Goal: Information Seeking & Learning: Find specific fact

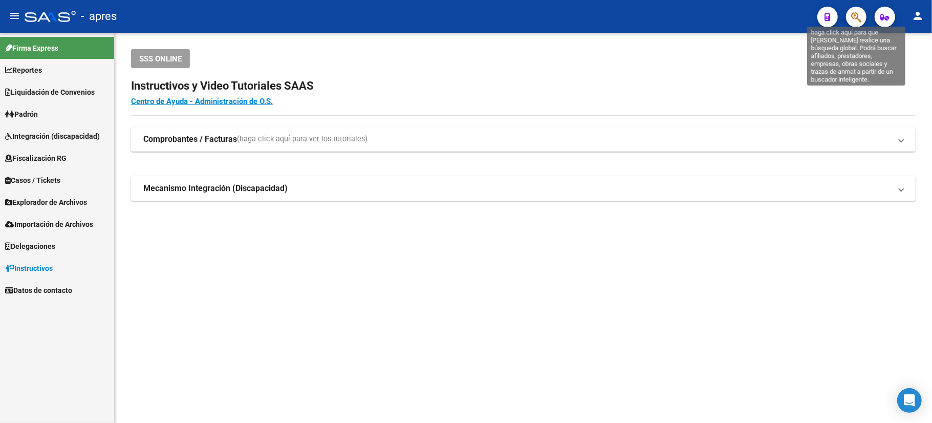
click at [856, 23] on icon "button" at bounding box center [856, 17] width 10 height 12
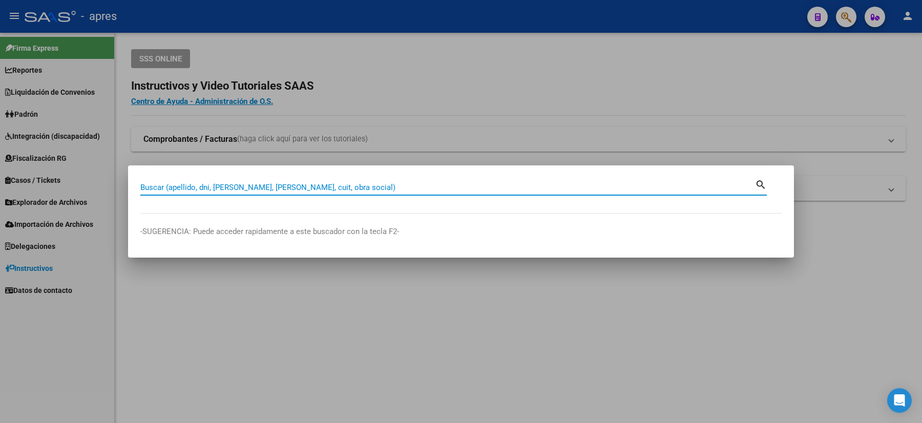
paste input "39746146"
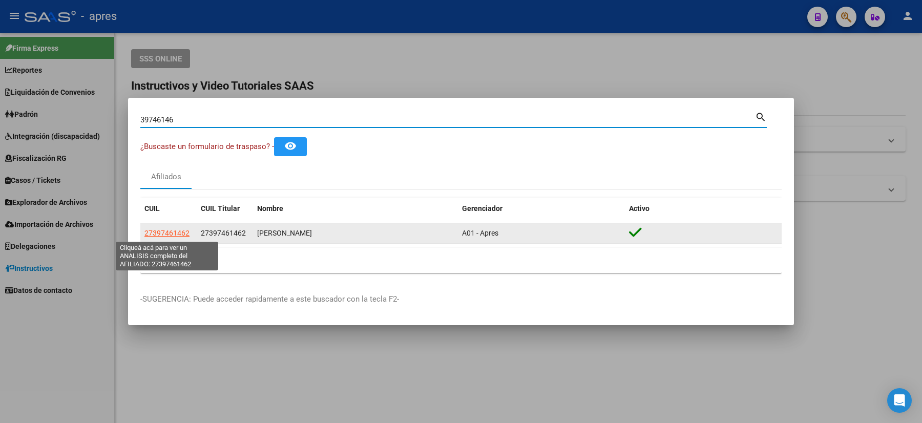
click at [173, 230] on span "27397461462" at bounding box center [166, 233] width 45 height 8
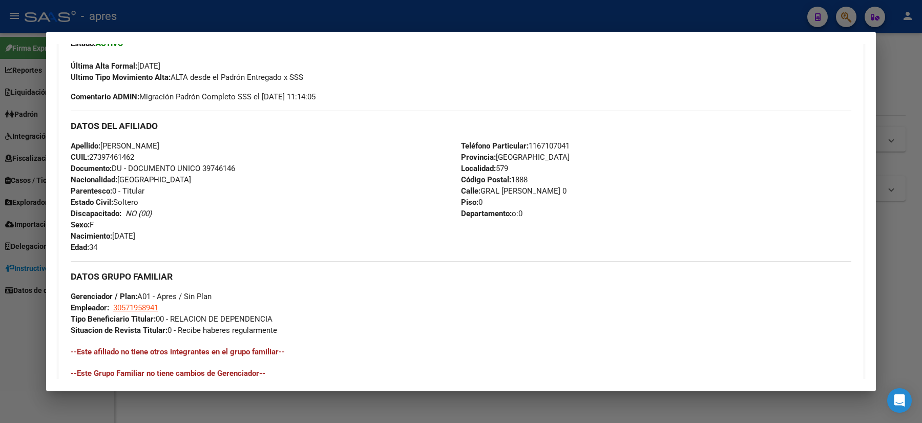
scroll to position [341, 0]
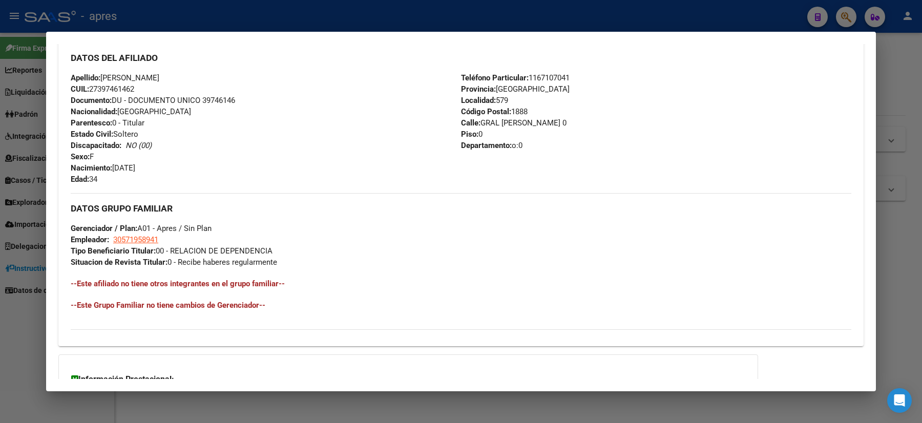
drag, startPoint x: 0, startPoint y: 201, endPoint x: 1, endPoint y: 288, distance: 87.0
click at [0, 202] on div at bounding box center [461, 211] width 922 height 423
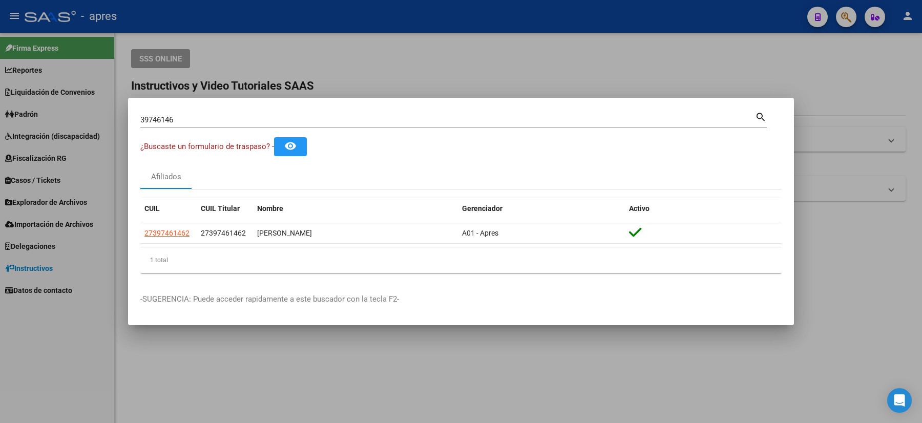
drag, startPoint x: 195, startPoint y: 117, endPoint x: 126, endPoint y: 117, distance: 69.1
click at [128, 117] on mat-dialog-content "39746146 Buscar (apellido, dni, cuil, nro traspaso, cuit, obra social) search ¿…" at bounding box center [461, 195] width 666 height 171
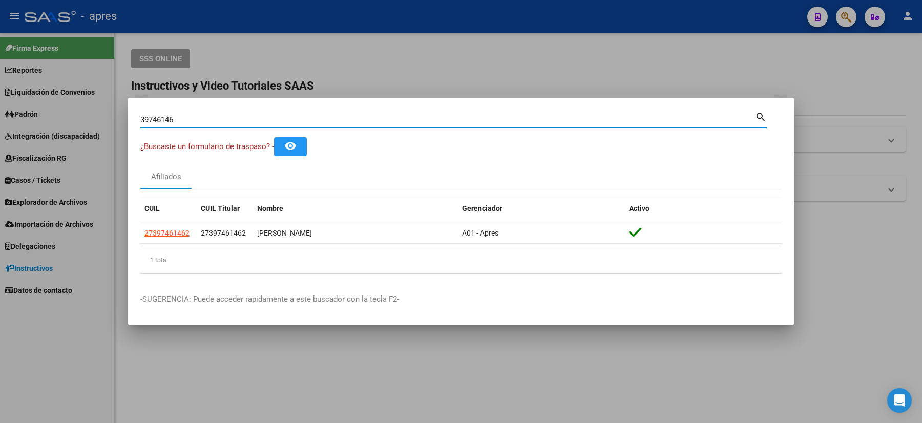
paste input "4601570"
type input "46015706"
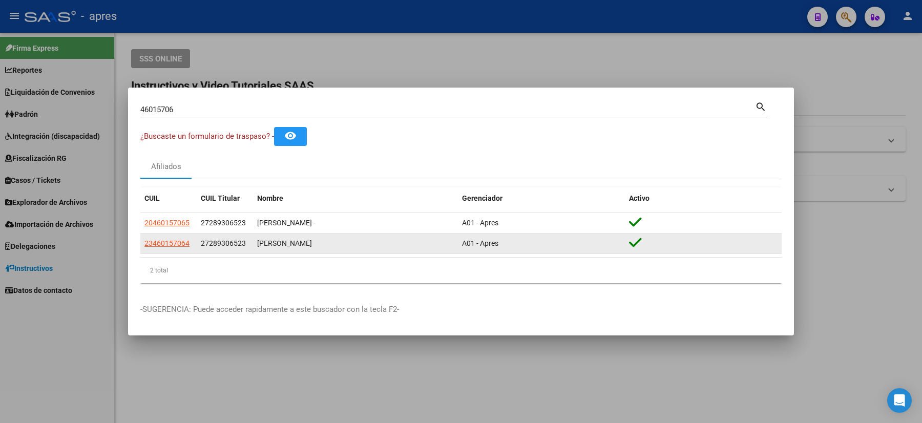
drag, startPoint x: 191, startPoint y: 246, endPoint x: 140, endPoint y: 244, distance: 50.7
click at [140, 244] on datatable-body-cell "23460157064" at bounding box center [168, 243] width 56 height 20
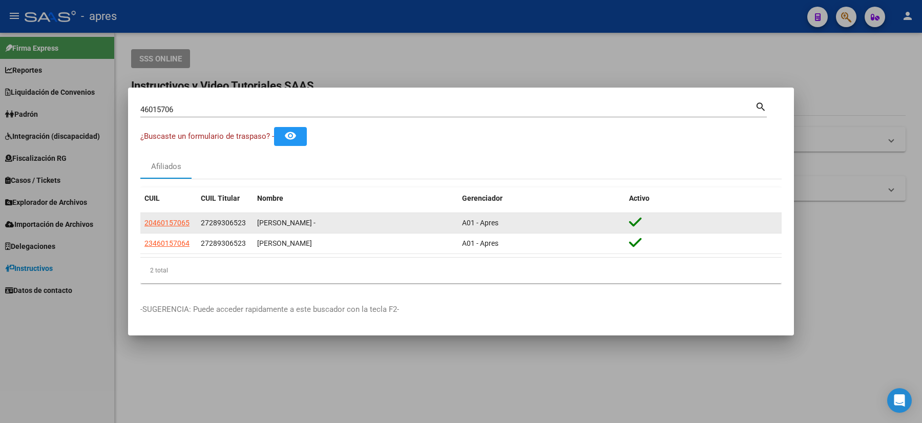
copy span "23460157064"
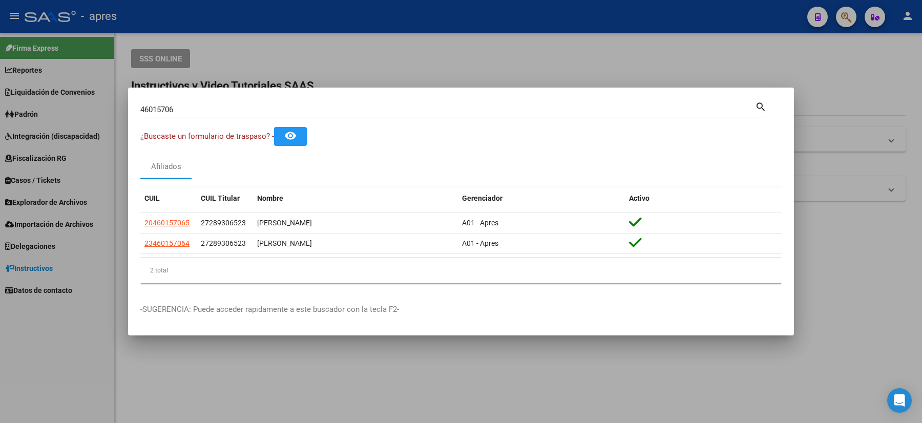
click at [21, 266] on div at bounding box center [461, 211] width 922 height 423
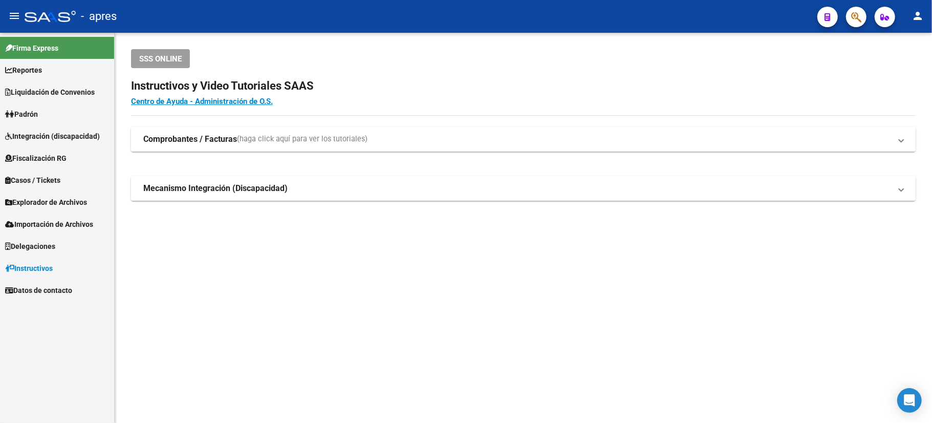
click at [863, 23] on button "button" at bounding box center [856, 17] width 20 height 20
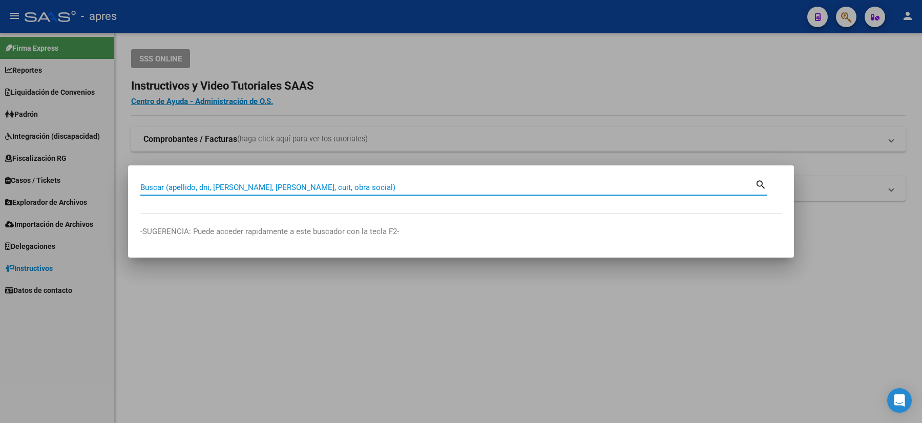
paste input "47064865"
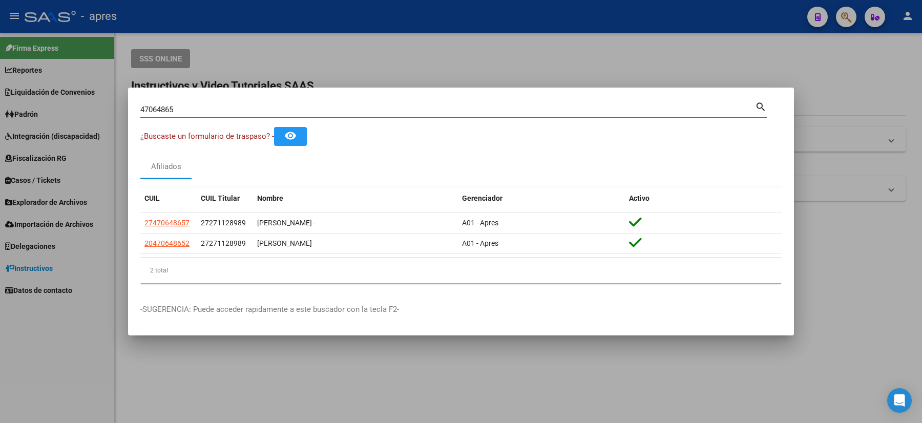
drag, startPoint x: 177, startPoint y: 109, endPoint x: 128, endPoint y: 113, distance: 49.3
click at [128, 113] on mat-dialog-content "47064865 Buscar (apellido, dni, cuil, nro traspaso, cuit, obra social) search ¿…" at bounding box center [461, 195] width 666 height 191
paste input "953947"
drag, startPoint x: 185, startPoint y: 105, endPoint x: 115, endPoint y: 105, distance: 70.7
click at [115, 105] on div "49539475 Buscar (apellido, dni, cuil, nro traspaso, cuit, obra social) search ¿…" at bounding box center [461, 211] width 922 height 423
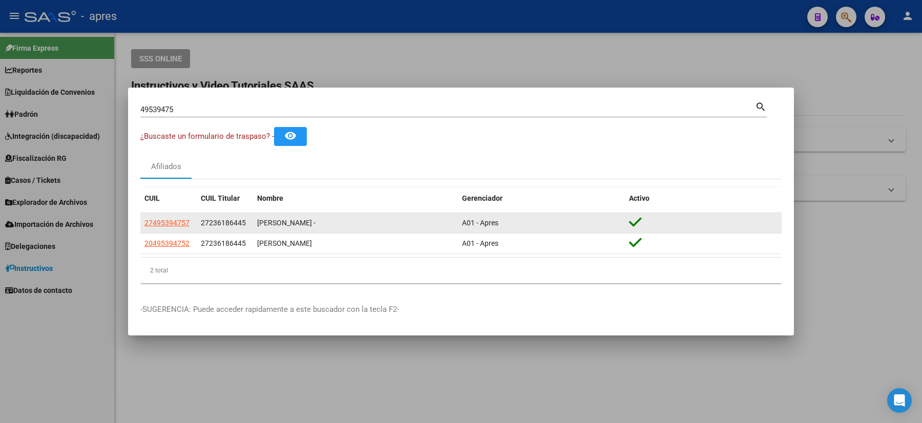
drag, startPoint x: 189, startPoint y: 226, endPoint x: 144, endPoint y: 228, distance: 45.6
click at [144, 228] on datatable-body-cell "27495394757" at bounding box center [168, 223] width 56 height 20
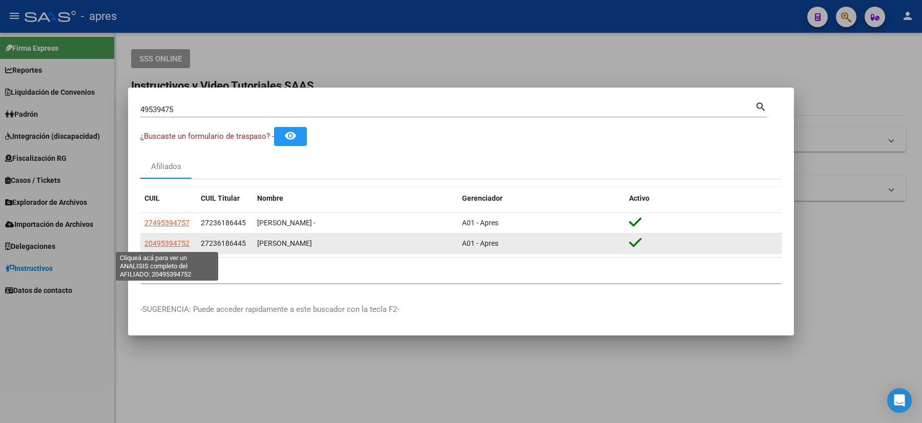
drag, startPoint x: 193, startPoint y: 247, endPoint x: 144, endPoint y: 242, distance: 49.4
click at [144, 242] on datatable-body-cell "20495394752" at bounding box center [168, 243] width 56 height 20
copy span "20495394752"
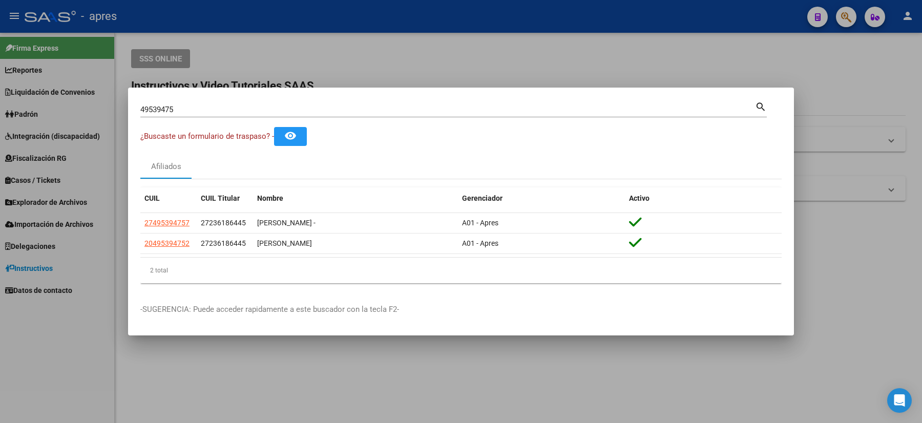
drag, startPoint x: 191, startPoint y: 99, endPoint x: 170, endPoint y: 103, distance: 20.9
click at [170, 103] on div "49539475 Buscar (apellido, dni, [PERSON_NAME], [PERSON_NAME], cuit, obra social…" at bounding box center [453, 108] width 626 height 17
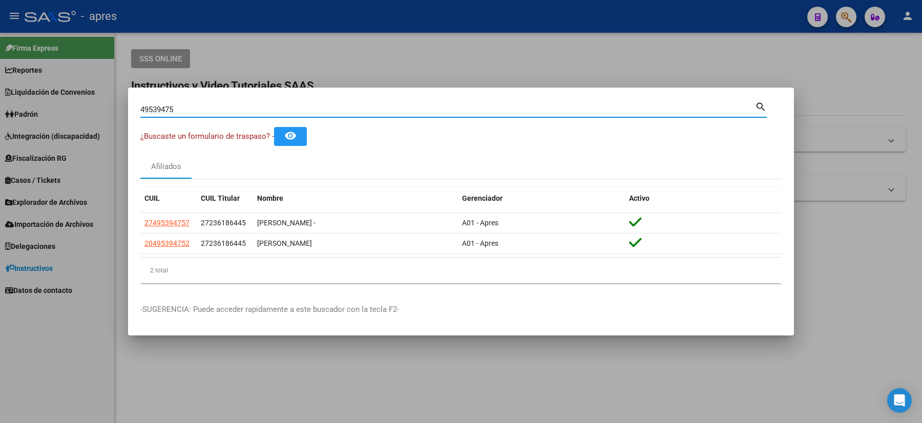
paste input "6573400"
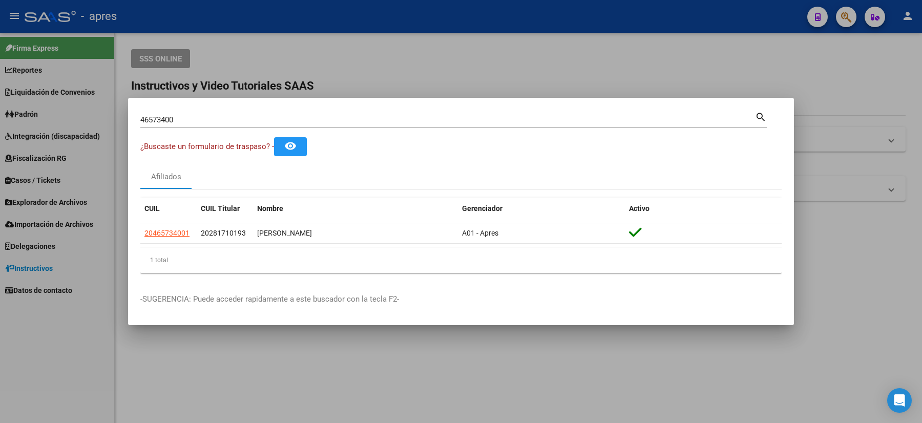
drag, startPoint x: 191, startPoint y: 230, endPoint x: 138, endPoint y: 236, distance: 53.6
click at [138, 236] on mat-dialog-content "46573400 Buscar (apellido, dni, cuil, nro traspaso, cuit, obra social) search ¿…" at bounding box center [461, 195] width 666 height 171
drag, startPoint x: 188, startPoint y: 115, endPoint x: 97, endPoint y: 112, distance: 91.2
click at [102, 113] on div "46573400 Buscar (apellido, dni, cuil, nro traspaso, cuit, obra social) search ¿…" at bounding box center [461, 211] width 922 height 423
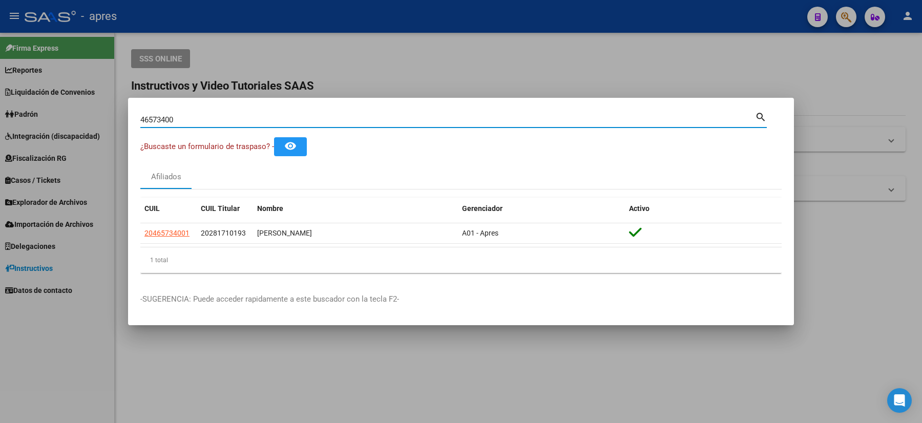
paste input "5927293"
type input "59272930"
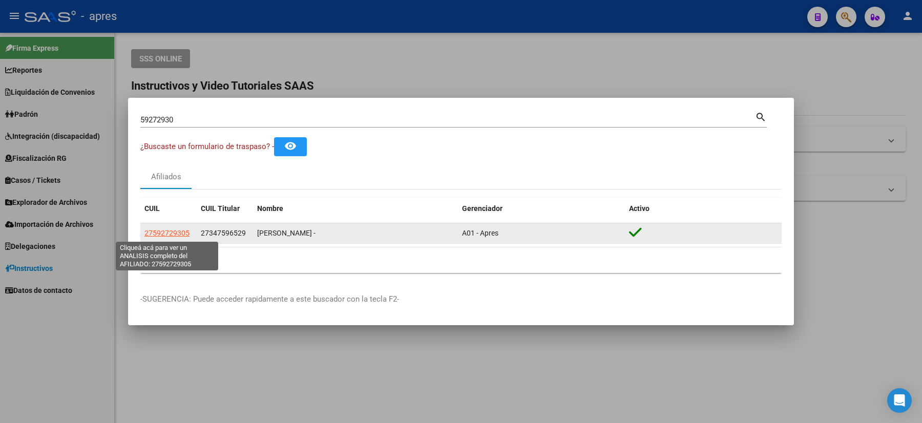
click at [176, 234] on span "27592729305" at bounding box center [166, 233] width 45 height 8
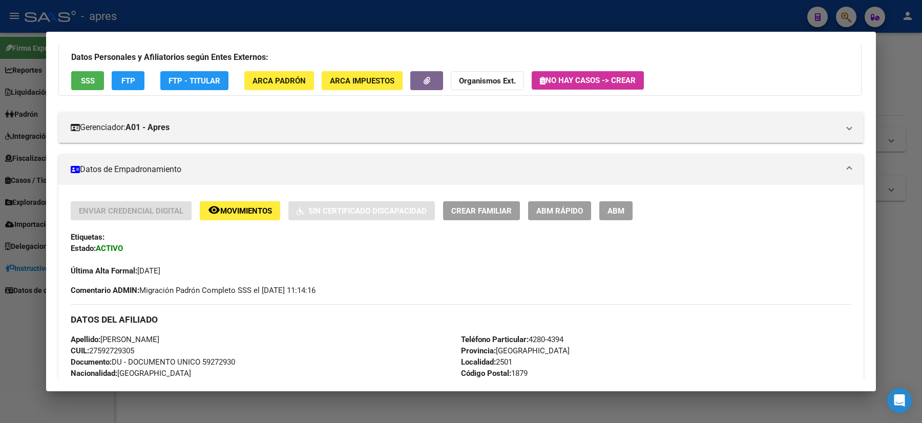
scroll to position [0, 0]
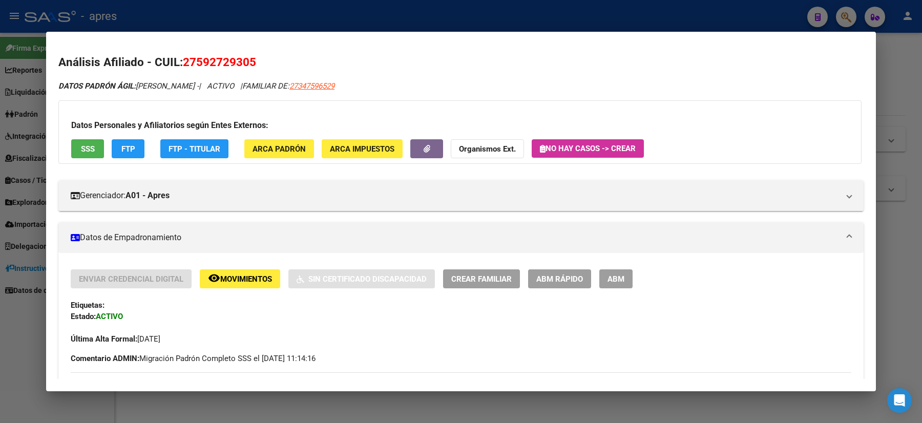
click at [334, 81] on span "27347596529" at bounding box center [311, 85] width 45 height 9
type textarea "27347596529"
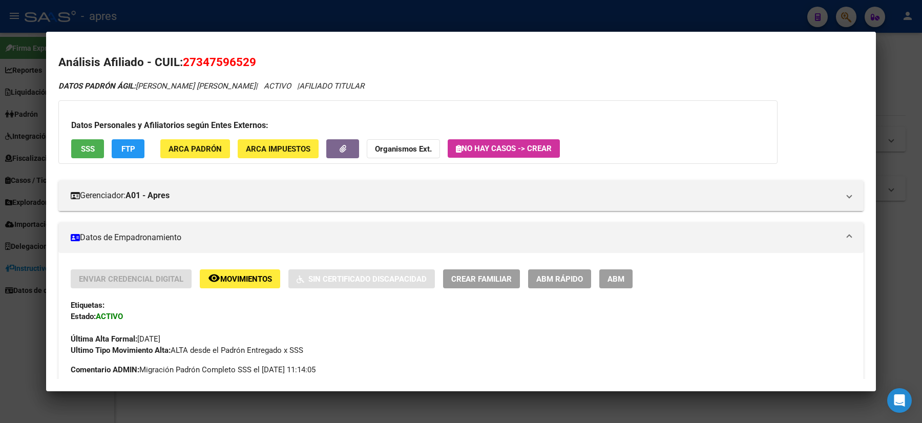
click at [46, 166] on mat-dialog-content "Análisis Afiliado - CUIL: 27347596529 DATOS PADRÓN ÁGIL: [PERSON_NAME] [PERSON_…" at bounding box center [460, 211] width 829 height 335
click at [0, 180] on div at bounding box center [461, 211] width 922 height 423
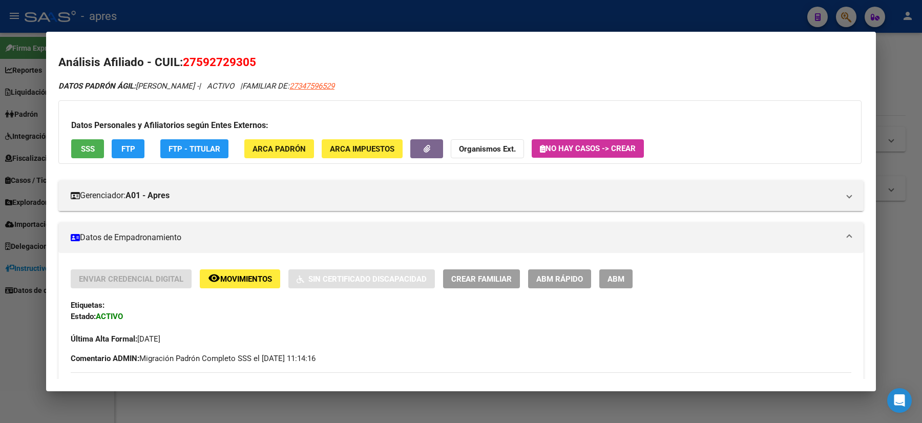
click at [0, 180] on div at bounding box center [461, 211] width 922 height 423
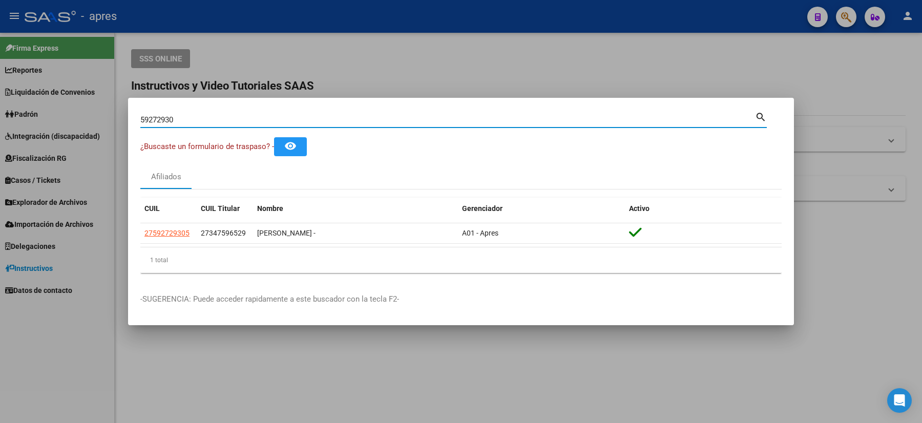
drag, startPoint x: 160, startPoint y: 122, endPoint x: 19, endPoint y: 102, distance: 141.6
click at [9, 103] on div "59272930 Buscar (apellido, dni, cuil, nro traspaso, cuit, obra social) search ¿…" at bounding box center [461, 211] width 922 height 423
paste input "3441956"
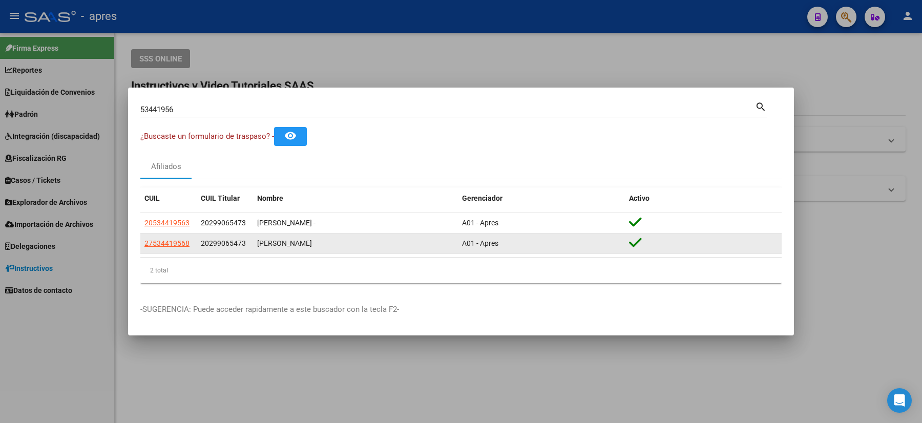
drag, startPoint x: 201, startPoint y: 241, endPoint x: 140, endPoint y: 244, distance: 61.0
click at [140, 244] on div "27534419568 20299065473 [PERSON_NAME] A01 - Apres" at bounding box center [460, 243] width 641 height 20
copy span "27534419568"
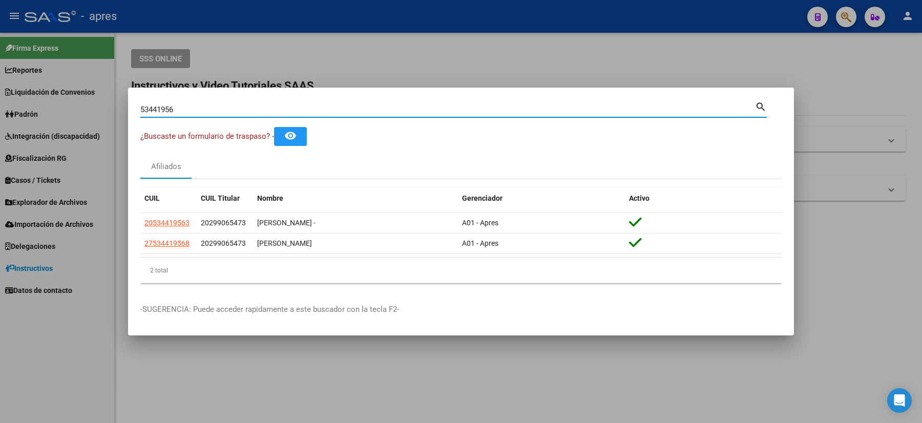
drag, startPoint x: 182, startPoint y: 106, endPoint x: 39, endPoint y: 106, distance: 142.8
click at [41, 107] on div "53441956 Buscar (apellido, dni, cuil, nro traspaso, cuit, obra social) search ¿…" at bounding box center [461, 211] width 922 height 423
paste input "46334743"
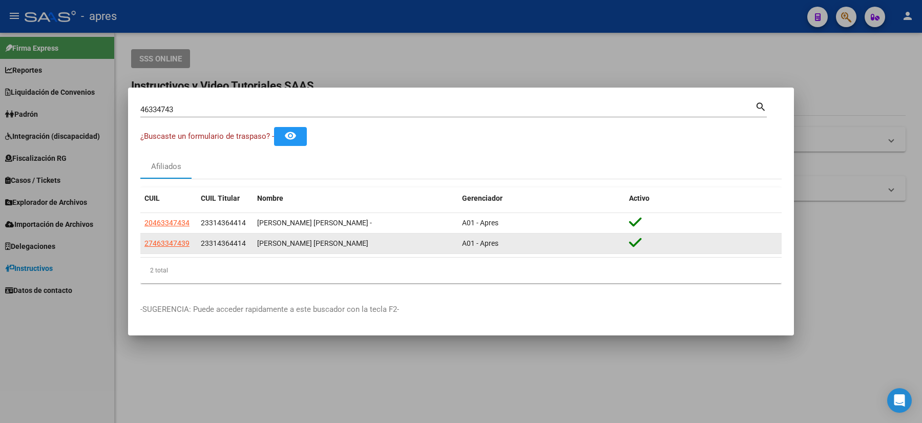
drag, startPoint x: 167, startPoint y: 246, endPoint x: 142, endPoint y: 243, distance: 24.8
click at [142, 243] on datatable-body-cell "27463347439" at bounding box center [168, 243] width 56 height 20
copy span "27463347439"
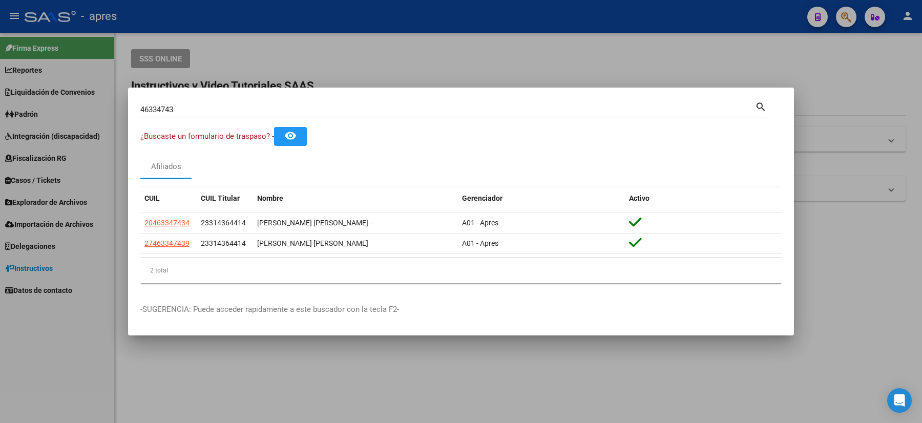
drag, startPoint x: 196, startPoint y: 112, endPoint x: 99, endPoint y: 113, distance: 96.8
click at [105, 113] on div "46334743 Buscar (apellido, dni, cuil, nro traspaso, cuit, obra social) search ¿…" at bounding box center [461, 211] width 922 height 423
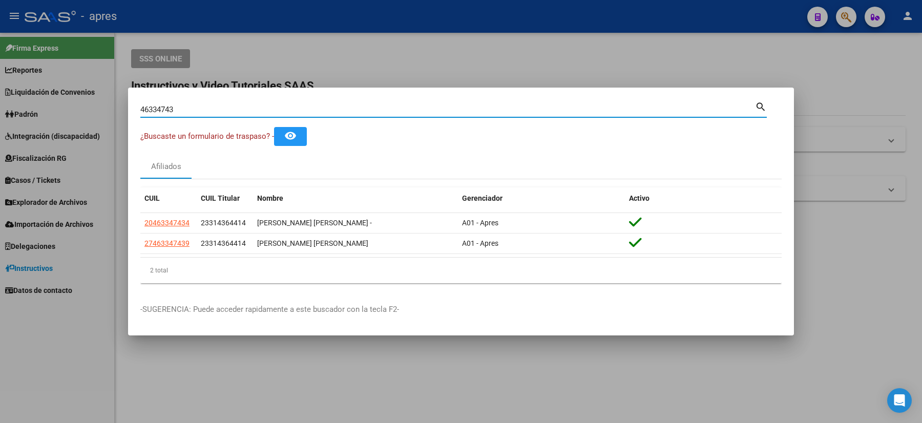
paste input "55044679"
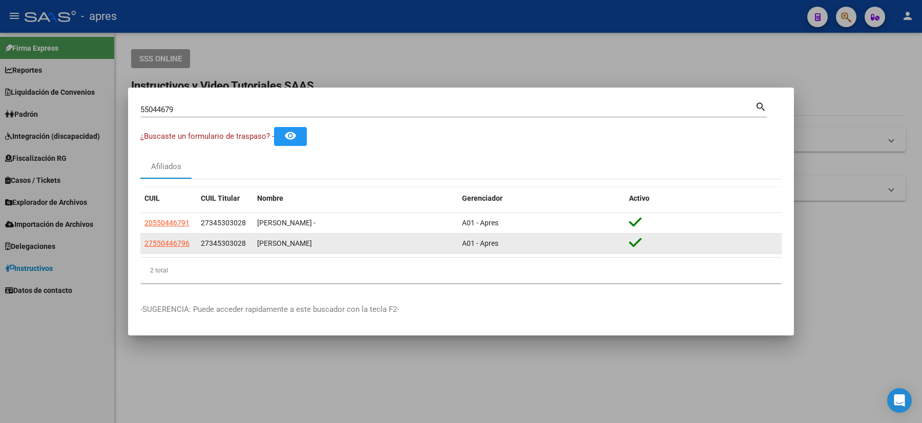
drag, startPoint x: 190, startPoint y: 247, endPoint x: 140, endPoint y: 243, distance: 50.3
click at [140, 243] on datatable-body-cell "27550446796" at bounding box center [168, 243] width 56 height 20
copy span "27550446796"
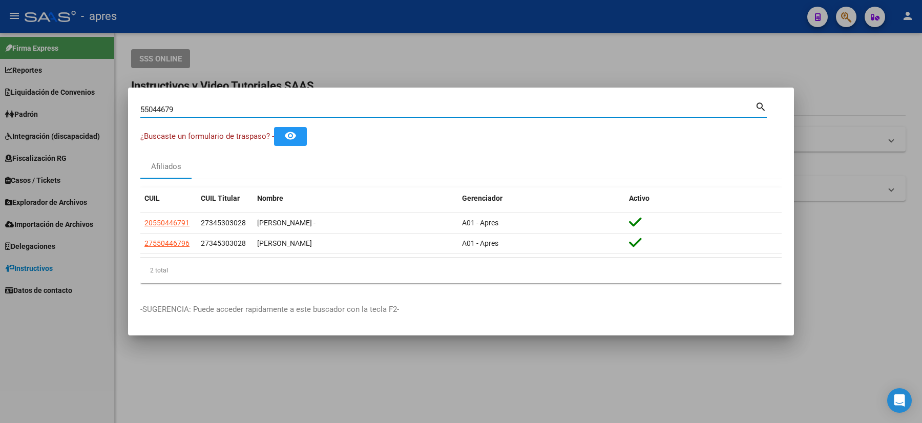
drag, startPoint x: 146, startPoint y: 111, endPoint x: 113, endPoint y: 103, distance: 34.0
click at [117, 105] on div "55044679 Buscar (apellido, dni, cuil, nro traspaso, cuit, obra social) search ¿…" at bounding box center [461, 211] width 922 height 423
paste input "48375706"
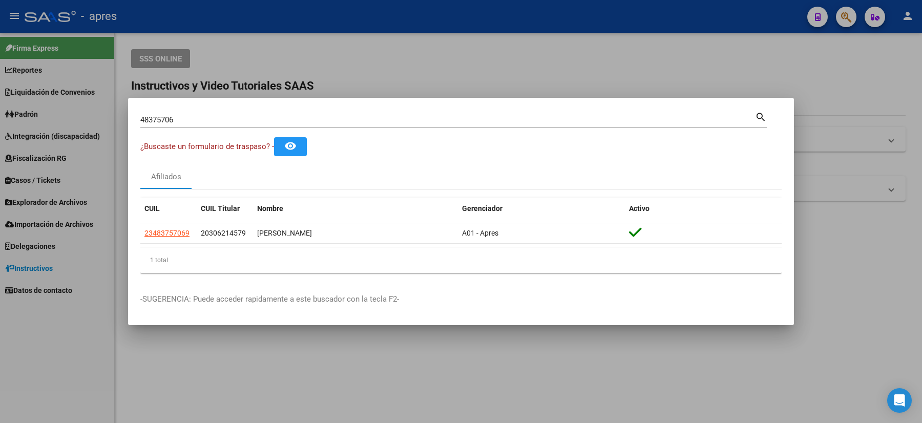
drag, startPoint x: 188, startPoint y: 124, endPoint x: 123, endPoint y: 111, distance: 66.8
click at [123, 111] on div "48375706 Buscar (apellido, dni, cuil, nro traspaso, cuit, obra social) search ¿…" at bounding box center [461, 211] width 922 height 423
click at [185, 125] on div "48375706 Buscar (apellido, dni, [PERSON_NAME], [PERSON_NAME], cuit, obra social)" at bounding box center [447, 119] width 614 height 15
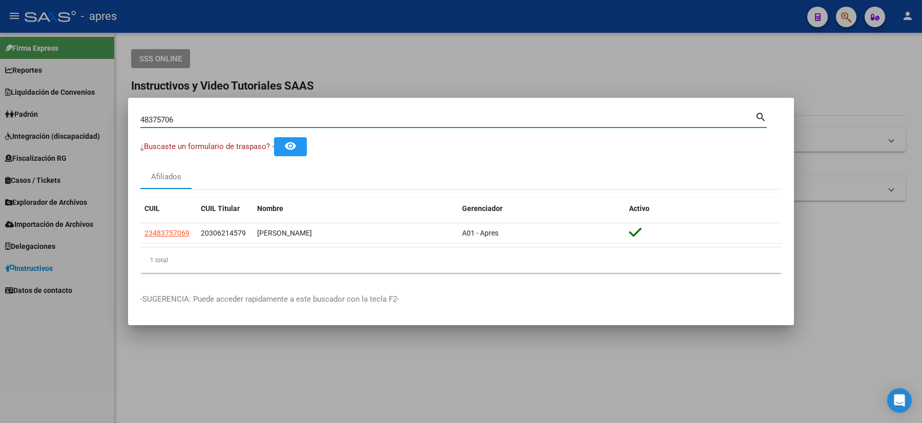
click at [180, 119] on input "48375706" at bounding box center [447, 119] width 614 height 9
drag, startPoint x: 180, startPoint y: 119, endPoint x: 8, endPoint y: 116, distance: 172.1
click at [8, 116] on div "48375706 Buscar (apellido, dni, cuil, nro traspaso, cuit, obra social) search ¿…" at bounding box center [461, 211] width 922 height 423
paste input "53991552"
drag, startPoint x: 205, startPoint y: 123, endPoint x: 49, endPoint y: 127, distance: 156.2
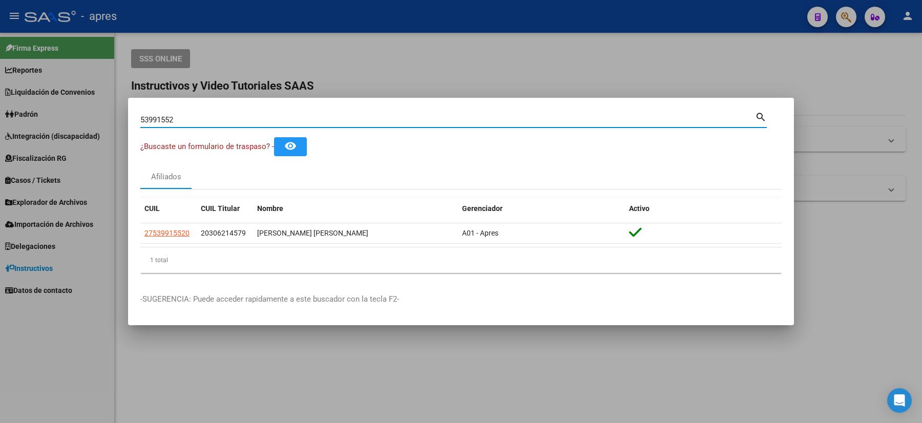
click at [50, 127] on div "53991552 Buscar (apellido, dni, cuil, nro traspaso, cuit, obra social) search ¿…" at bounding box center [461, 211] width 922 height 423
paste input "4762953"
type input "47629532"
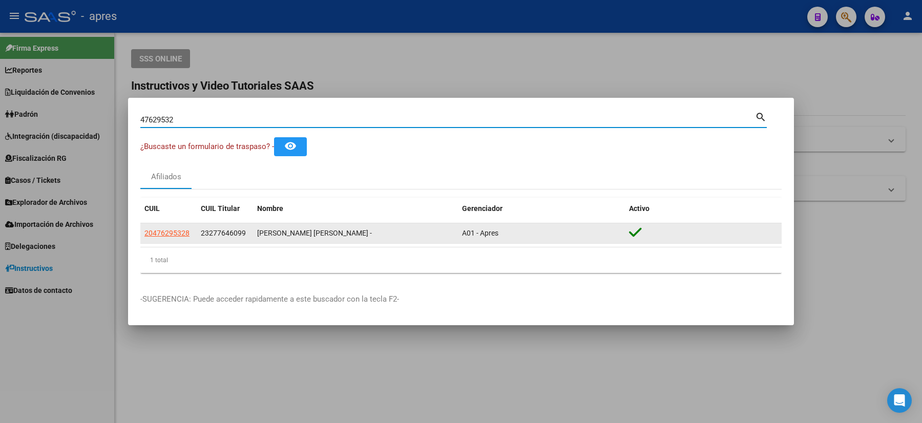
click at [179, 229] on span "20476295328" at bounding box center [166, 233] width 45 height 8
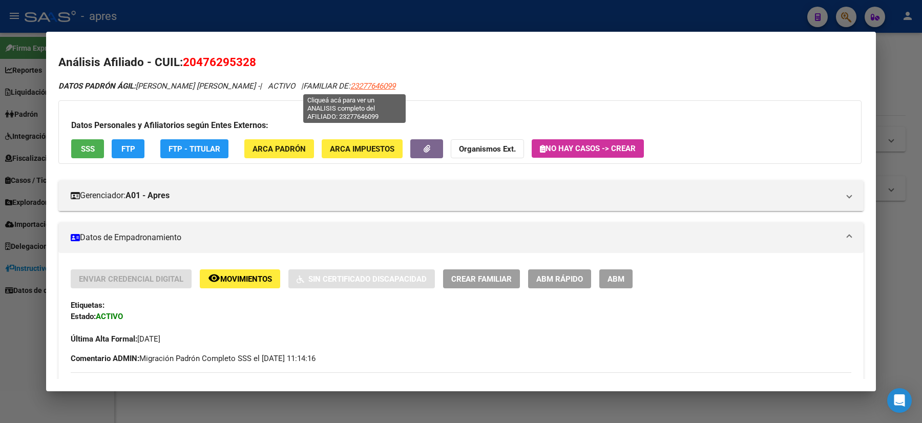
click at [350, 84] on span "23277646099" at bounding box center [372, 85] width 45 height 9
type textarea "23277646099"
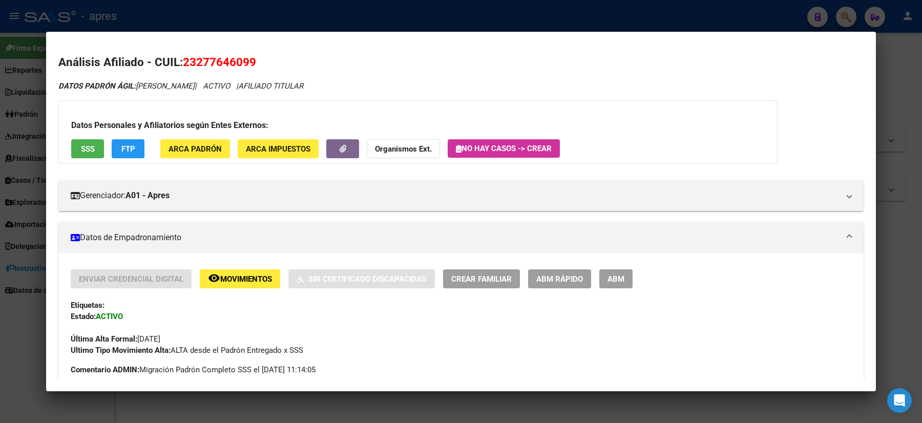
click at [0, 210] on div at bounding box center [461, 211] width 922 height 423
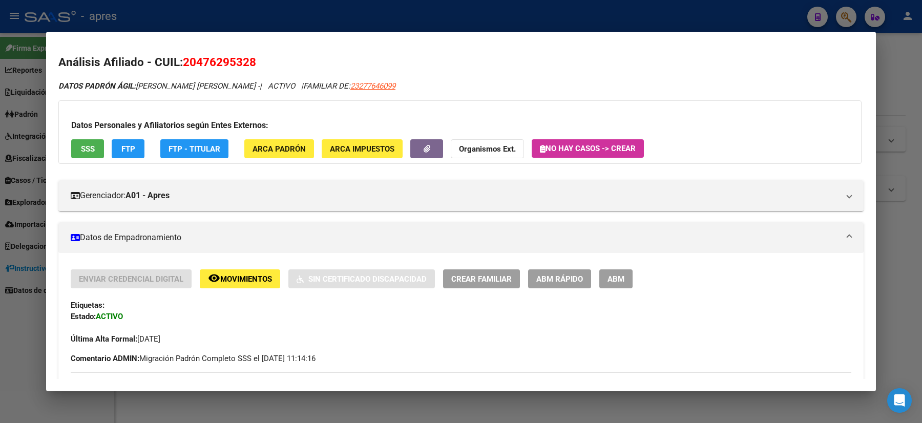
click at [0, 217] on div at bounding box center [461, 211] width 922 height 423
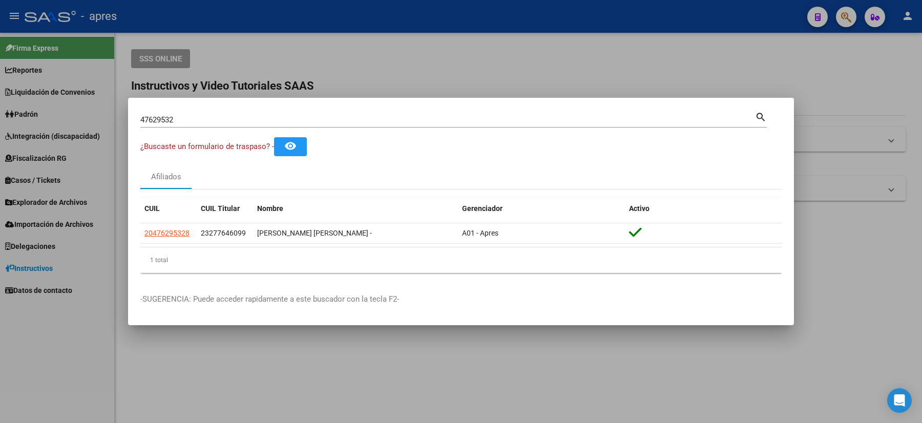
drag, startPoint x: 196, startPoint y: 117, endPoint x: 19, endPoint y: 93, distance: 178.2
click at [37, 104] on div "47629532 Buscar (apellido, dni, cuil, nro traspaso, cuit, obra social) search ¿…" at bounding box center [461, 211] width 922 height 423
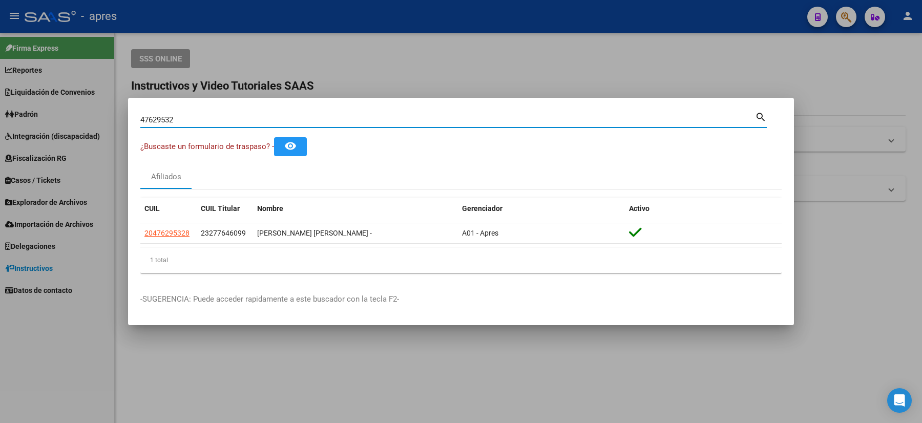
paste input "51171807"
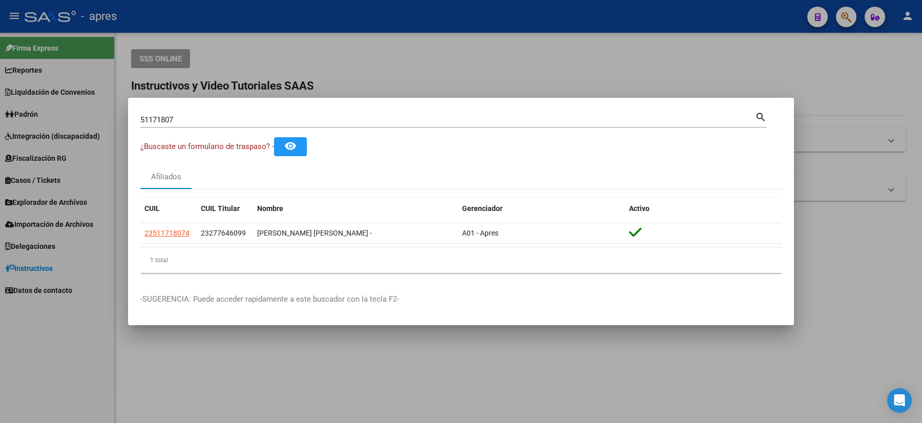
click at [207, 125] on div "51171807 Buscar (apellido, dni, [PERSON_NAME], [PERSON_NAME], cuit, obra social)" at bounding box center [447, 119] width 614 height 15
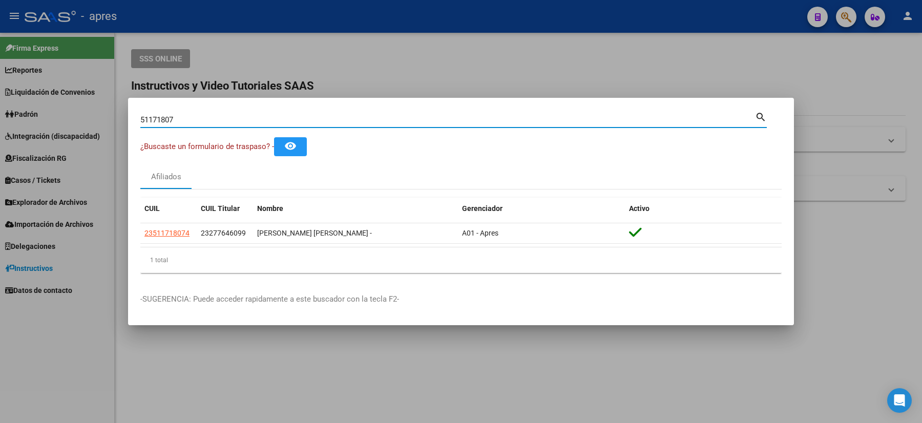
drag, startPoint x: 198, startPoint y: 123, endPoint x: 113, endPoint y: 117, distance: 84.7
click at [113, 117] on div "51171807 Buscar (apellido, dni, cuil, nro traspaso, cuit, obra social) search ¿…" at bounding box center [461, 211] width 922 height 423
paste input "3535131"
type input "53535131"
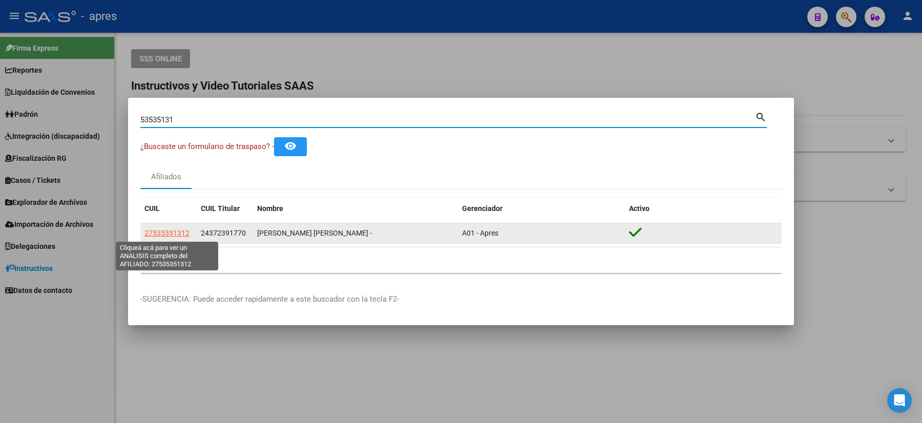
click at [175, 232] on span "27535351312" at bounding box center [166, 233] width 45 height 8
type textarea "27535351312"
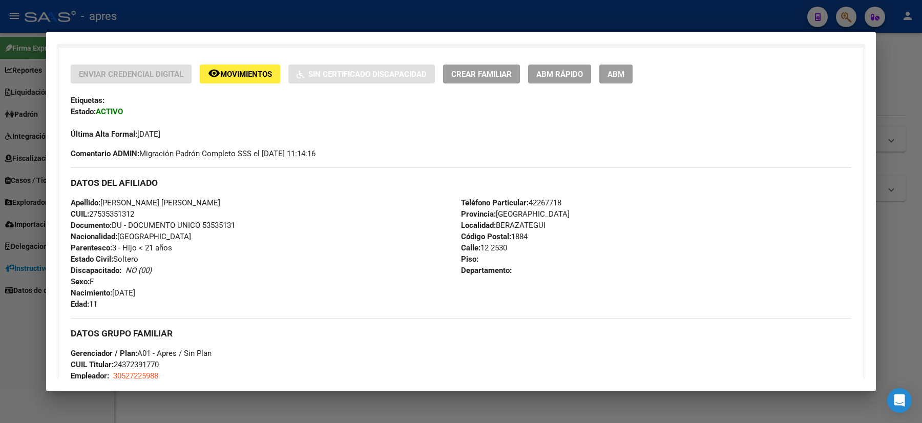
scroll to position [478, 0]
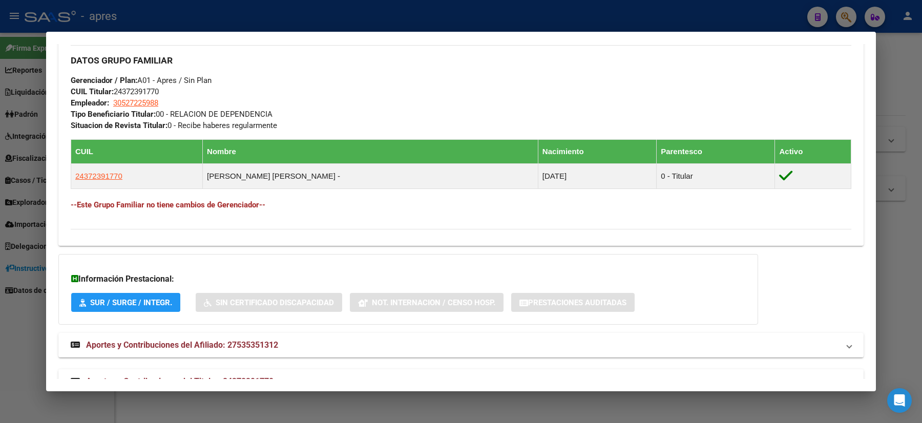
click at [0, 229] on div at bounding box center [461, 211] width 922 height 423
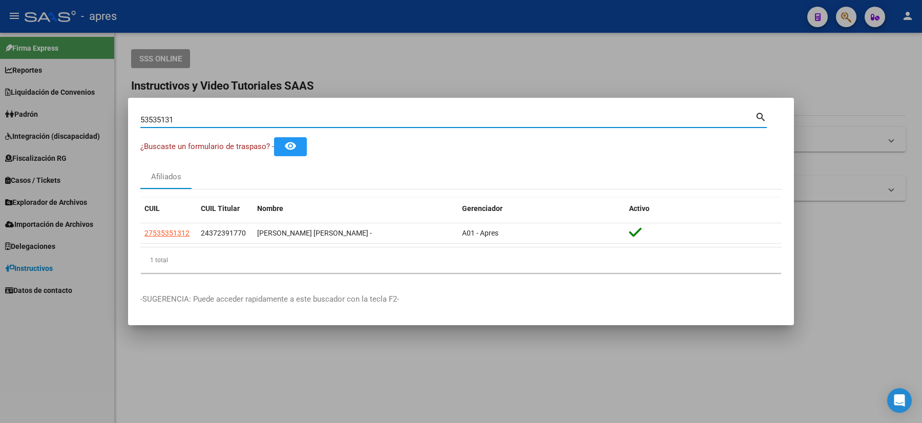
drag, startPoint x: 207, startPoint y: 121, endPoint x: 9, endPoint y: 105, distance: 198.2
click at [25, 114] on div "53535131 Buscar (apellido, dni, cuil, nro traspaso, cuit, obra social) search ¿…" at bounding box center [461, 211] width 922 height 423
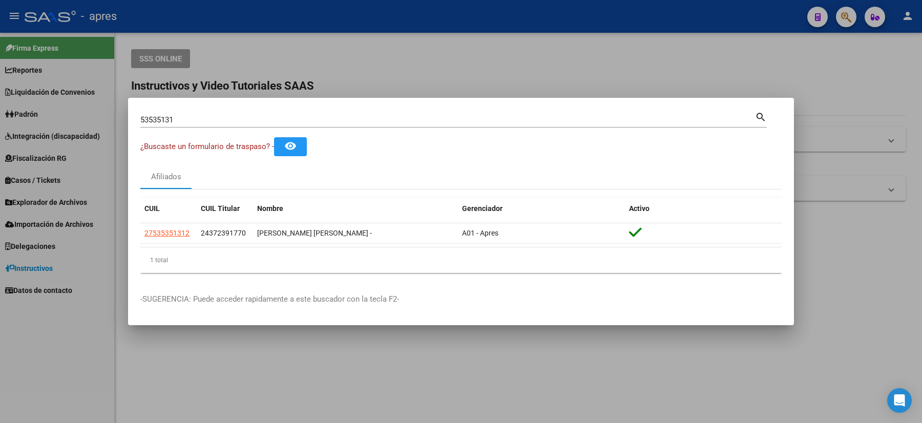
drag, startPoint x: 251, startPoint y: 107, endPoint x: 181, endPoint y: 113, distance: 69.9
click at [181, 113] on mat-dialog-container "53535131 Buscar (apellido, dni, cuil, nro traspaso, cuit, obra social) search ¿…" at bounding box center [461, 211] width 666 height 227
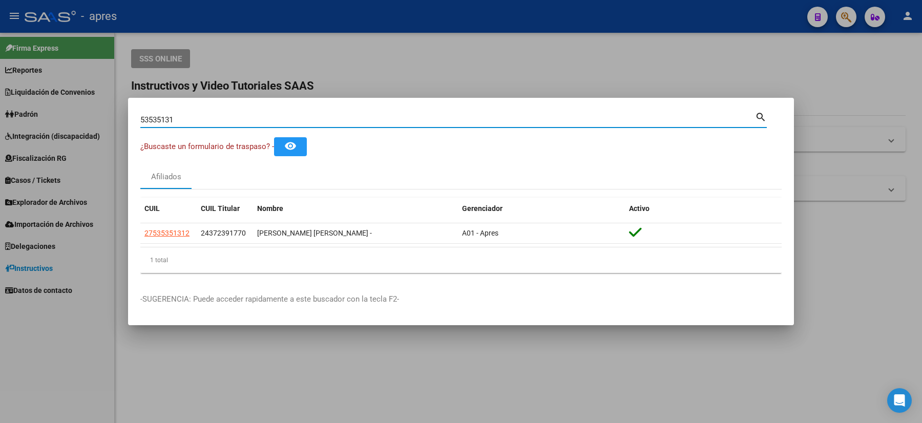
drag, startPoint x: 173, startPoint y: 125, endPoint x: 126, endPoint y: 125, distance: 46.6
click at [126, 125] on div "53535131 Buscar (apellido, dni, cuil, nro traspaso, cuit, obra social) search ¿…" at bounding box center [461, 211] width 922 height 423
paste input "9414290"
type input "59414290"
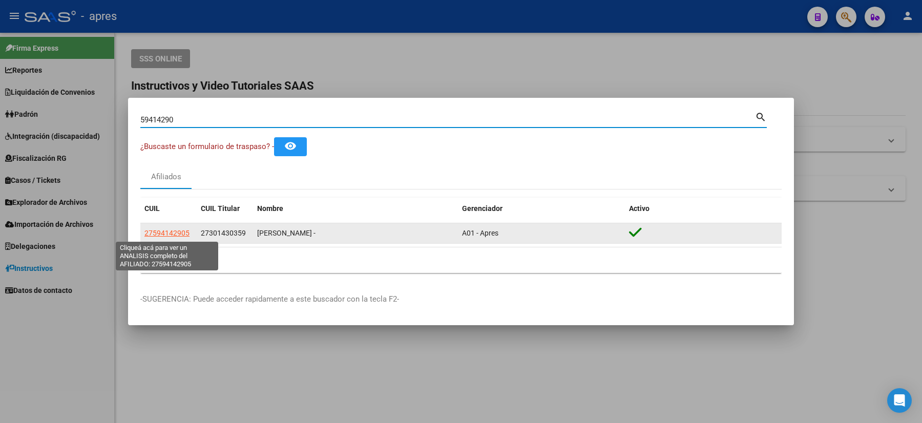
click at [175, 231] on span "27594142905" at bounding box center [166, 233] width 45 height 8
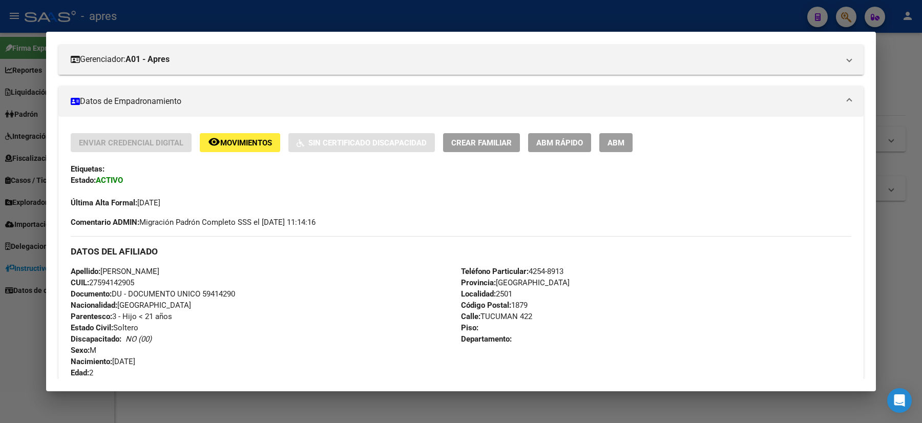
scroll to position [0, 0]
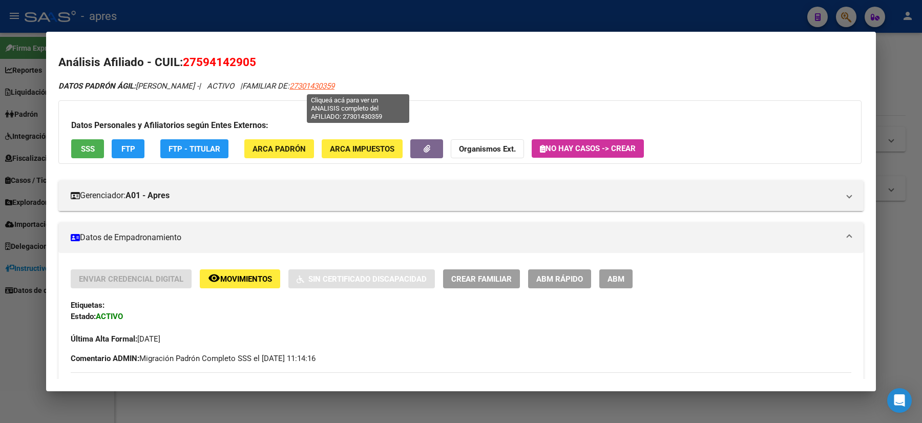
click at [334, 82] on span "27301430359" at bounding box center [311, 85] width 45 height 9
type textarea "27301430359"
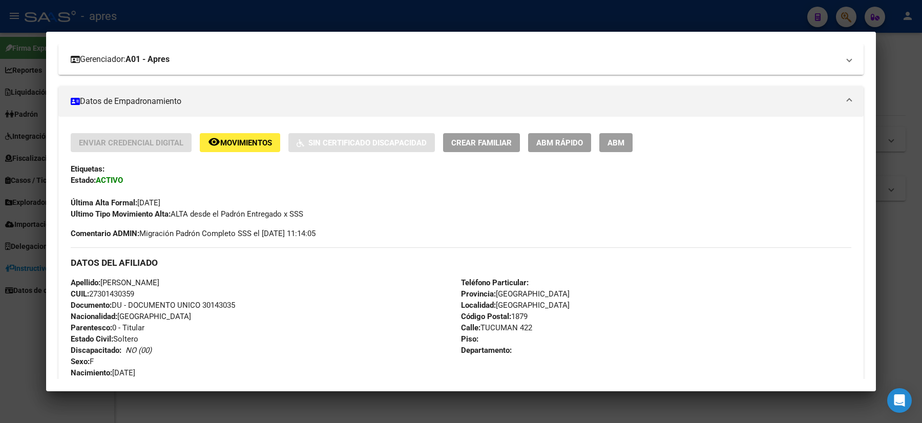
scroll to position [273, 0]
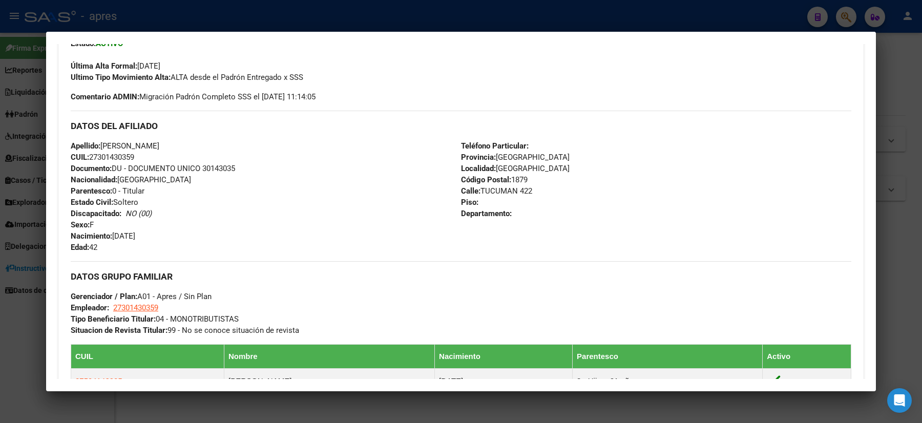
click at [10, 187] on div at bounding box center [461, 211] width 922 height 423
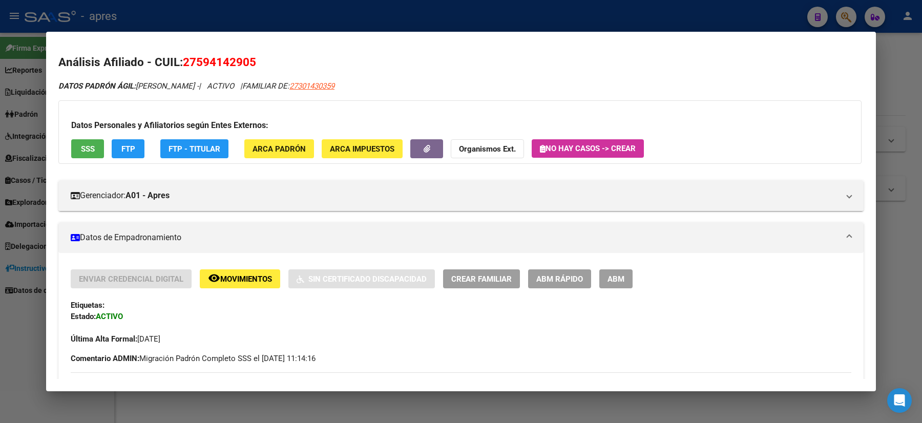
click at [0, 201] on div at bounding box center [461, 211] width 922 height 423
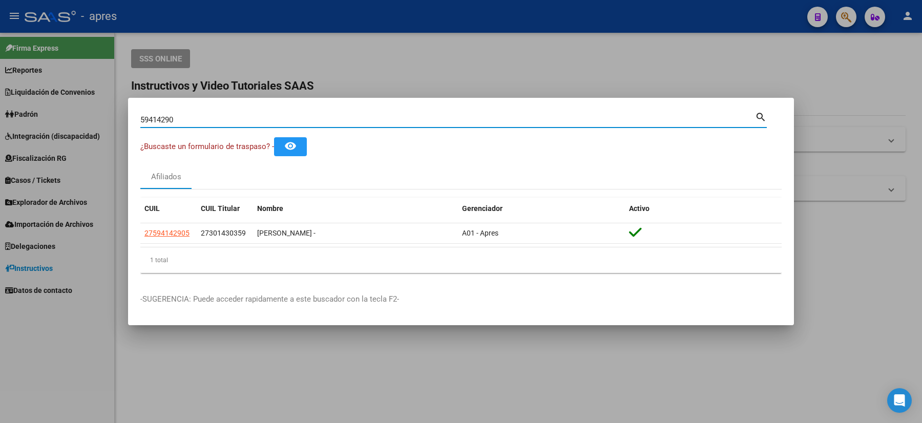
drag, startPoint x: 185, startPoint y: 120, endPoint x: 35, endPoint y: 98, distance: 151.0
click at [114, 112] on div "59414290 Buscar (apellido, dni, cuil, nro traspaso, cuit, obra social) search ¿…" at bounding box center [461, 211] width 922 height 423
paste input "28264068"
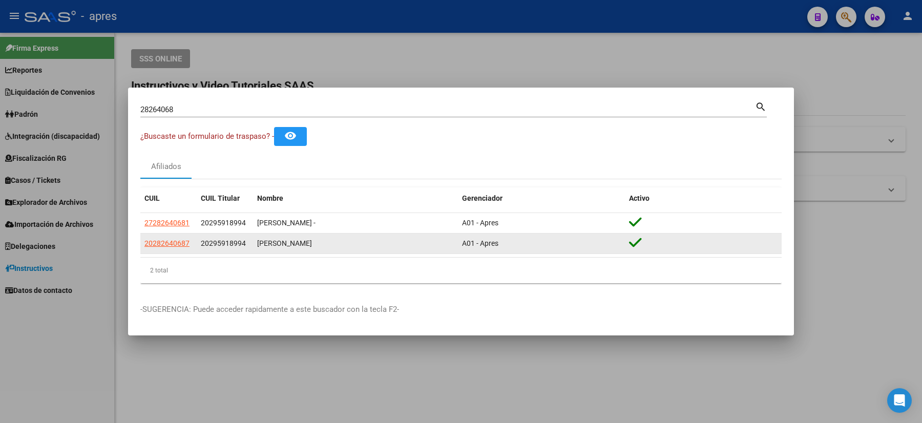
drag, startPoint x: 189, startPoint y: 244, endPoint x: 140, endPoint y: 243, distance: 49.2
click at [140, 243] on datatable-body-cell "20282640687" at bounding box center [168, 243] width 56 height 20
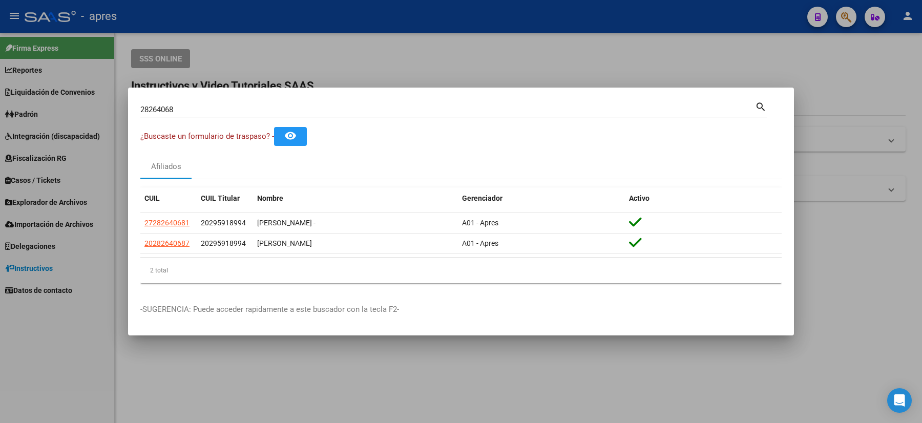
copy span "20282640687"
drag, startPoint x: 197, startPoint y: 115, endPoint x: 105, endPoint y: 111, distance: 92.3
click at [105, 111] on div "28264068 Buscar (apellido, dni, cuil, nro traspaso, cuit, obra social) search ¿…" at bounding box center [461, 211] width 922 height 423
click at [176, 105] on input "28264068" at bounding box center [447, 109] width 614 height 9
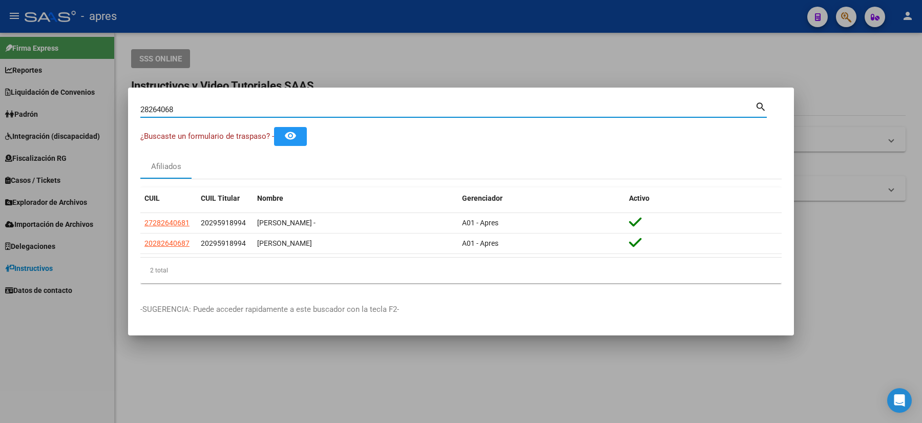
drag, startPoint x: 176, startPoint y: 110, endPoint x: 171, endPoint y: 111, distance: 5.2
click at [175, 111] on input "28264068" at bounding box center [447, 109] width 614 height 9
drag, startPoint x: 171, startPoint y: 111, endPoint x: 0, endPoint y: 93, distance: 171.9
click at [70, 103] on div "28264068 Buscar (apellido, dni, cuil, nro traspaso, cuit, obra social) search ¿…" at bounding box center [461, 211] width 922 height 423
paste input "327009"
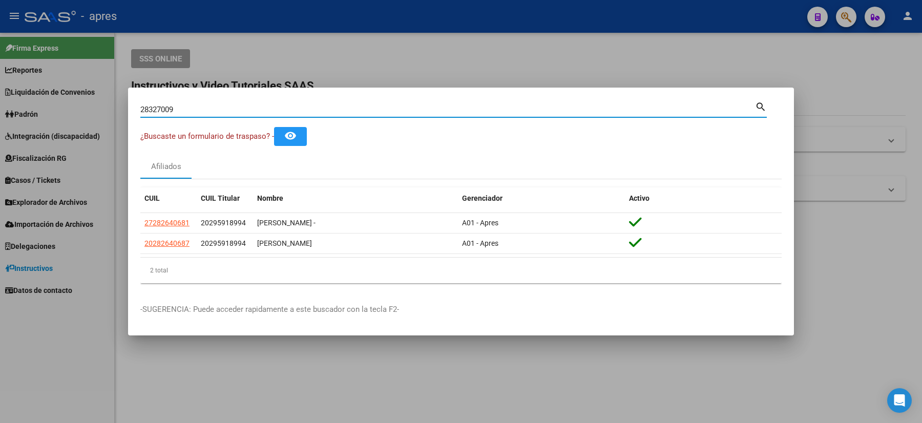
type input "28327009"
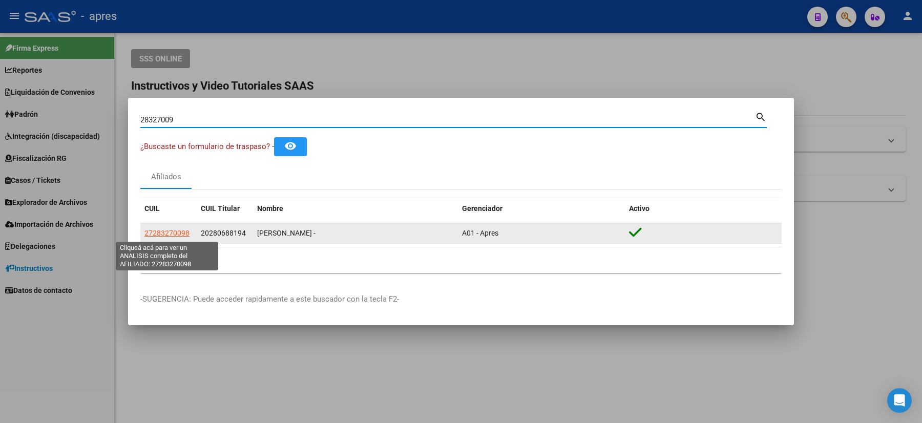
click at [161, 230] on span "27283270098" at bounding box center [166, 233] width 45 height 8
type textarea "27283270098"
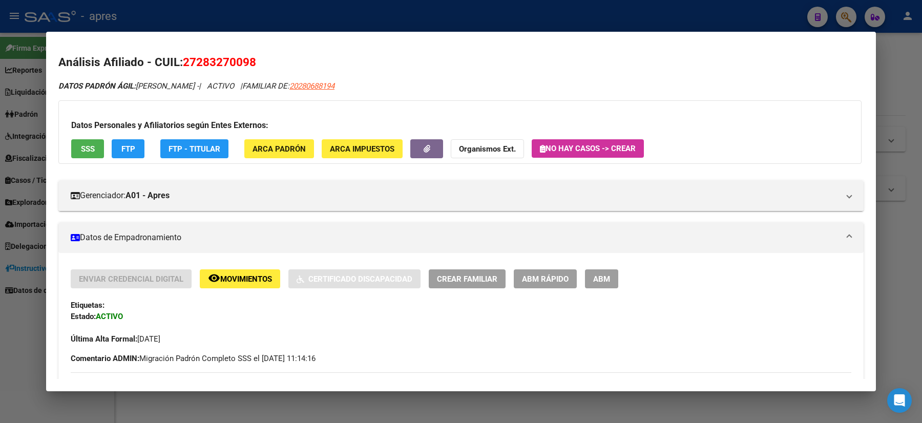
drag, startPoint x: 270, startPoint y: 64, endPoint x: 183, endPoint y: 66, distance: 87.6
click at [183, 66] on h2 "Análisis Afiliado - CUIL: 27283270098" at bounding box center [460, 62] width 805 height 17
click at [0, 155] on div at bounding box center [461, 211] width 922 height 423
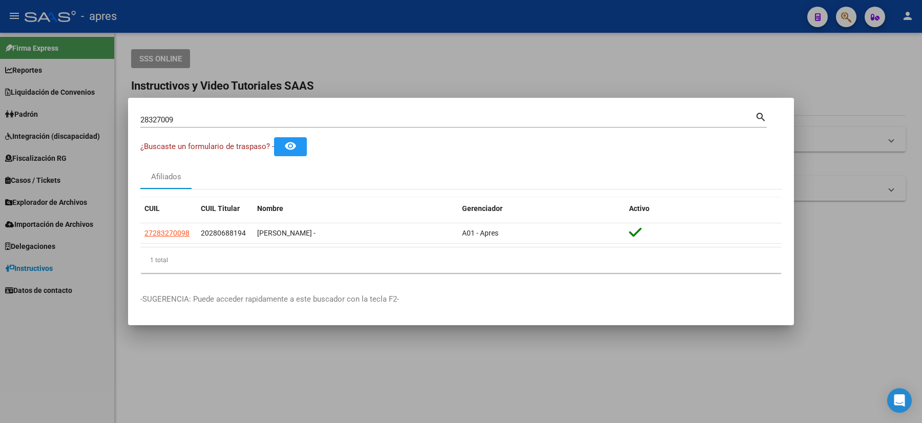
drag, startPoint x: 175, startPoint y: 117, endPoint x: 37, endPoint y: 85, distance: 141.0
click at [37, 85] on div "28327009 Buscar (apellido, dni, cuil, nro traspaso, cuit, obra social) search ¿…" at bounding box center [461, 211] width 922 height 423
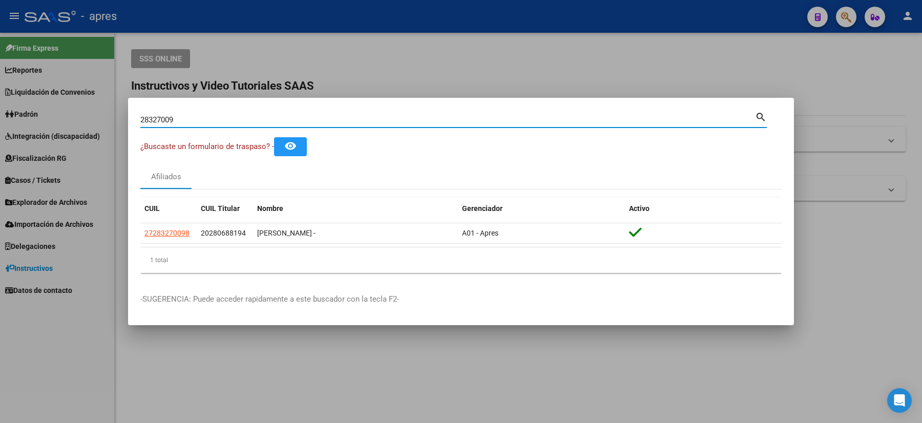
paste input "33859446"
type input "33859446"
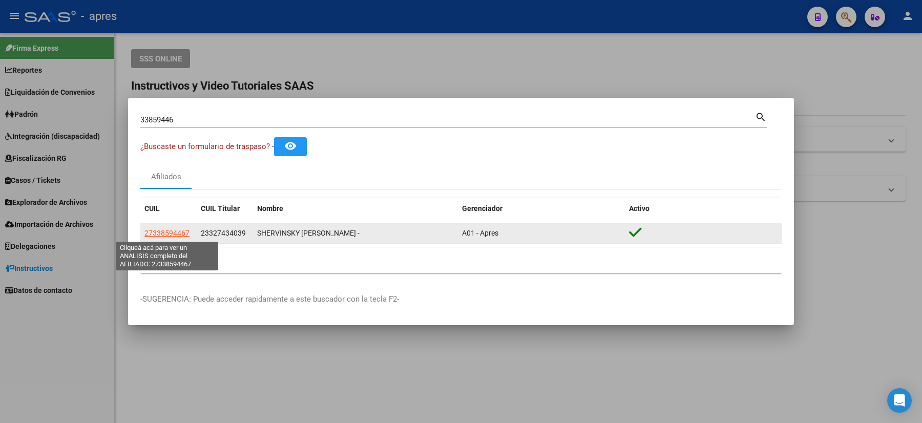
click at [175, 236] on span "27338594467" at bounding box center [166, 233] width 45 height 8
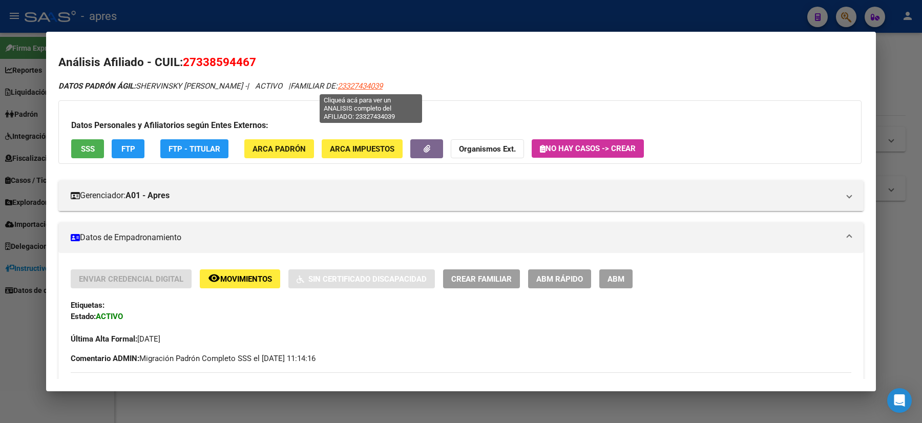
click at [361, 87] on span "23327434039" at bounding box center [359, 85] width 45 height 9
type textarea "23327434039"
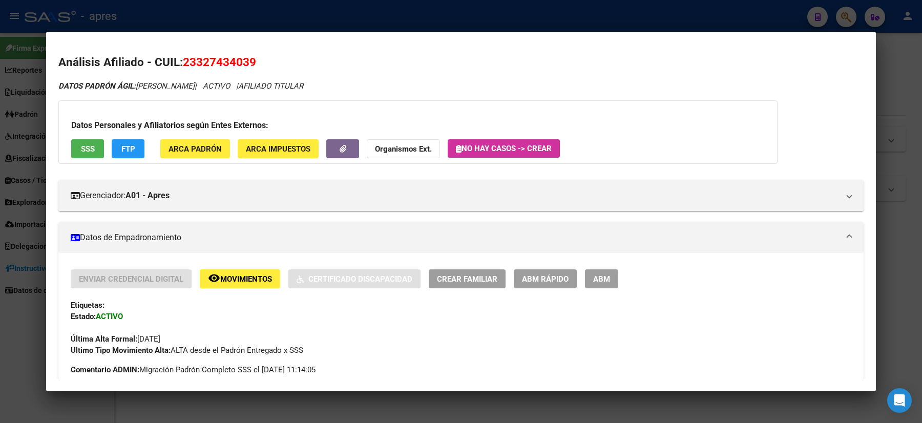
click at [0, 171] on div at bounding box center [461, 211] width 922 height 423
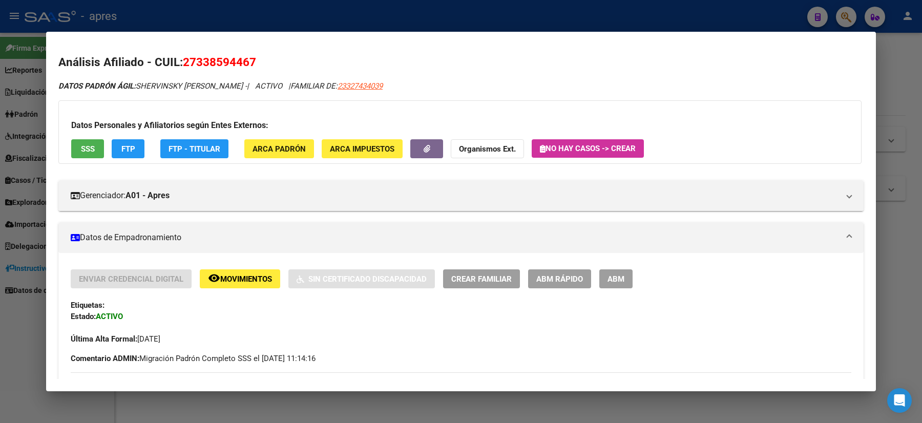
drag, startPoint x: 236, startPoint y: 66, endPoint x: 182, endPoint y: 66, distance: 53.2
click at [182, 66] on h2 "Análisis Afiliado - CUIL: 27338594467" at bounding box center [460, 62] width 805 height 17
copy span "27338594467"
click at [0, 216] on div at bounding box center [461, 211] width 922 height 423
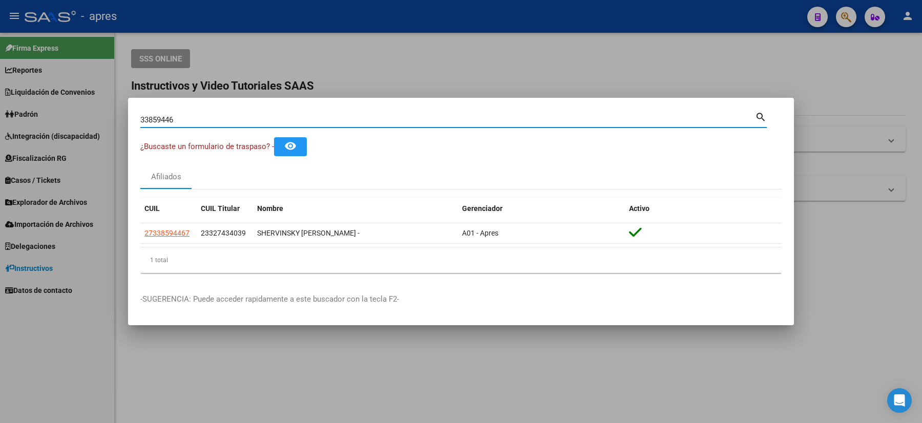
drag, startPoint x: 186, startPoint y: 118, endPoint x: 131, endPoint y: 121, distance: 55.4
click at [134, 121] on mat-dialog-content "33859446 Buscar (apellido, dni, cuil, nro traspaso, cuit, obra social) search ¿…" at bounding box center [461, 195] width 666 height 171
paste input "2607112"
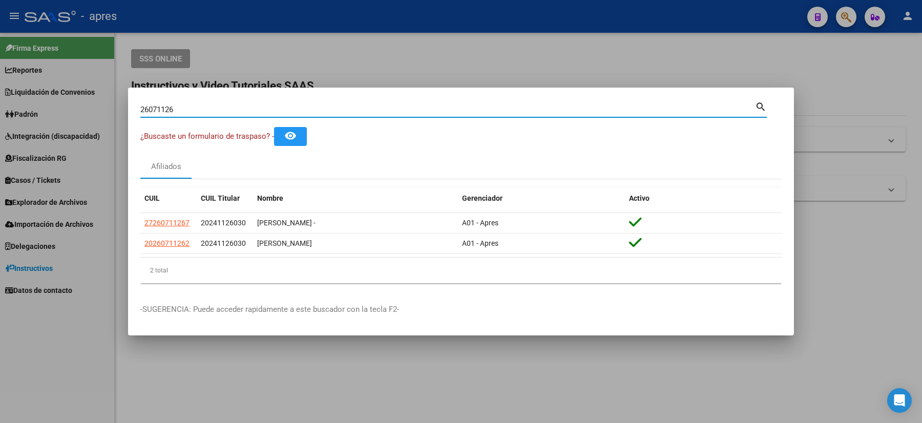
drag, startPoint x: 211, startPoint y: 111, endPoint x: 78, endPoint y: 101, distance: 132.9
click at [78, 101] on div "26071126 Buscar (apellido, dni, cuil, nro traspaso, cuit, obra social) search ¿…" at bounding box center [461, 211] width 922 height 423
paste input "5068735"
type input "50687356"
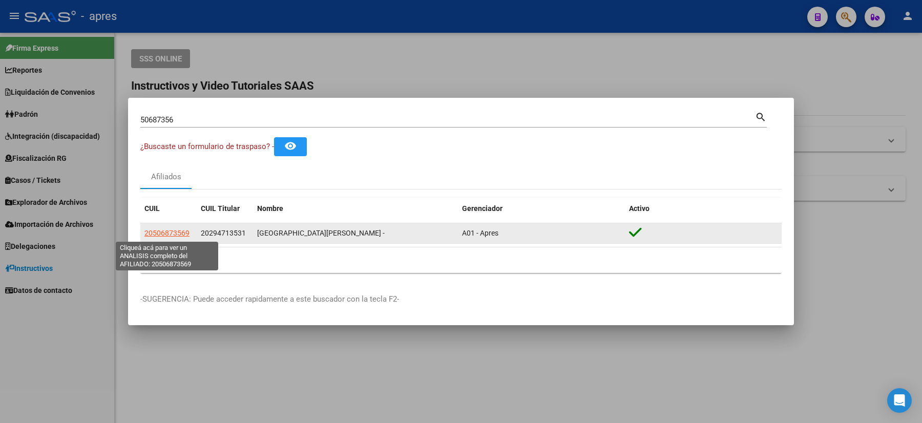
click at [181, 229] on span "20506873569" at bounding box center [166, 233] width 45 height 8
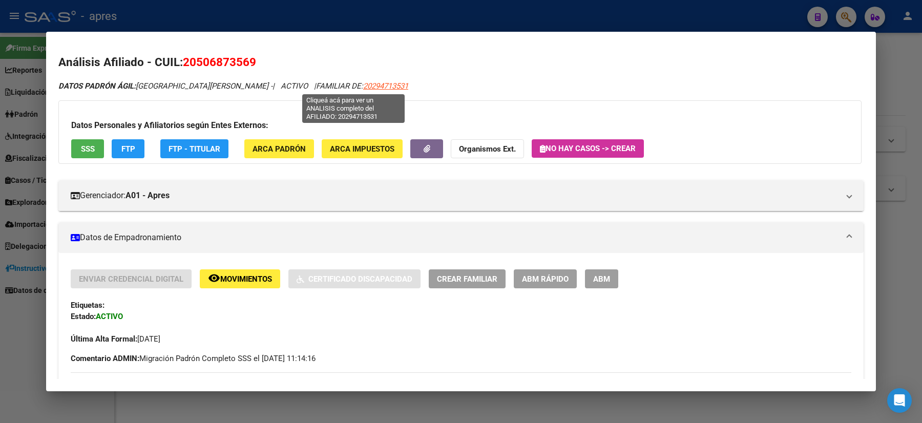
click at [363, 86] on span "20294713531" at bounding box center [385, 85] width 45 height 9
type textarea "20294713531"
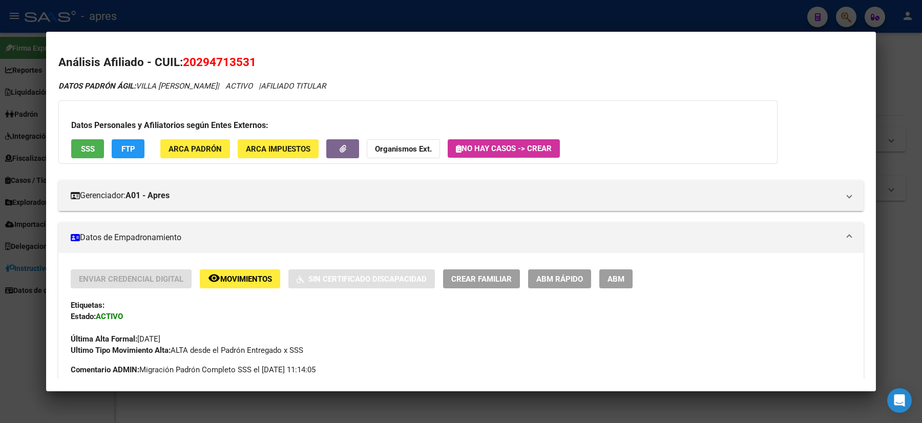
click at [0, 239] on div at bounding box center [461, 211] width 922 height 423
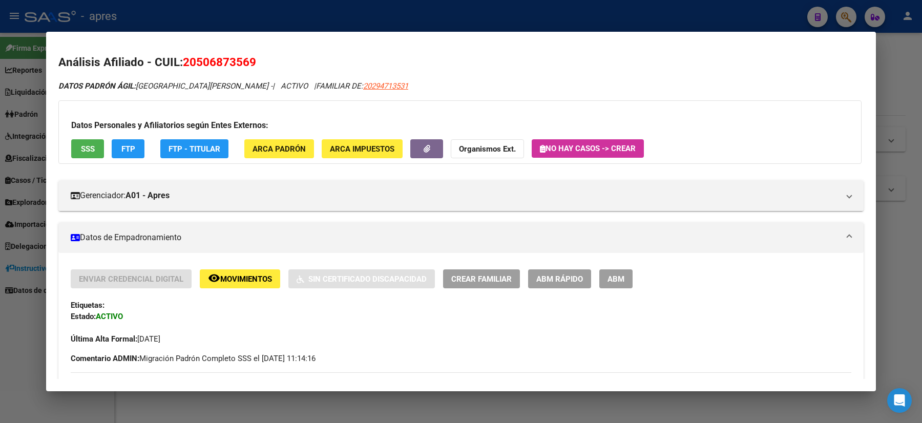
drag, startPoint x: 285, startPoint y: 52, endPoint x: 183, endPoint y: 56, distance: 102.5
click at [183, 56] on mat-dialog-content "Análisis Afiliado - CUIL: 20506873569 DATOS PADRÓN ÁGIL: [GEOGRAPHIC_DATA][PERS…" at bounding box center [460, 211] width 829 height 335
copy span "20506873569"
click at [203, 60] on span "20506873569" at bounding box center [219, 61] width 73 height 13
drag, startPoint x: 197, startPoint y: 60, endPoint x: 249, endPoint y: 62, distance: 51.8
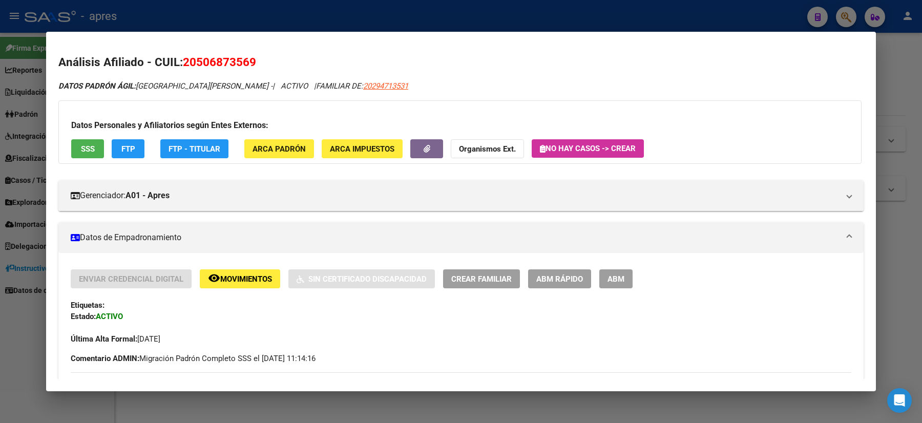
click at [249, 62] on span "20506873569" at bounding box center [219, 61] width 73 height 13
copy span "50687356"
click at [0, 218] on div at bounding box center [461, 211] width 922 height 423
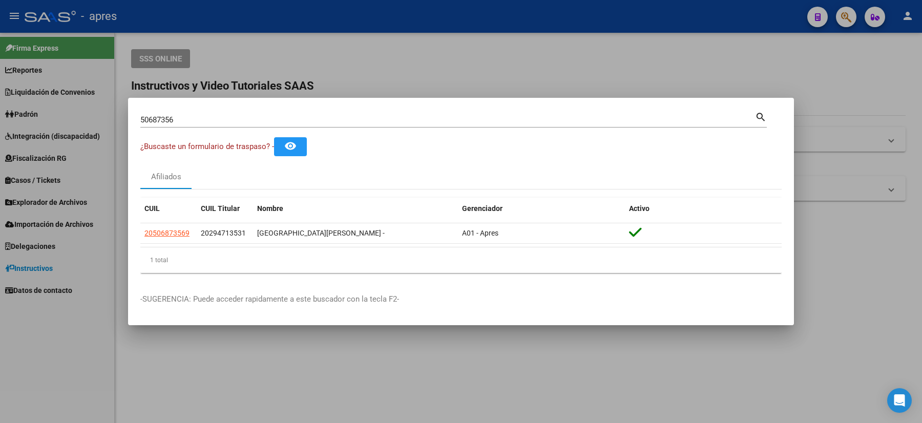
drag, startPoint x: 195, startPoint y: 115, endPoint x: 133, endPoint y: 115, distance: 61.4
click at [133, 115] on mat-dialog-content "50687356 Buscar (apellido, dni, cuil, nro traspaso, cuit, obra social) search ¿…" at bounding box center [461, 195] width 666 height 171
drag, startPoint x: 122, startPoint y: 127, endPoint x: 108, endPoint y: 120, distance: 16.0
click at [111, 127] on div "50687356 Buscar (apellido, dni, cuil, nro traspaso, cuit, obra social) search ¿…" at bounding box center [461, 211] width 922 height 423
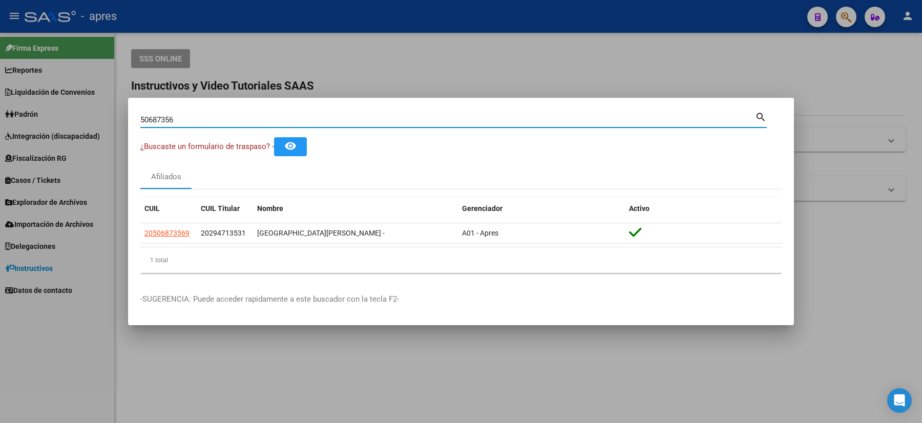
paste input "4225751"
type input "54225751"
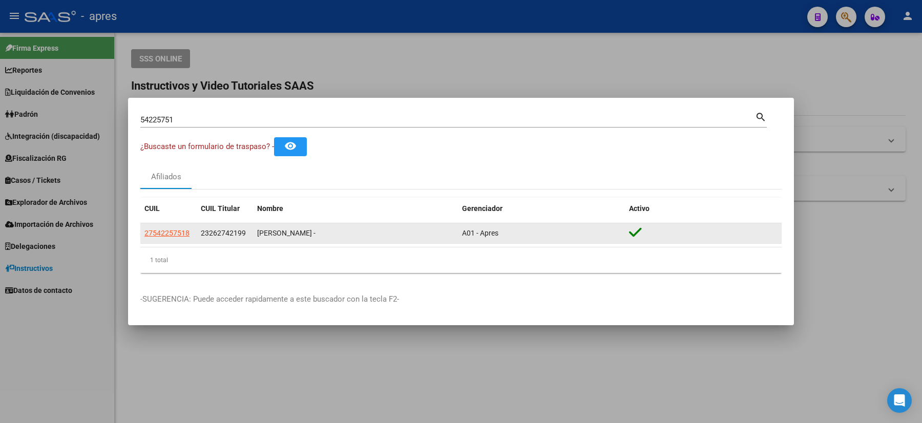
click at [165, 238] on app-link-go-to "27542257518" at bounding box center [166, 233] width 45 height 12
click at [173, 229] on span "27542257518" at bounding box center [166, 233] width 45 height 8
type textarea "27542257518"
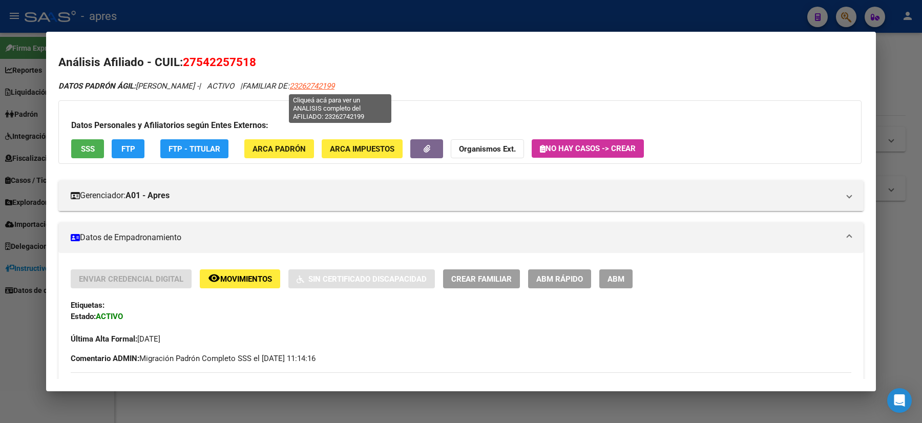
click at [334, 89] on span "23262742199" at bounding box center [311, 85] width 45 height 9
type textarea "23262742199"
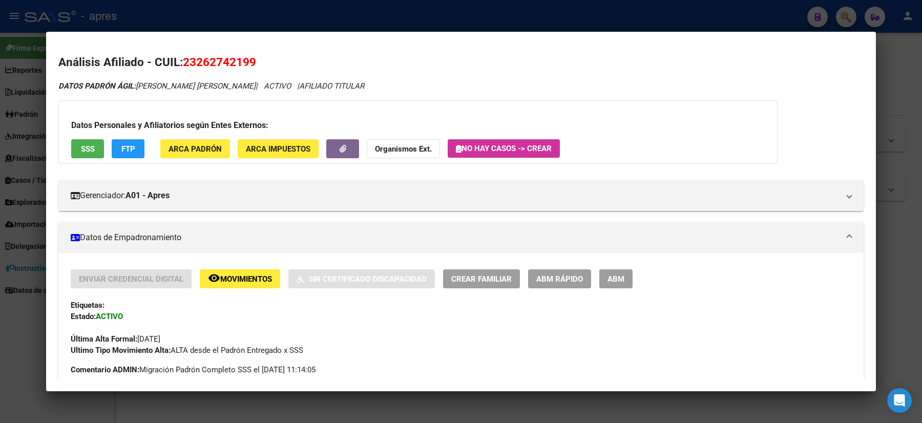
click at [0, 229] on div at bounding box center [461, 211] width 922 height 423
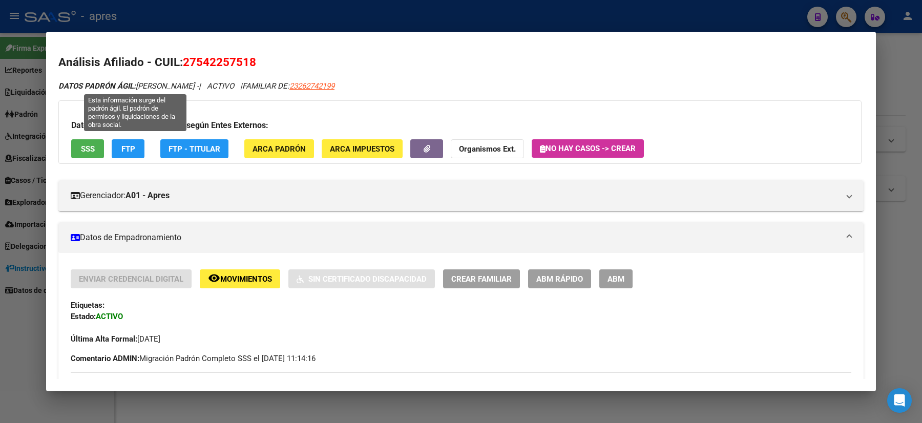
click at [0, 157] on div at bounding box center [461, 211] width 922 height 423
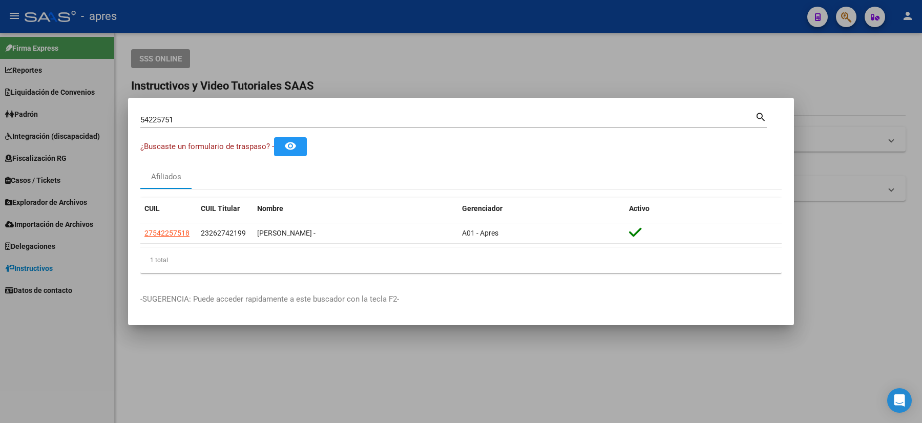
drag, startPoint x: 208, startPoint y: 112, endPoint x: 168, endPoint y: 124, distance: 41.3
click at [168, 124] on div "54225751 Buscar (apellido, dni, [PERSON_NAME], [PERSON_NAME], cuit, obra social)" at bounding box center [447, 119] width 614 height 15
drag, startPoint x: 179, startPoint y: 125, endPoint x: 22, endPoint y: 119, distance: 157.3
click at [22, 119] on div "54225751 Buscar (apellido, dni, cuil, nro traspaso, cuit, obra social) search ¿…" at bounding box center [461, 211] width 922 height 423
click at [205, 111] on div "54225751 Buscar (apellido, dni, [PERSON_NAME], [PERSON_NAME], cuit, obra social…" at bounding box center [453, 118] width 626 height 17
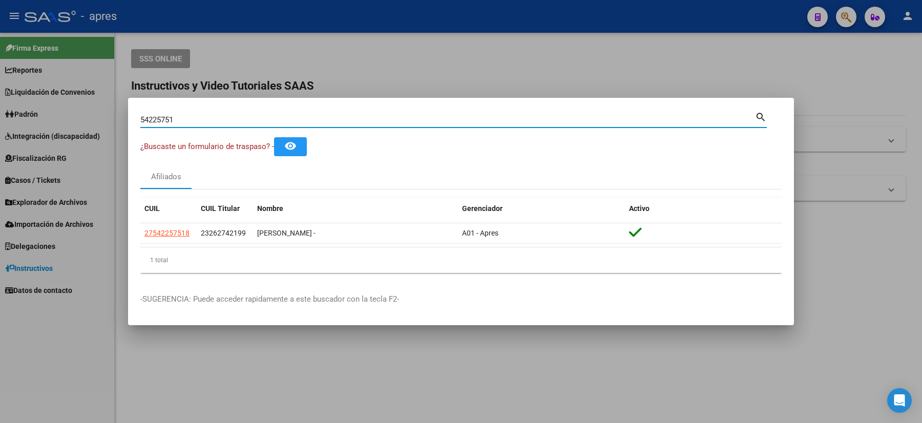
click at [199, 117] on input "54225751" at bounding box center [447, 119] width 614 height 9
drag, startPoint x: 84, startPoint y: 123, endPoint x: 62, endPoint y: 121, distance: 22.1
click at [62, 121] on div "54225751 Buscar (apellido, dni, cuil, nro traspaso, cuit, obra social) search ¿…" at bounding box center [461, 211] width 922 height 423
paste input "46343664"
type input "46343664"
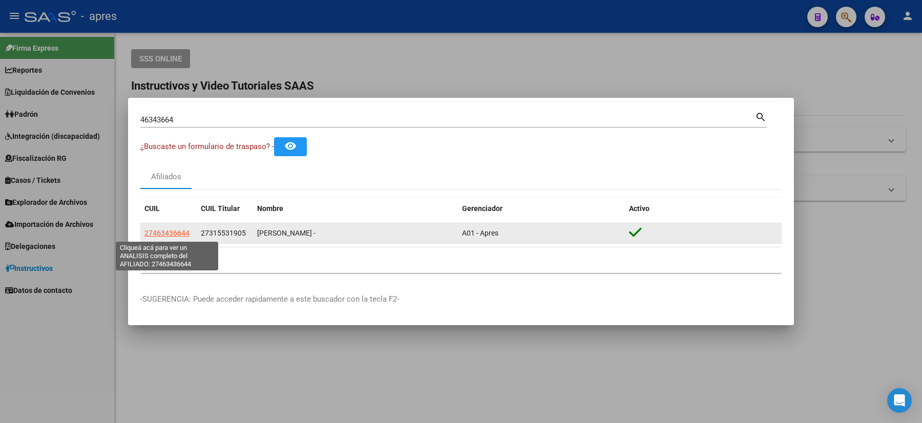
click at [173, 230] on span "27463436644" at bounding box center [166, 233] width 45 height 8
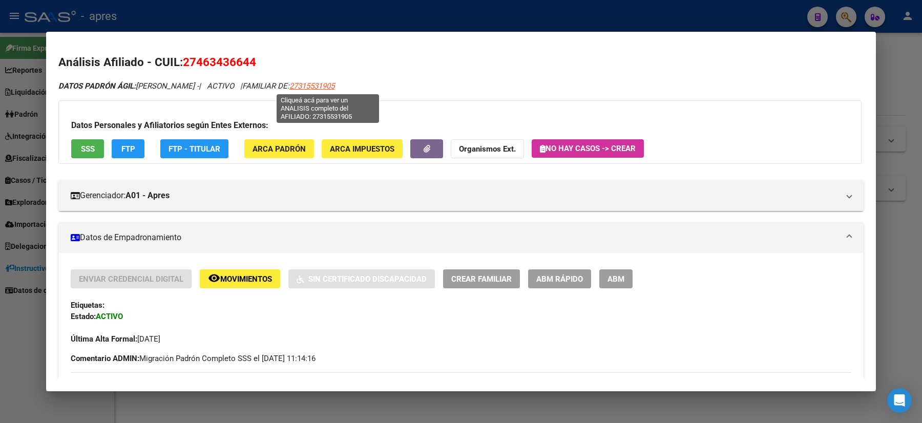
click at [334, 81] on span "27315531905" at bounding box center [311, 85] width 45 height 9
type textarea "27315531905"
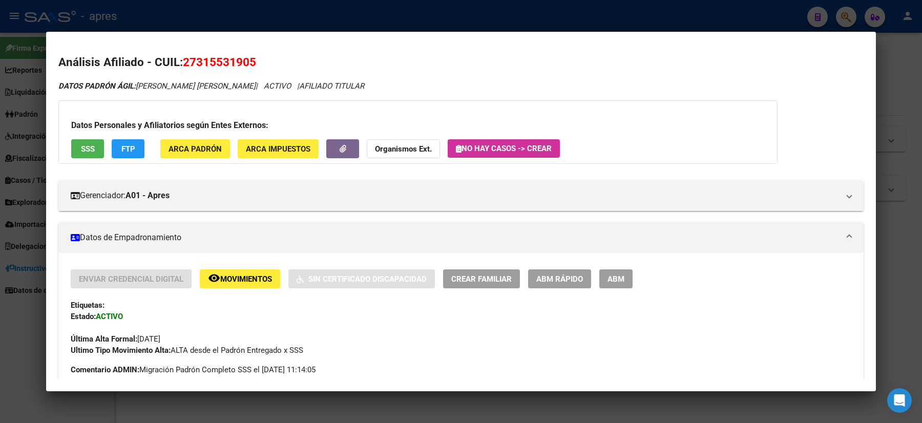
drag, startPoint x: 193, startPoint y: 62, endPoint x: 250, endPoint y: 65, distance: 56.9
click at [250, 65] on span "27315531905" at bounding box center [219, 61] width 73 height 13
copy span "31553190"
click at [0, 207] on div at bounding box center [461, 211] width 922 height 423
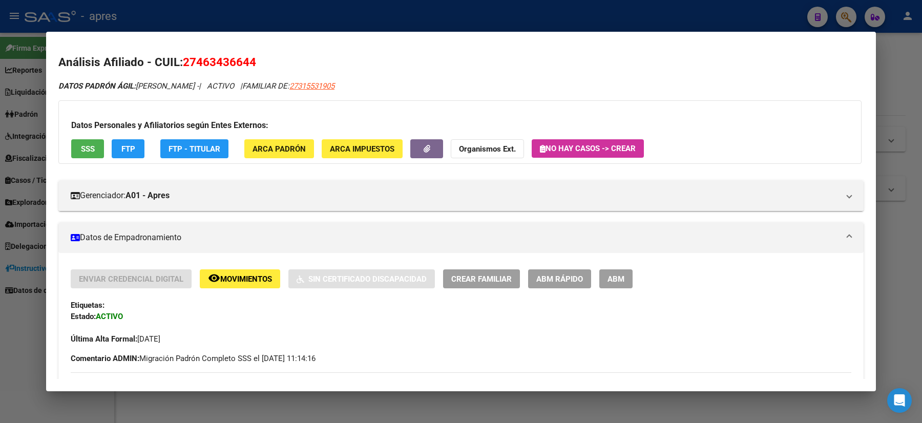
click at [0, 297] on div at bounding box center [461, 211] width 922 height 423
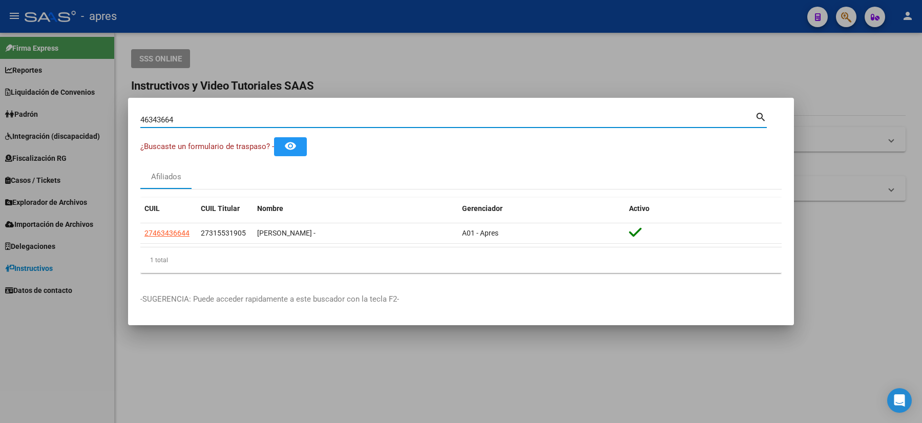
drag, startPoint x: 206, startPoint y: 118, endPoint x: 102, endPoint y: 113, distance: 103.6
click at [121, 114] on div "46343664 Buscar (apellido, dni, cuil, nro traspaso, cuit, obra social) search ¿…" at bounding box center [461, 211] width 922 height 423
paste input "54290767"
type input "54290767"
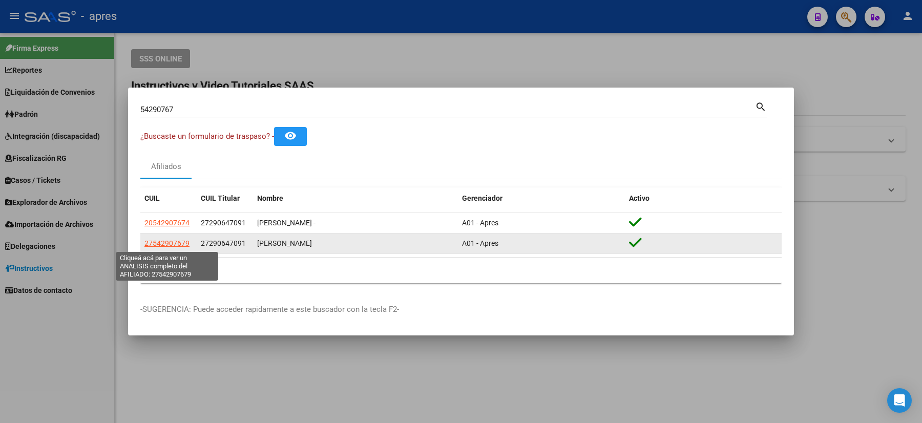
drag, startPoint x: 191, startPoint y: 242, endPoint x: 146, endPoint y: 243, distance: 45.1
click at [146, 243] on div "27542907679" at bounding box center [168, 244] width 48 height 12
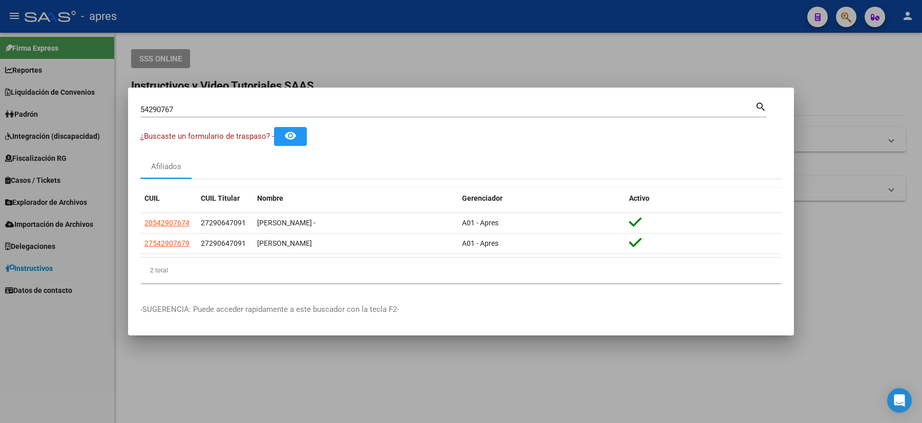
click at [127, 421] on div at bounding box center [461, 211] width 922 height 423
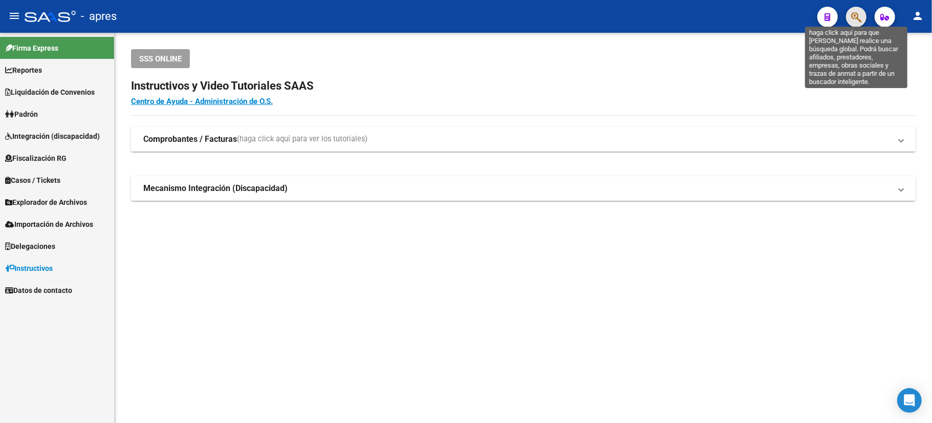
click at [859, 16] on icon "button" at bounding box center [856, 17] width 10 height 12
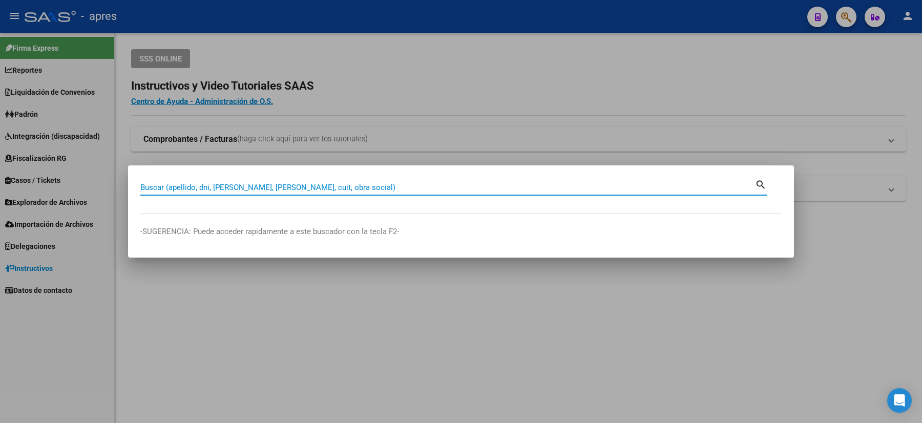
paste input "54366213"
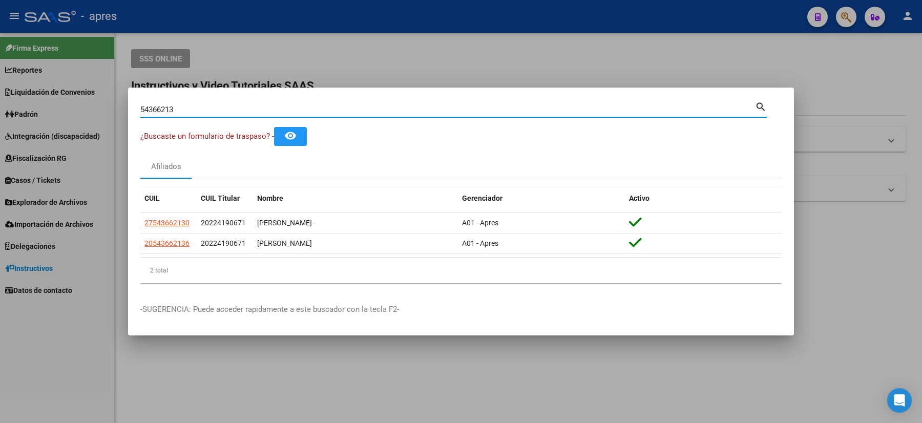
drag, startPoint x: 190, startPoint y: 111, endPoint x: 103, endPoint y: 107, distance: 87.6
click at [103, 107] on div "54366213 Buscar (apellido, dni, cuil, nro traspaso, cuit, obra social) search ¿…" at bounding box center [461, 211] width 922 height 423
paste input "255094"
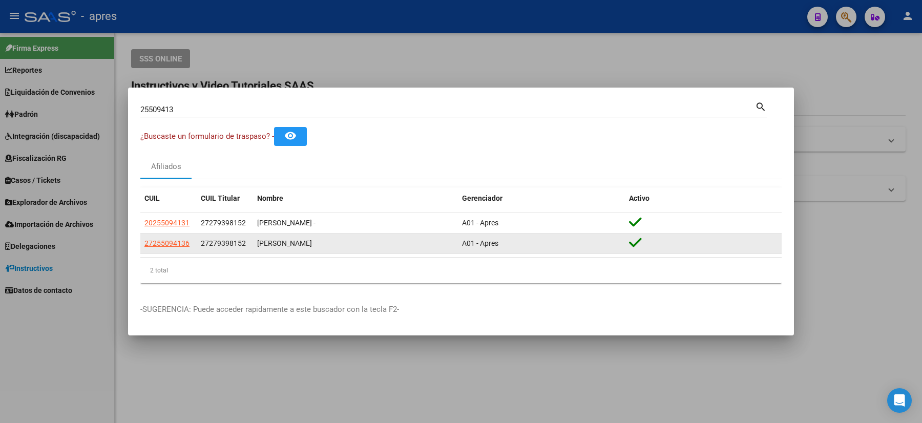
drag, startPoint x: 189, startPoint y: 244, endPoint x: 142, endPoint y: 247, distance: 47.2
click at [142, 247] on datatable-body-cell "27255094136" at bounding box center [168, 243] width 56 height 20
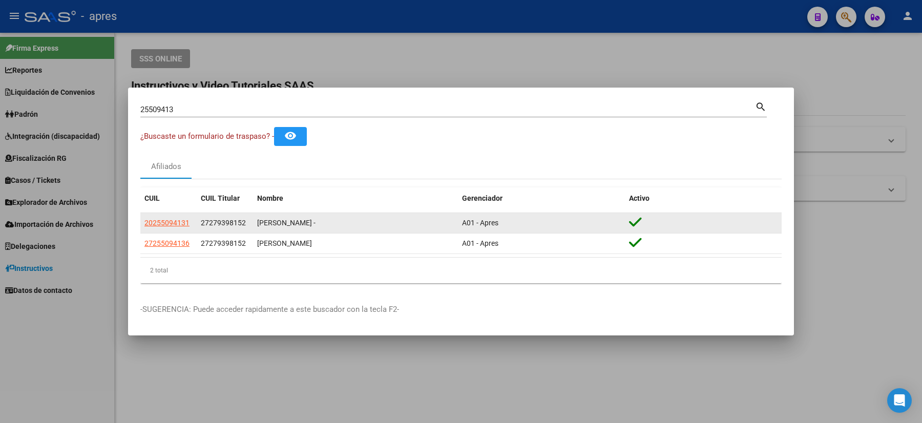
drag, startPoint x: 193, startPoint y: 224, endPoint x: 142, endPoint y: 224, distance: 50.7
click at [142, 224] on datatable-body-cell "20255094131" at bounding box center [168, 223] width 56 height 20
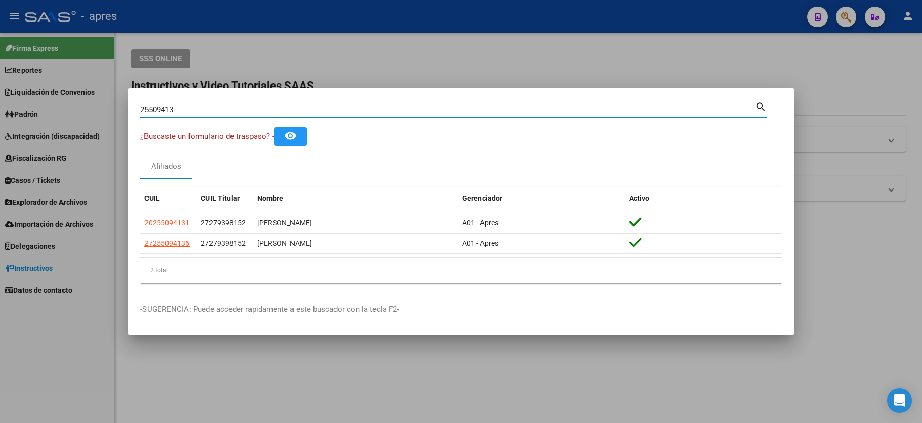
drag, startPoint x: 178, startPoint y: 111, endPoint x: 98, endPoint y: 98, distance: 80.8
click at [110, 113] on div "25509413 Buscar (apellido, dni, cuil, nro traspaso, cuit, obra social) search ¿…" at bounding box center [461, 211] width 922 height 423
paste input "6068551"
type input "26068551"
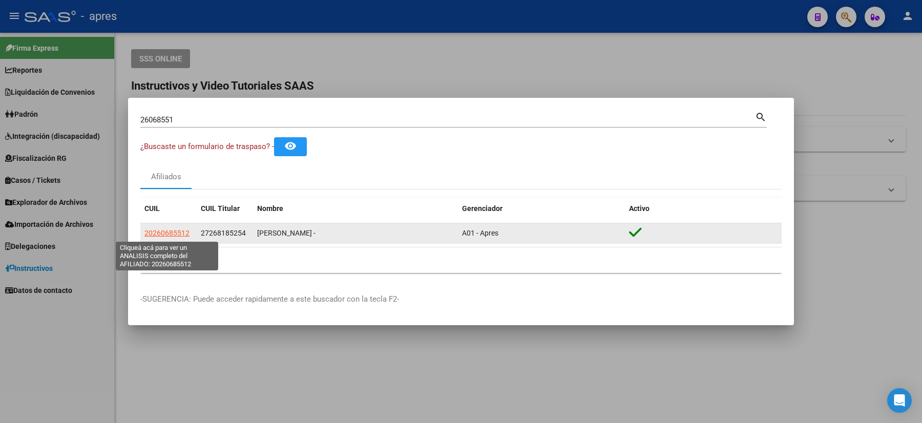
click at [171, 234] on span "20260685512" at bounding box center [166, 233] width 45 height 8
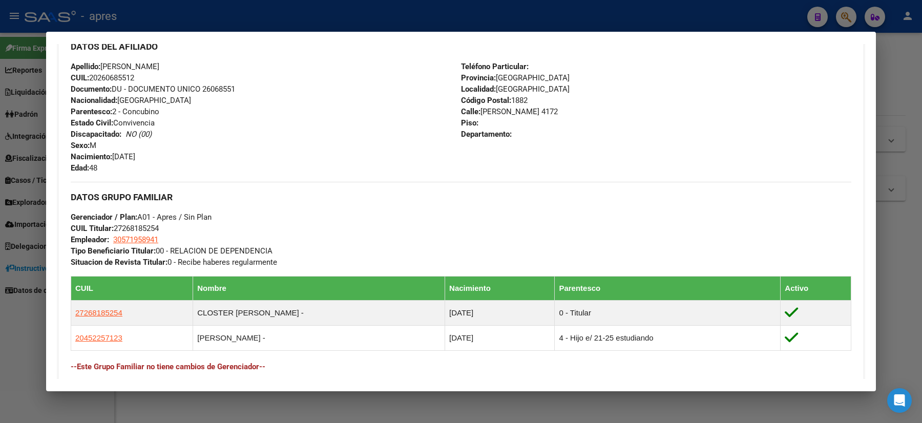
scroll to position [0, 0]
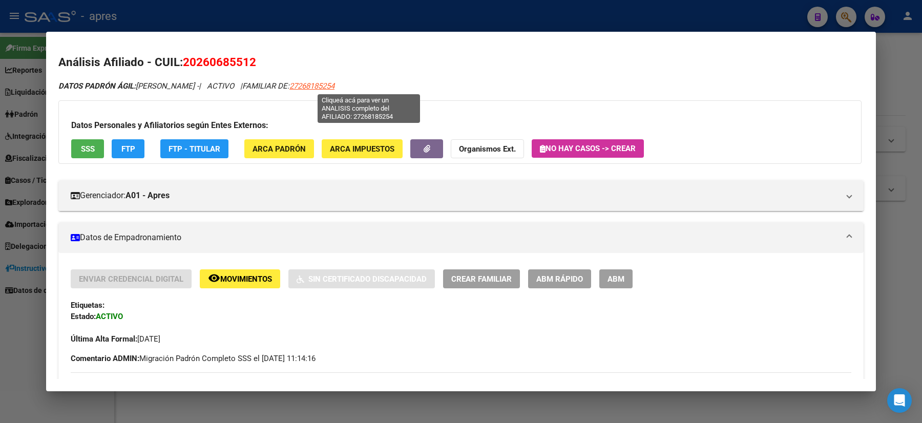
click at [334, 83] on span "27268185254" at bounding box center [311, 85] width 45 height 9
type textarea "27268185254"
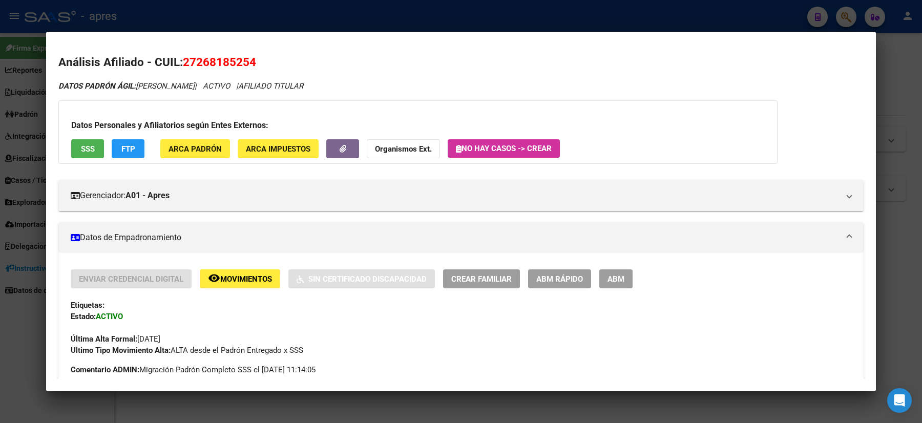
click at [28, 213] on div at bounding box center [461, 211] width 922 height 423
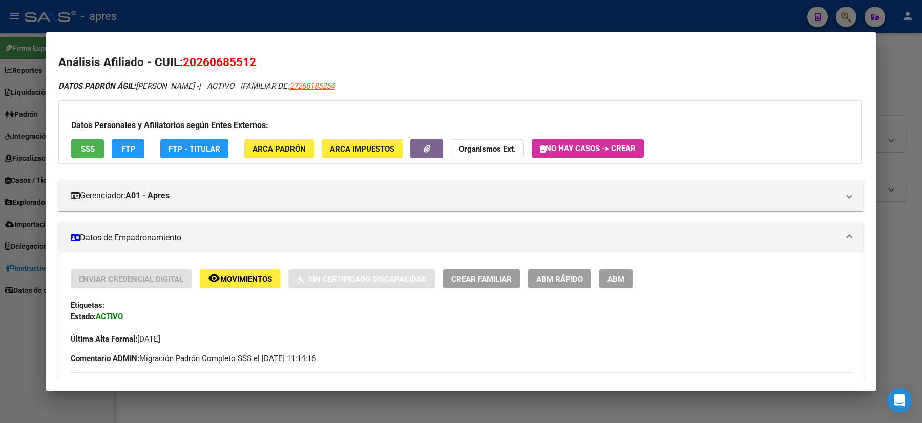
click at [0, 142] on div at bounding box center [461, 211] width 922 height 423
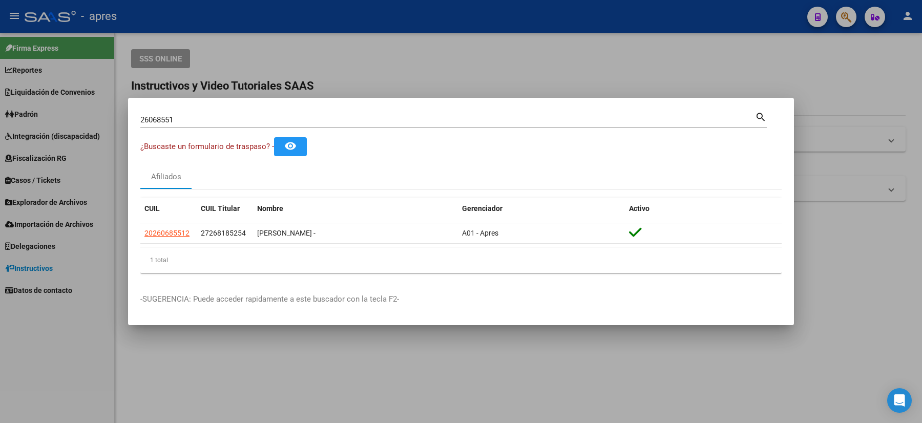
click at [191, 111] on div "26068551 Buscar (apellido, dni, [PERSON_NAME], [PERSON_NAME], cuit, obra social…" at bounding box center [453, 118] width 626 height 17
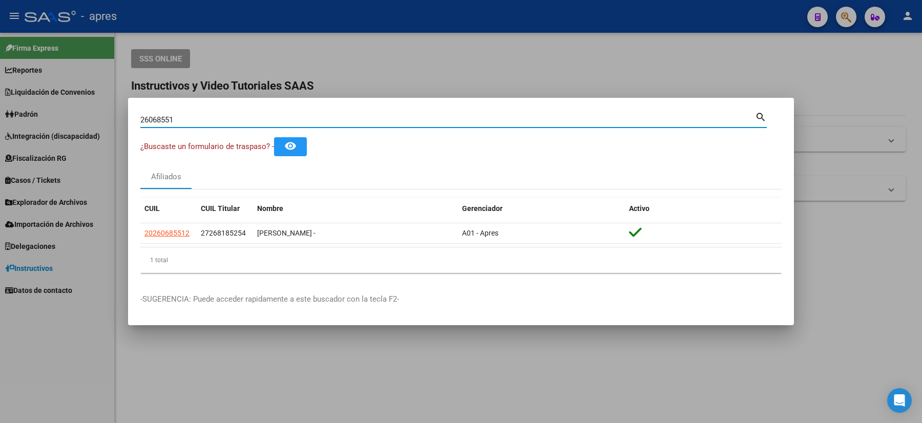
drag, startPoint x: 193, startPoint y: 121, endPoint x: 41, endPoint y: 103, distance: 152.7
click at [42, 103] on div "26068551 Buscar (apellido, dni, cuil, nro traspaso, cuit, obra social) search ¿…" at bounding box center [461, 211] width 922 height 423
paste input "49625183"
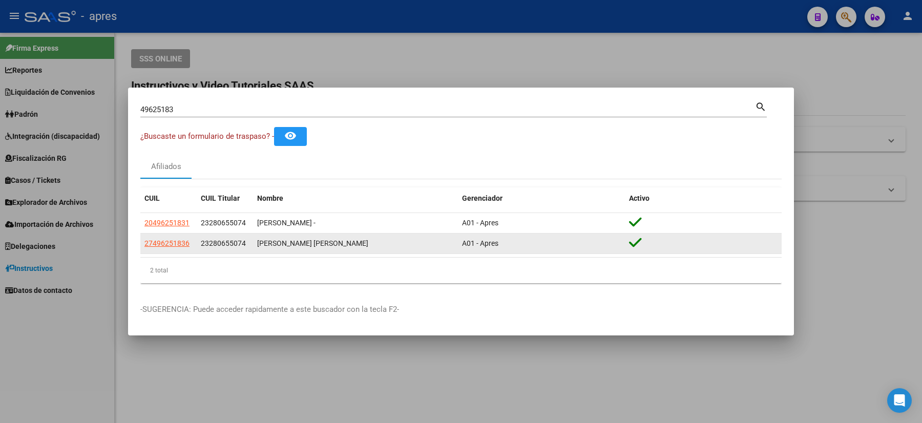
drag, startPoint x: 189, startPoint y: 244, endPoint x: 143, endPoint y: 248, distance: 45.7
click at [143, 248] on datatable-body-cell "27496251836" at bounding box center [168, 243] width 56 height 20
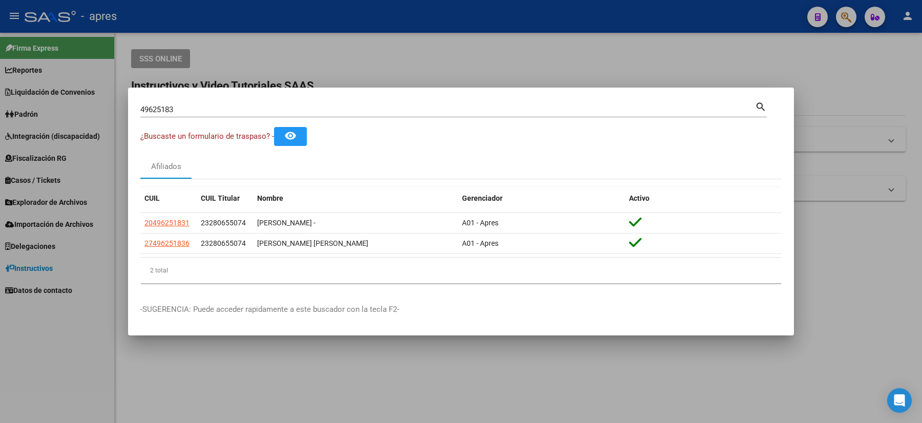
drag, startPoint x: 186, startPoint y: 113, endPoint x: 109, endPoint y: 111, distance: 77.8
click at [109, 111] on div "49625183 Buscar (apellido, dni, cuil, nro traspaso, cuit, obra social) search ¿…" at bounding box center [461, 211] width 922 height 423
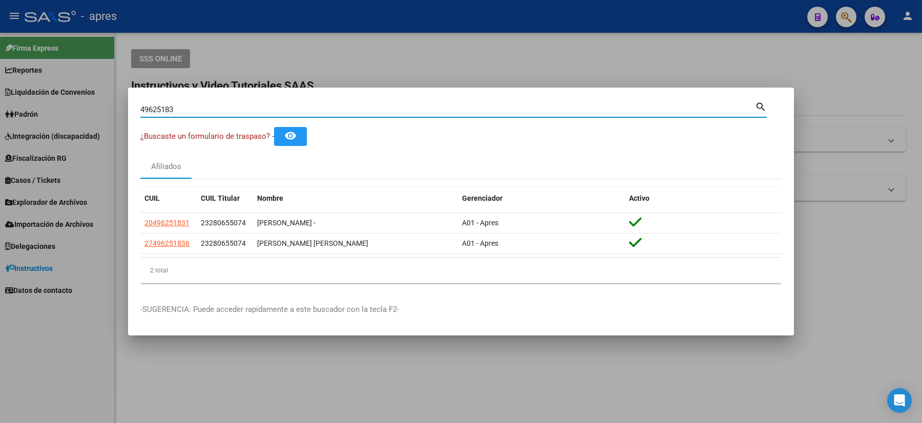
paste input "30092855"
drag, startPoint x: 190, startPoint y: 238, endPoint x: 144, endPoint y: 245, distance: 47.1
click at [144, 245] on div "20300928553" at bounding box center [168, 244] width 48 height 12
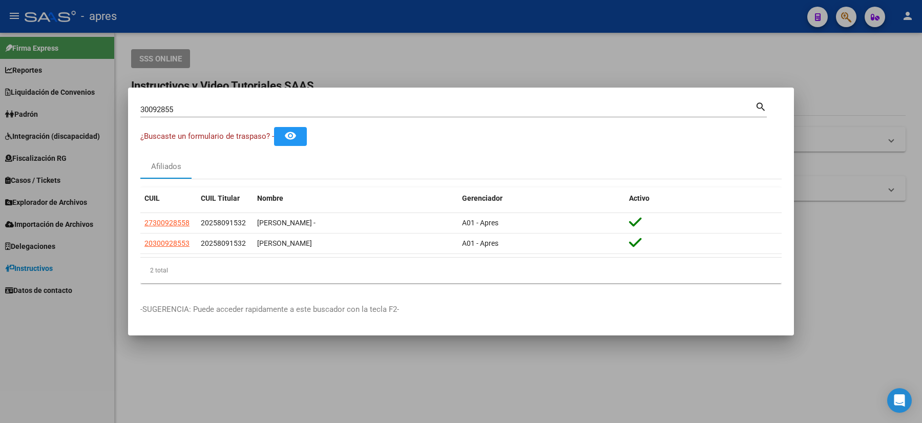
drag, startPoint x: 186, startPoint y: 103, endPoint x: 0, endPoint y: 99, distance: 186.4
click at [0, 99] on div "30092855 Buscar (apellido, dni, cuil, nro traspaso, cuit, obra social) search ¿…" at bounding box center [461, 211] width 922 height 423
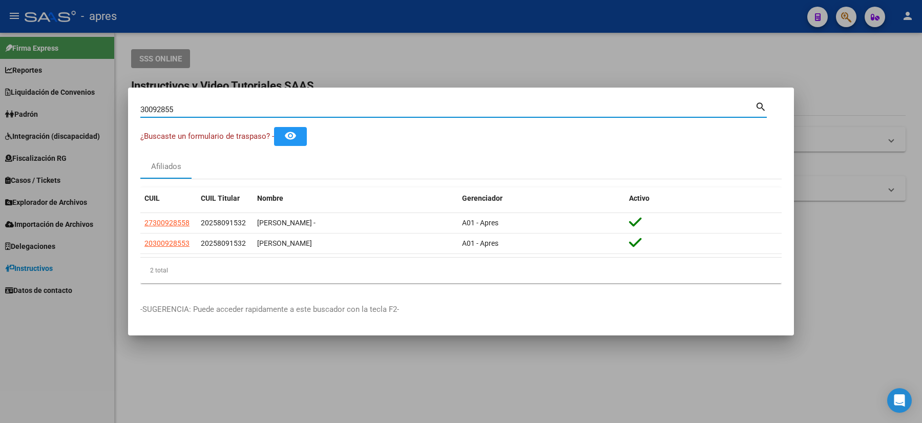
drag, startPoint x: 210, startPoint y: 105, endPoint x: 32, endPoint y: 89, distance: 179.0
click at [32, 89] on div "30092855 Buscar (apellido, dni, cuil, nro traspaso, cuit, obra social) search ¿…" at bounding box center [461, 211] width 922 height 423
paste input "50527606"
type input "50527606"
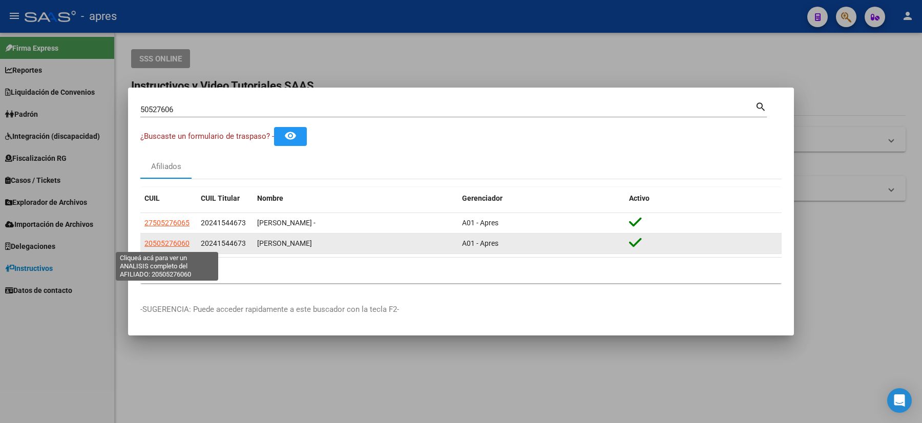
drag, startPoint x: 188, startPoint y: 240, endPoint x: 145, endPoint y: 242, distance: 43.1
click at [145, 242] on span "20505276060" at bounding box center [166, 243] width 45 height 8
type textarea "20505276060"
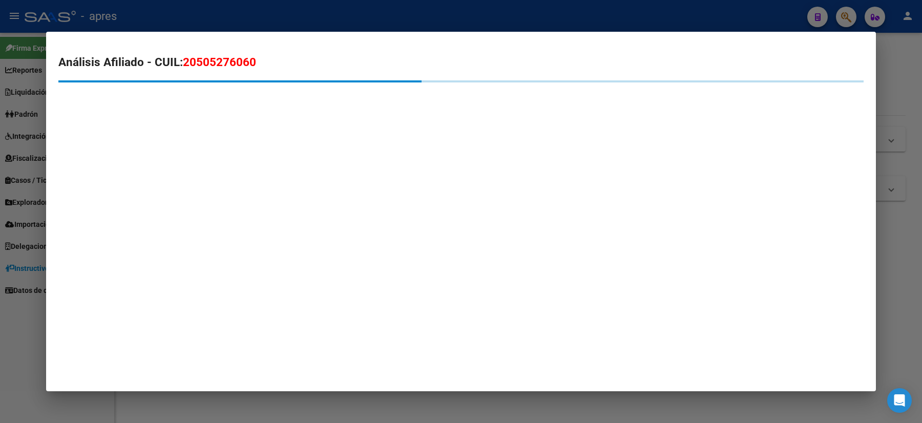
click at [0, 198] on div at bounding box center [461, 211] width 922 height 423
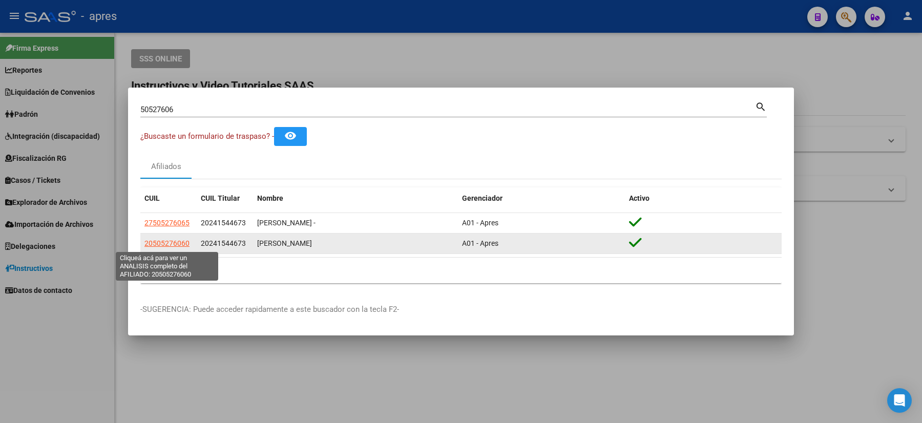
drag, startPoint x: 189, startPoint y: 245, endPoint x: 145, endPoint y: 245, distance: 43.5
click at [145, 245] on span "20505276060" at bounding box center [166, 243] width 45 height 8
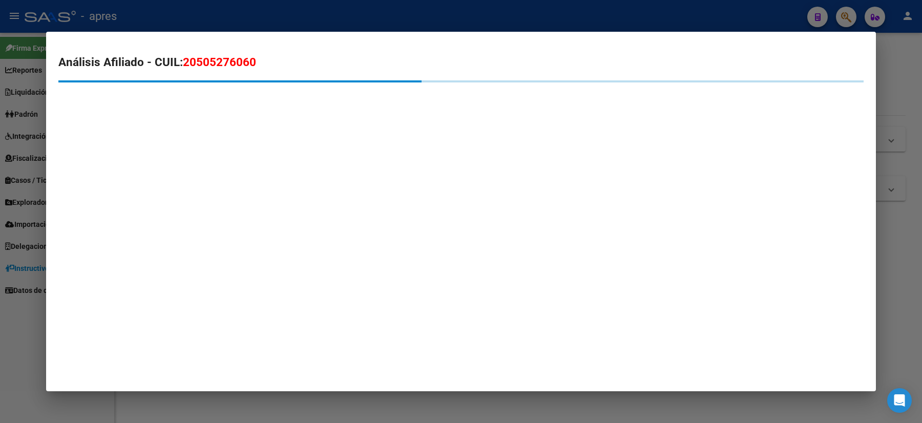
click at [12, 337] on div at bounding box center [461, 211] width 922 height 423
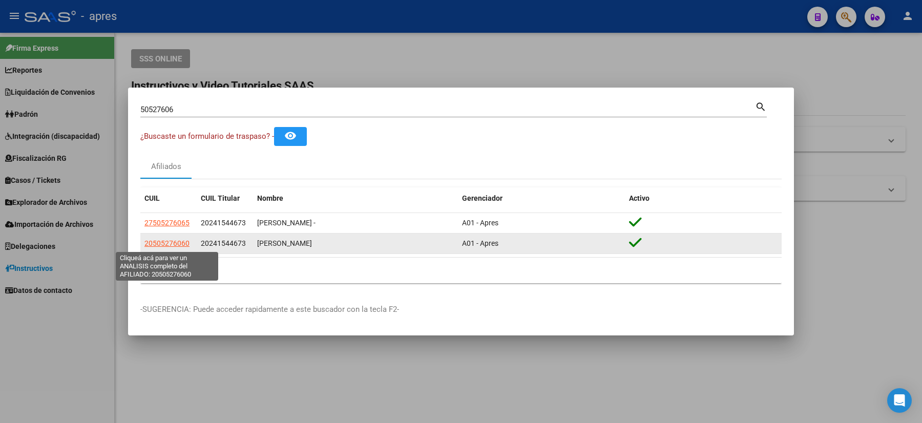
drag, startPoint x: 191, startPoint y: 247, endPoint x: 146, endPoint y: 244, distance: 45.7
click at [146, 244] on div "20505276060" at bounding box center [168, 244] width 48 height 12
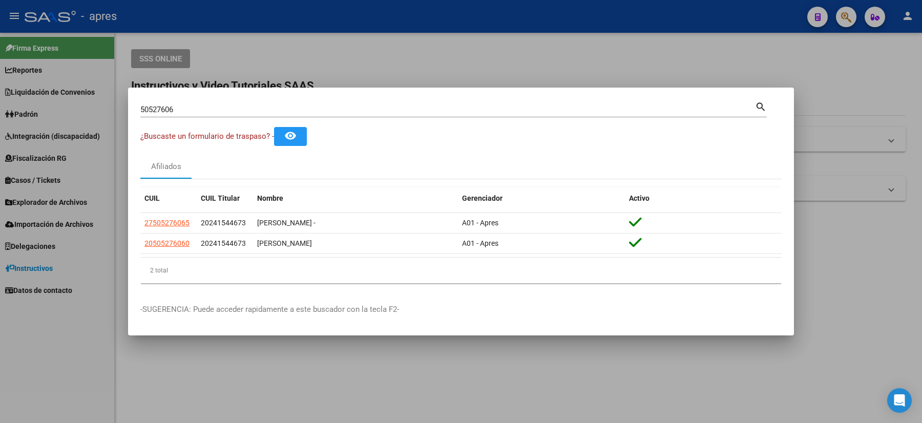
drag, startPoint x: 145, startPoint y: 119, endPoint x: 121, endPoint y: 115, distance: 24.4
click at [122, 115] on div "50527606 Buscar (apellido, dni, cuil, nro traspaso, cuit, obra social) search ¿…" at bounding box center [461, 211] width 922 height 423
click at [199, 98] on mat-dialog-container "50527606 Buscar (apellido, dni, cuil, nro traspaso, cuit, obra social) search ¿…" at bounding box center [461, 211] width 666 height 247
click at [200, 102] on div "50527606 Buscar (apellido, dni, [PERSON_NAME], [PERSON_NAME], cuit, obra social)" at bounding box center [447, 109] width 614 height 15
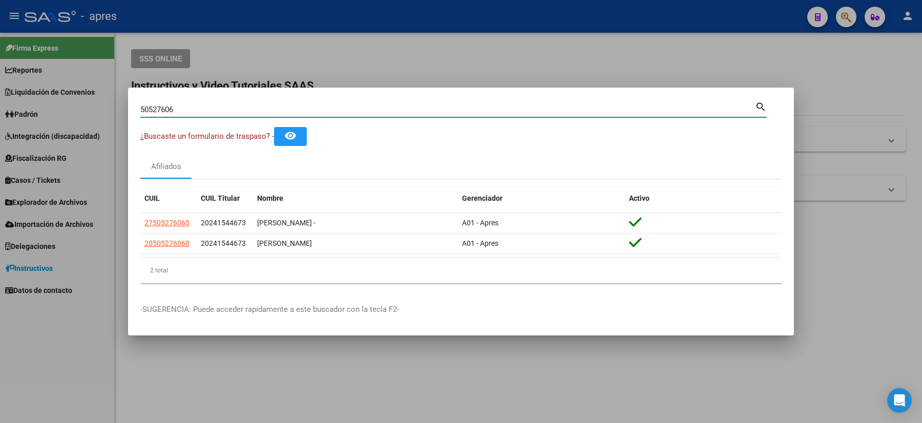
click at [193, 107] on input "50527606" at bounding box center [447, 109] width 614 height 9
drag, startPoint x: 193, startPoint y: 107, endPoint x: 0, endPoint y: 85, distance: 193.8
click at [3, 87] on div "50527606 Buscar (apellido, dni, cuil, nro traspaso, cuit, obra social) search ¿…" at bounding box center [461, 211] width 922 height 423
paste input "32636385"
type input "32636385"
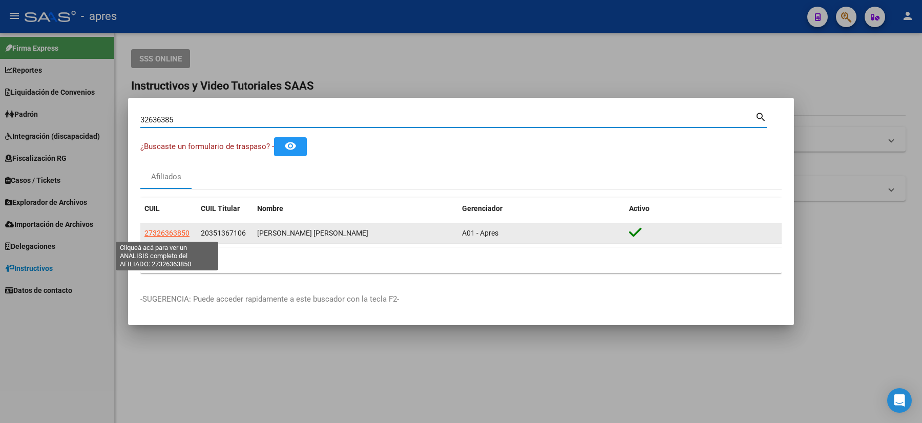
click at [174, 232] on span "27326363850" at bounding box center [166, 233] width 45 height 8
type textarea "27326363850"
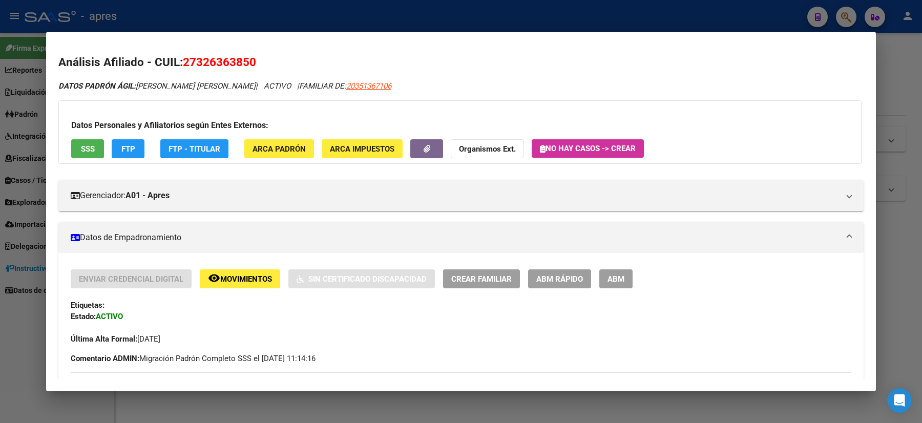
drag, startPoint x: 261, startPoint y: 63, endPoint x: 184, endPoint y: 60, distance: 76.4
click at [184, 60] on h2 "Análisis Afiliado - CUIL: 27326363850" at bounding box center [460, 62] width 805 height 17
click at [0, 246] on div at bounding box center [461, 211] width 922 height 423
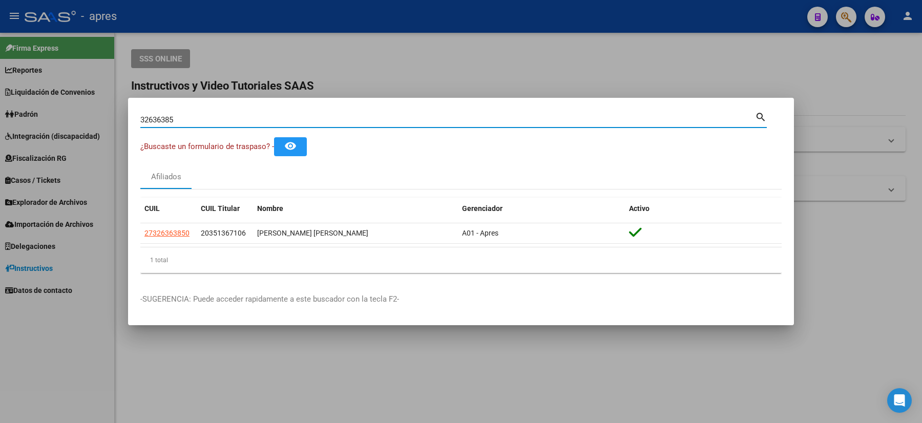
drag, startPoint x: 181, startPoint y: 116, endPoint x: 114, endPoint y: 119, distance: 67.7
click at [115, 119] on div "32636385 Buscar (apellido, dni, cuil, nro traspaso, cuit, obra social) search ¿…" at bounding box center [461, 211] width 922 height 423
paste input "54610163"
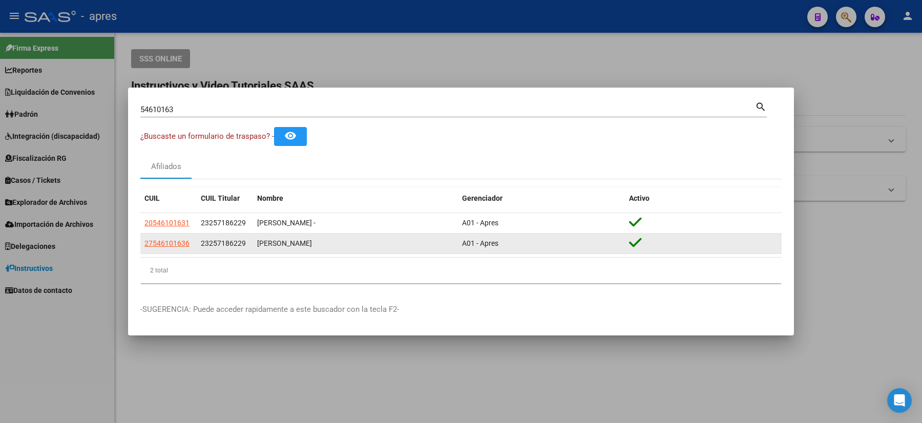
drag, startPoint x: 195, startPoint y: 242, endPoint x: 142, endPoint y: 238, distance: 52.4
click at [142, 238] on datatable-body-cell "27546101636" at bounding box center [168, 243] width 56 height 20
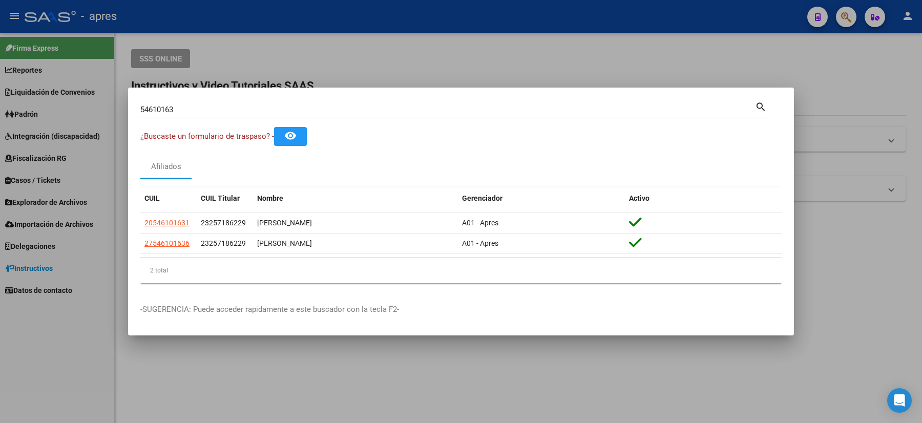
drag, startPoint x: 181, startPoint y: 116, endPoint x: 181, endPoint y: 109, distance: 6.7
click at [179, 117] on div "54610163 Buscar (apellido, dni, cuil, nro traspaso, cuit, obra social)" at bounding box center [447, 109] width 614 height 15
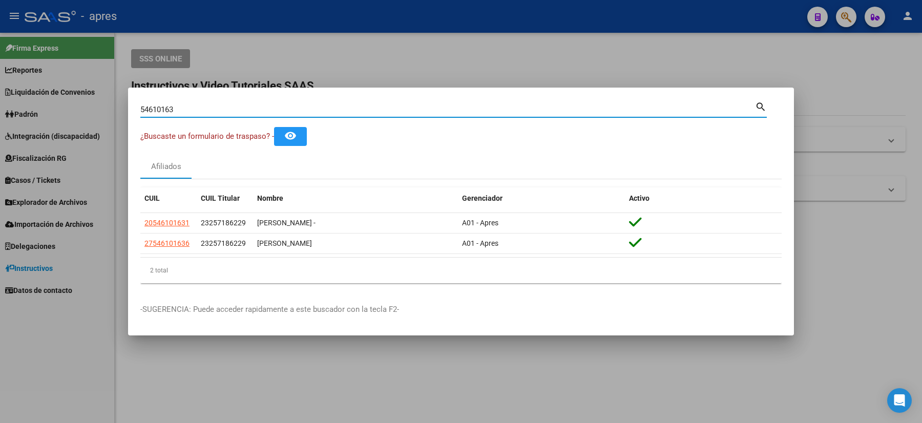
drag, startPoint x: 182, startPoint y: 109, endPoint x: 21, endPoint y: 84, distance: 163.1
click at [29, 87] on div "54610163 Buscar (apellido, dni, cuil, nro traspaso, cuit, obra social) search ¿…" at bounding box center [461, 211] width 922 height 423
paste input "6724407"
type input "56724407"
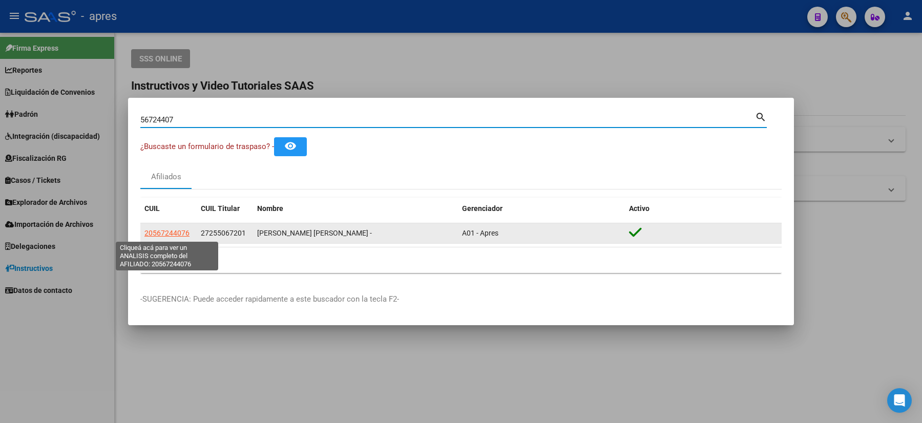
click at [166, 236] on span "20567244076" at bounding box center [166, 233] width 45 height 8
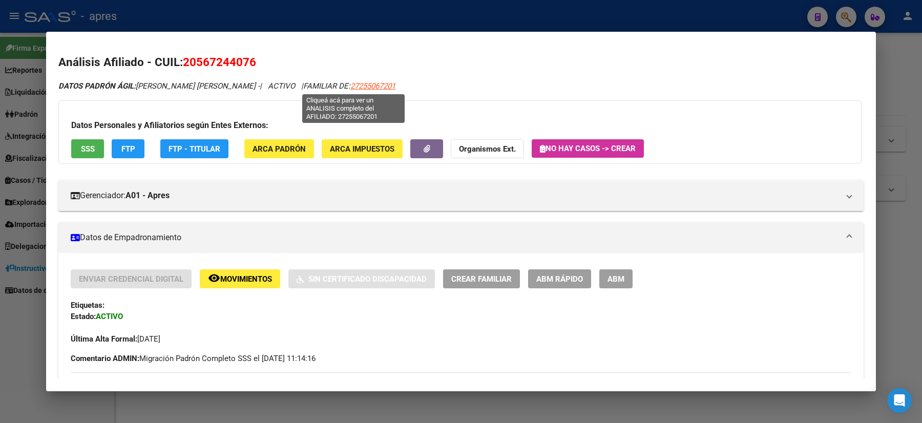
click at [371, 86] on span "27255067201" at bounding box center [372, 85] width 45 height 9
type textarea "27255067201"
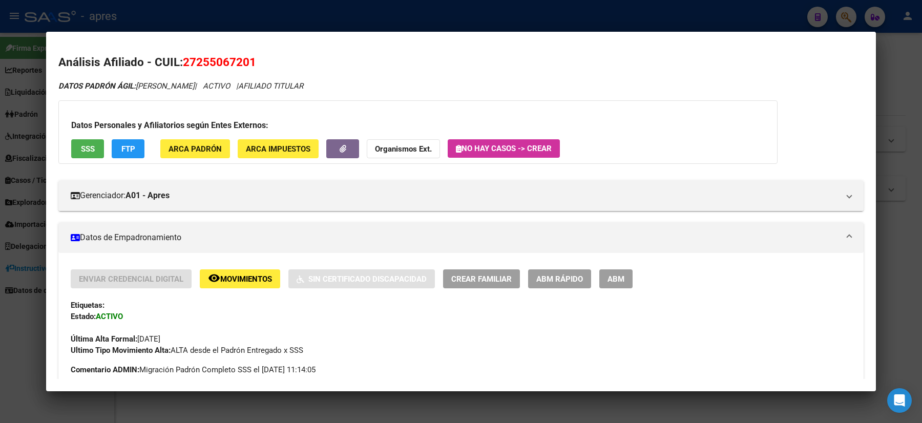
click at [0, 218] on div at bounding box center [461, 211] width 922 height 423
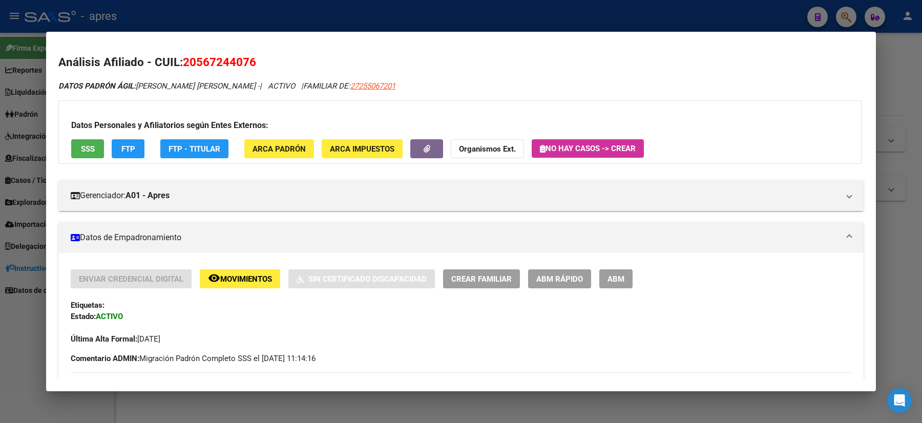
click at [0, 184] on div at bounding box center [461, 211] width 922 height 423
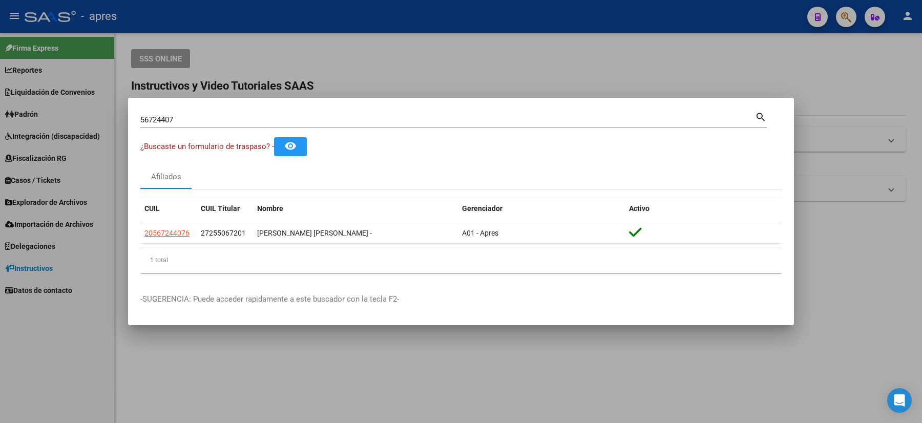
drag, startPoint x: 181, startPoint y: 116, endPoint x: 112, endPoint y: 126, distance: 70.4
click at [112, 126] on div "56724407 Buscar (apellido, dni, cuil, nro traspaso, cuit, obra social) search ¿…" at bounding box center [461, 211] width 922 height 423
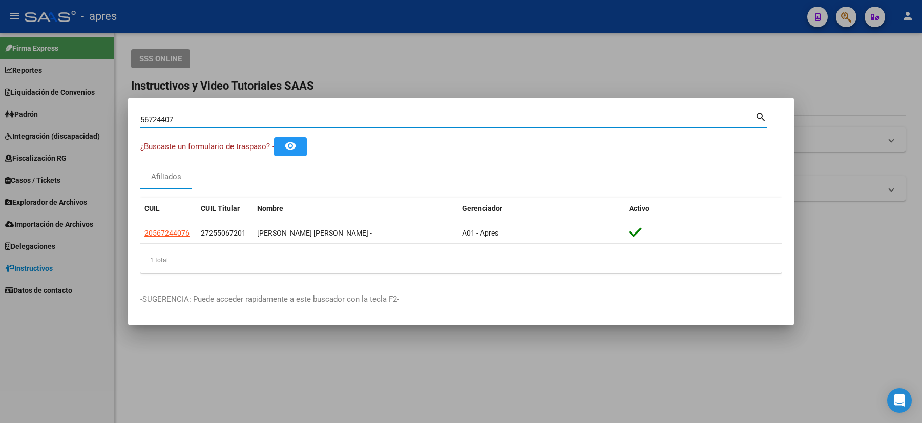
paste input "5871771"
type input "55871771"
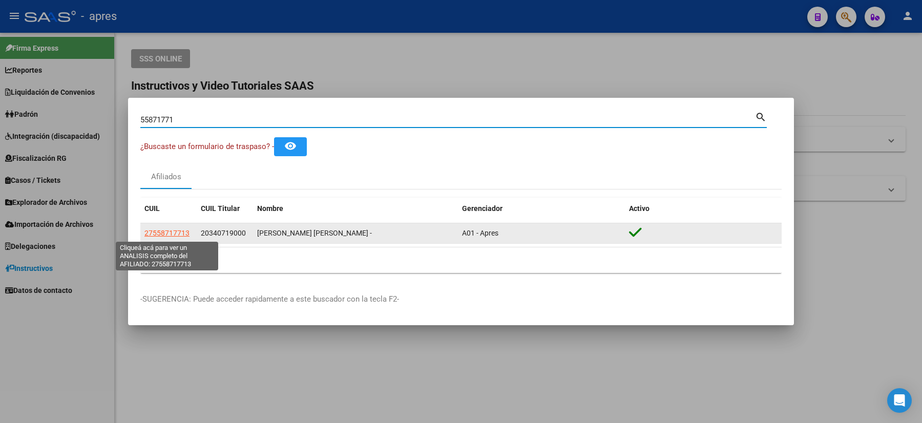
click at [182, 230] on span "27558717713" at bounding box center [166, 233] width 45 height 8
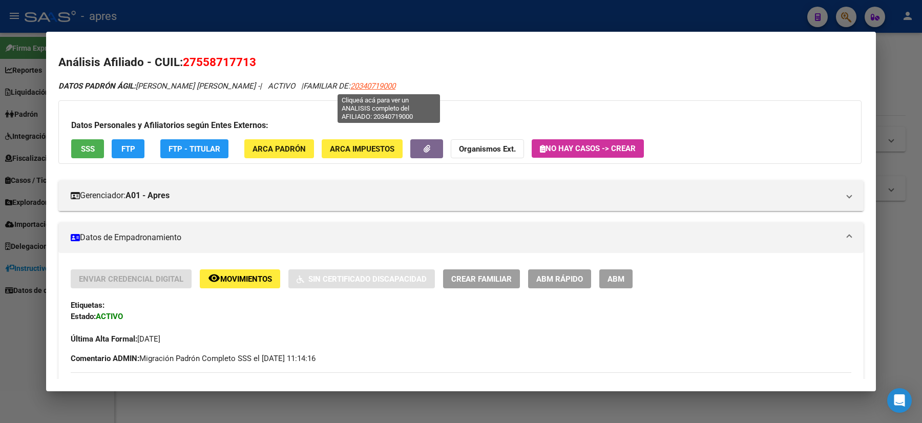
click at [394, 83] on span "20340719000" at bounding box center [372, 85] width 45 height 9
type textarea "20340719000"
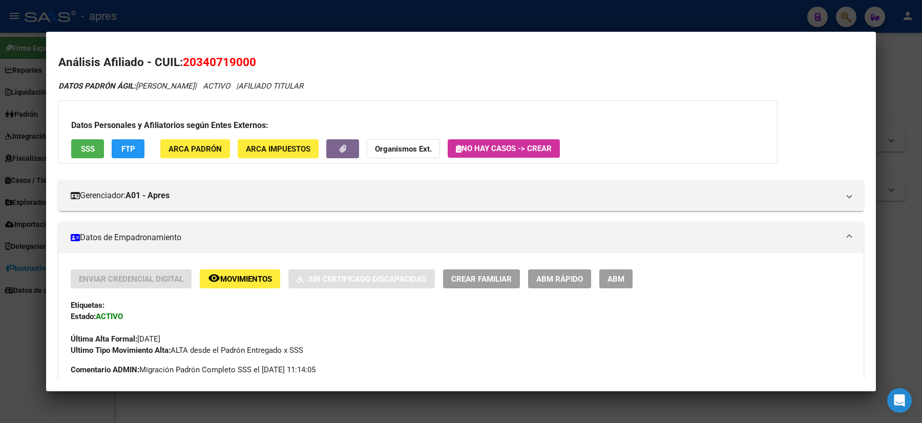
click at [0, 254] on div at bounding box center [461, 211] width 922 height 423
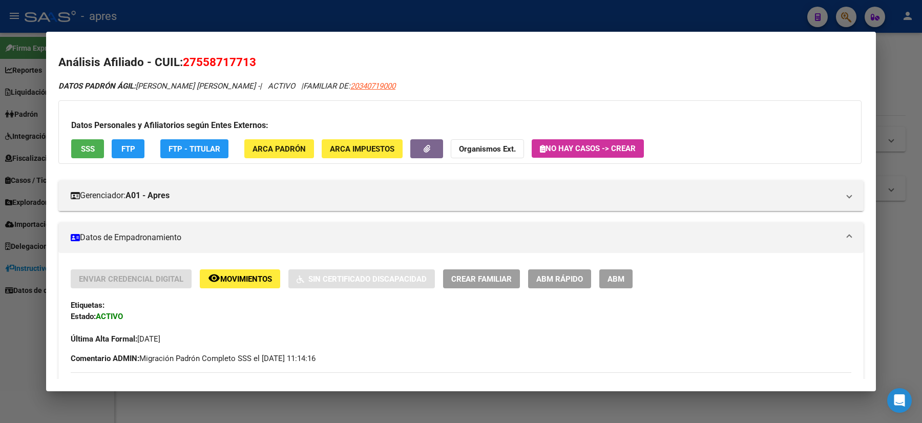
click at [9, 385] on div at bounding box center [461, 211] width 922 height 423
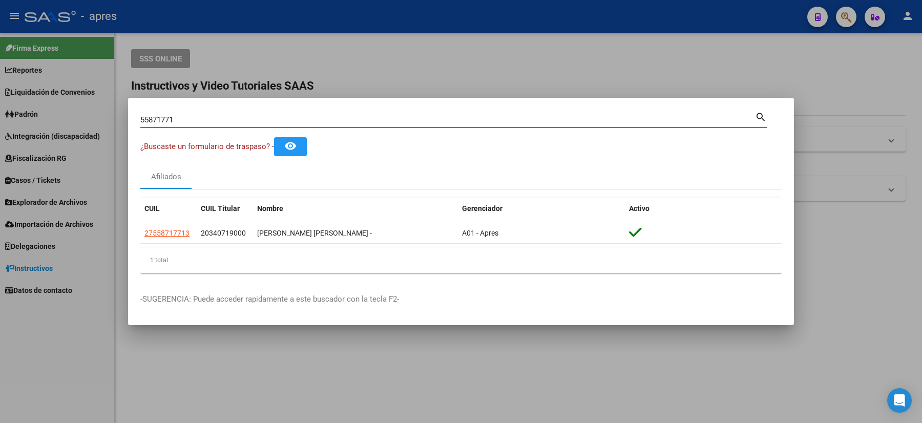
drag, startPoint x: 193, startPoint y: 123, endPoint x: 104, endPoint y: 135, distance: 89.4
click at [104, 135] on div "55871771 Buscar (apellido, dni, cuil, nro traspaso, cuit, obra social) search ¿…" at bounding box center [461, 211] width 922 height 423
paste input "42432744"
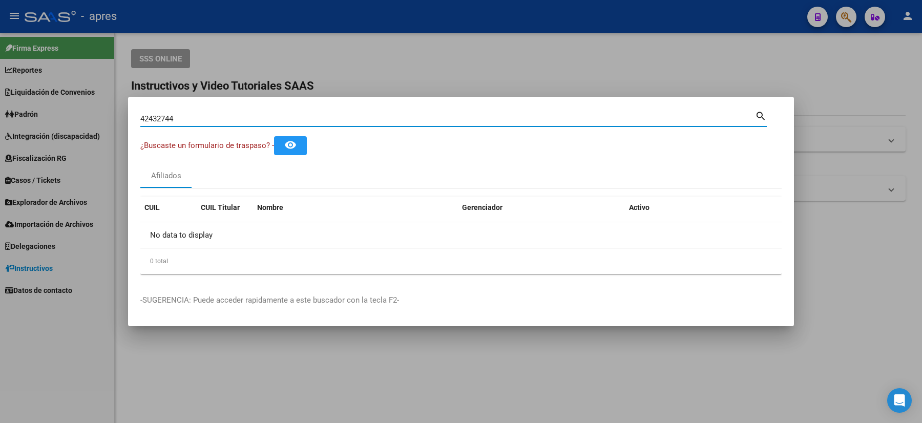
drag, startPoint x: 185, startPoint y: 116, endPoint x: 94, endPoint y: 116, distance: 90.6
click at [97, 117] on div "42432744 Buscar (apellido, dni, cuil, nro traspaso, cuit, obra social) search ¿…" at bounding box center [461, 211] width 922 height 423
type input "FAINA"
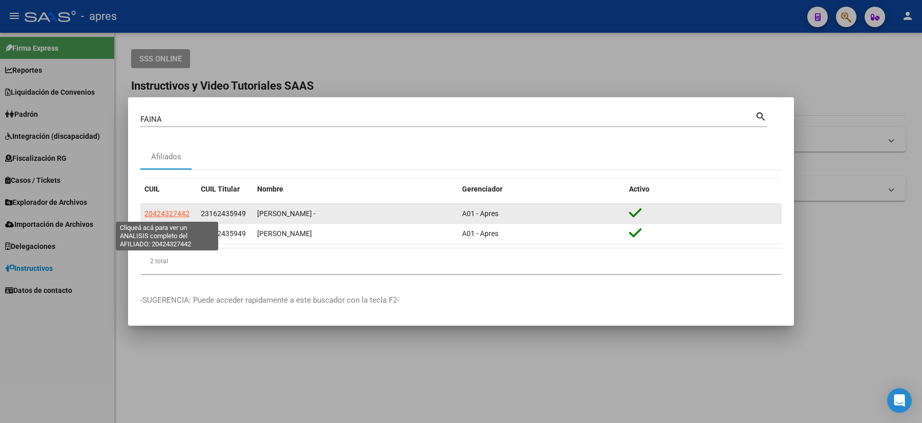
click at [166, 216] on span "20424327442" at bounding box center [166, 213] width 45 height 8
type textarea "20424327442"
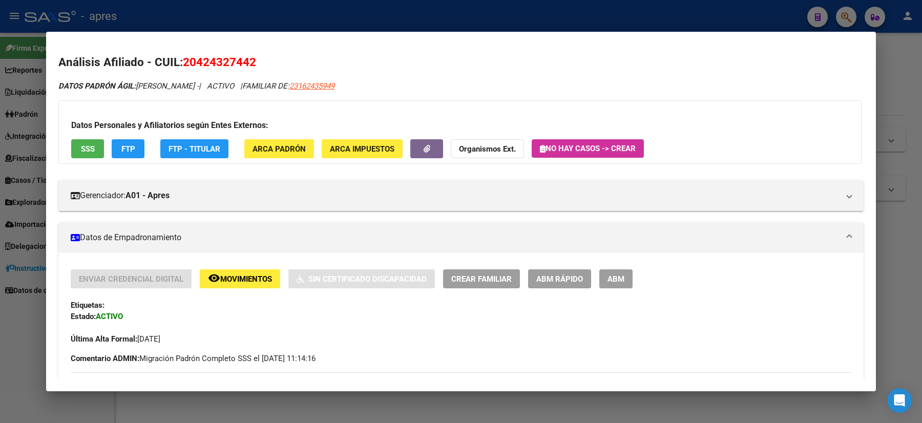
click at [2, 209] on div at bounding box center [461, 211] width 922 height 423
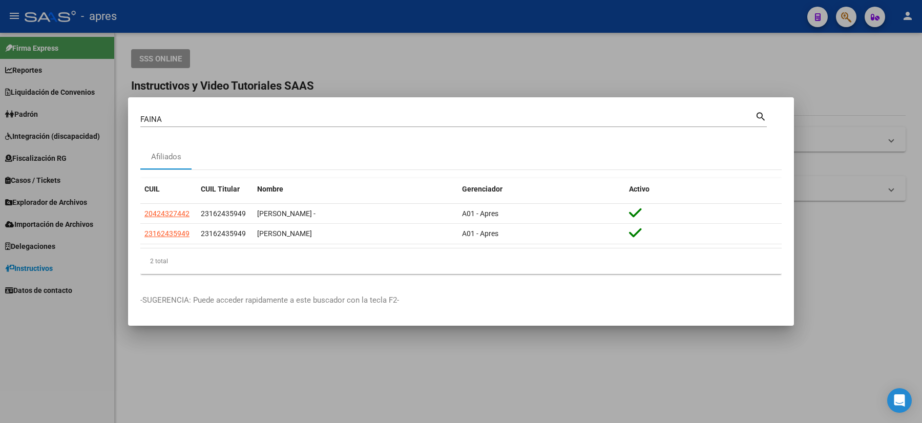
drag, startPoint x: 177, startPoint y: 117, endPoint x: 85, endPoint y: 120, distance: 92.2
click at [87, 134] on div "[PERSON_NAME] (apellido, dni, cuil, nro traspaso, cuit, obra social) search Afi…" at bounding box center [461, 211] width 922 height 423
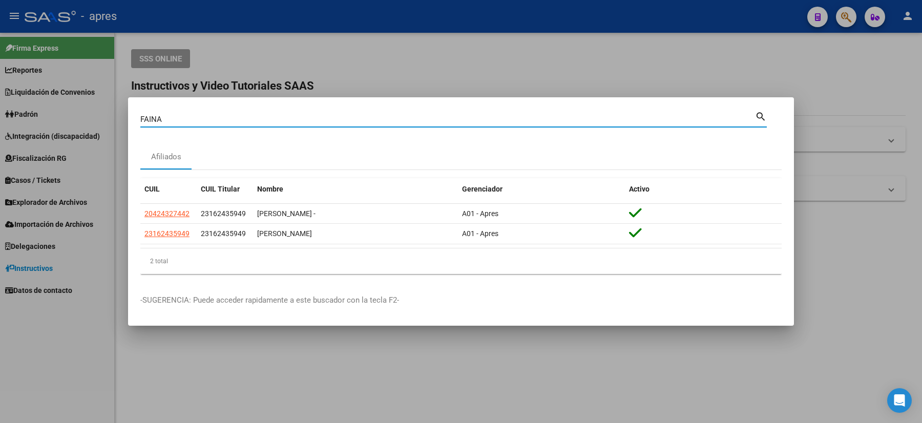
paste input "53823807"
type input "53823807"
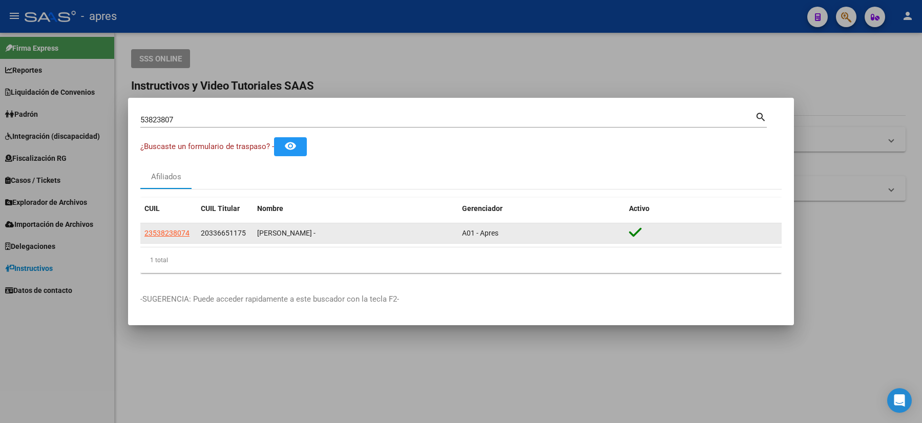
click at [179, 227] on app-link-go-to "23538238074" at bounding box center [166, 233] width 45 height 12
click at [166, 236] on span "23538238074" at bounding box center [166, 233] width 45 height 8
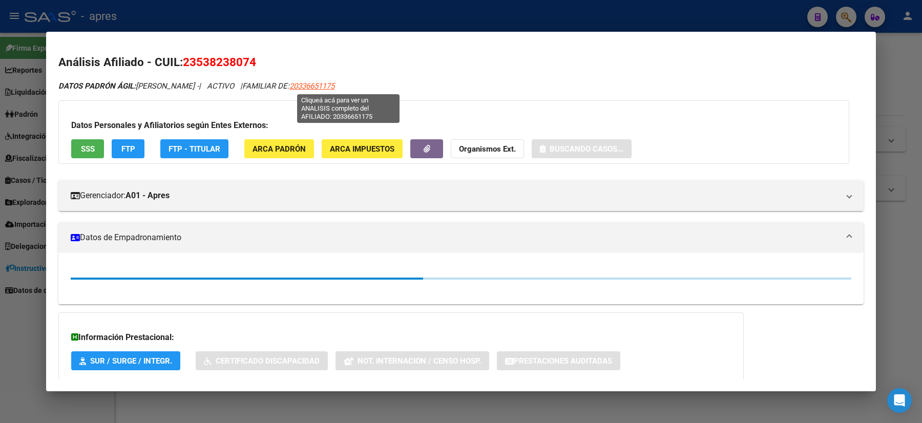
click at [334, 88] on span "20336651175" at bounding box center [311, 85] width 45 height 9
type textarea "20336651175"
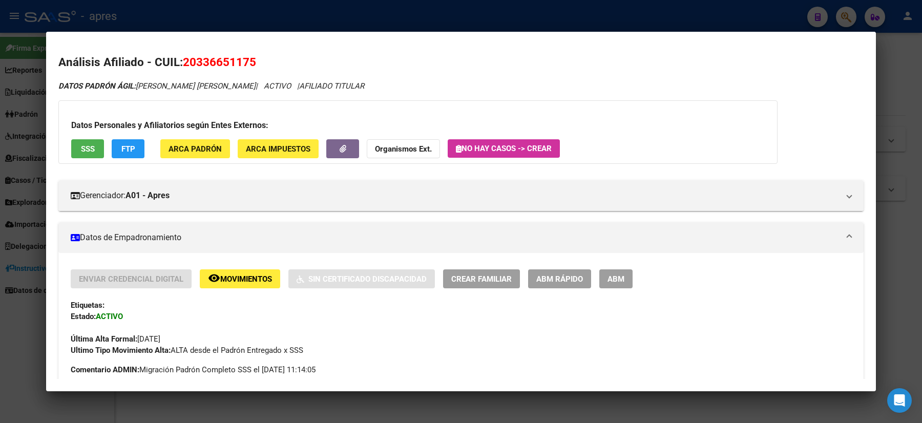
click at [0, 162] on div at bounding box center [461, 211] width 922 height 423
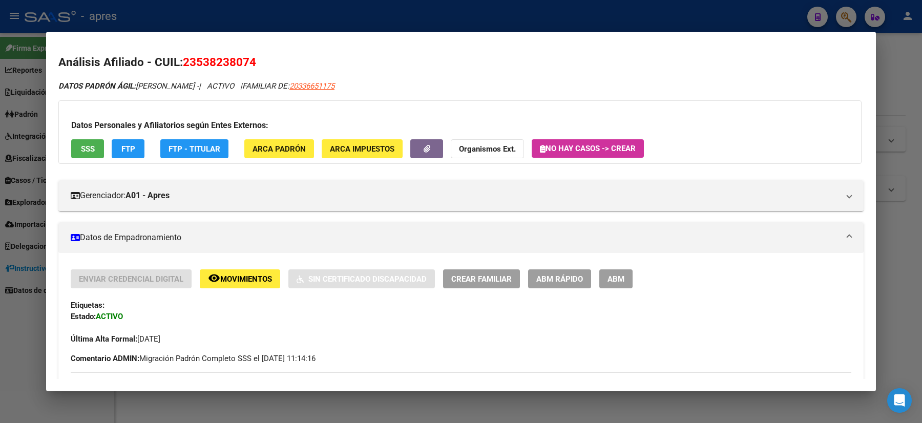
drag, startPoint x: 198, startPoint y: 60, endPoint x: 214, endPoint y: 62, distance: 16.6
click at [214, 62] on span "23538238074" at bounding box center [219, 61] width 73 height 13
click at [197, 61] on span "23538238074" at bounding box center [219, 61] width 73 height 13
drag, startPoint x: 197, startPoint y: 61, endPoint x: 218, endPoint y: 63, distance: 21.6
click at [218, 63] on span "23538238074" at bounding box center [219, 61] width 73 height 13
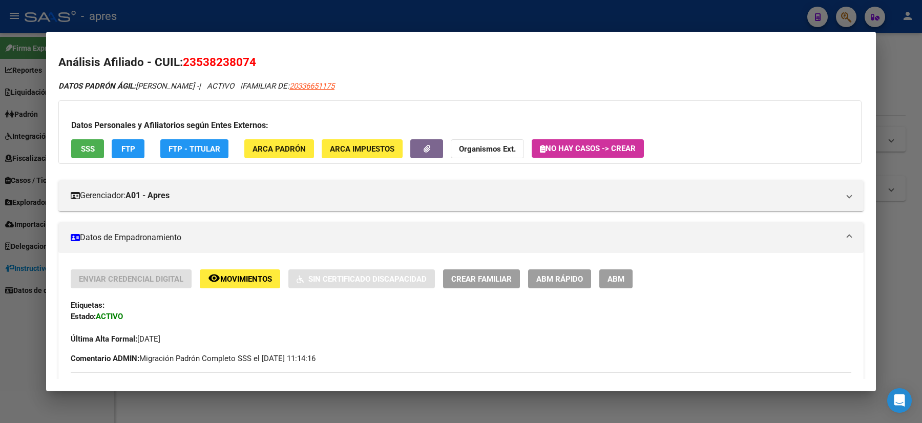
click at [218, 63] on span "23538238074" at bounding box center [219, 61] width 73 height 13
drag, startPoint x: 196, startPoint y: 58, endPoint x: 247, endPoint y: 60, distance: 51.2
click at [247, 60] on span "23538238074" at bounding box center [219, 61] width 73 height 13
click at [0, 247] on div at bounding box center [461, 211] width 922 height 423
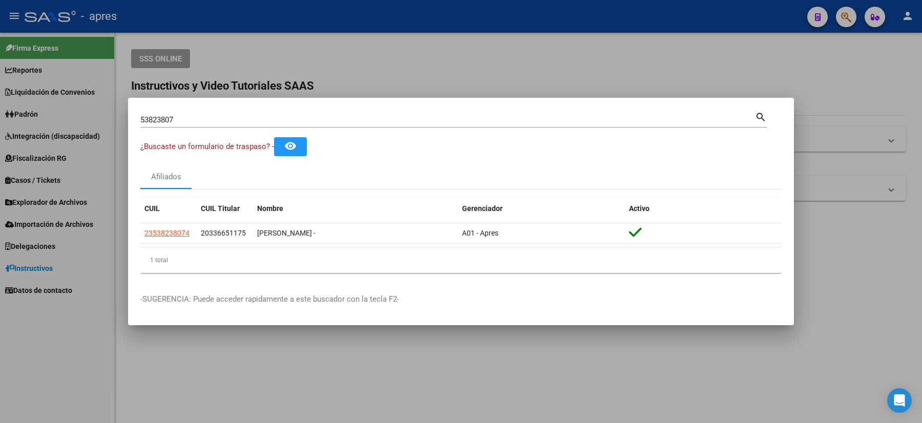
drag, startPoint x: 142, startPoint y: 124, endPoint x: 122, endPoint y: 124, distance: 20.5
click at [125, 124] on div "53823807 Buscar (apellido, dni, cuil, nro traspaso, cuit, obra social) search ¿…" at bounding box center [461, 211] width 922 height 423
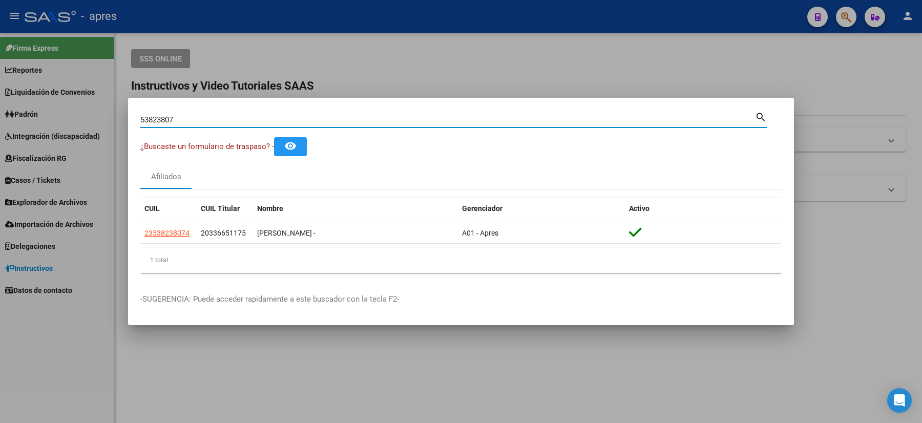
paste input "36295119"
type input "36295119"
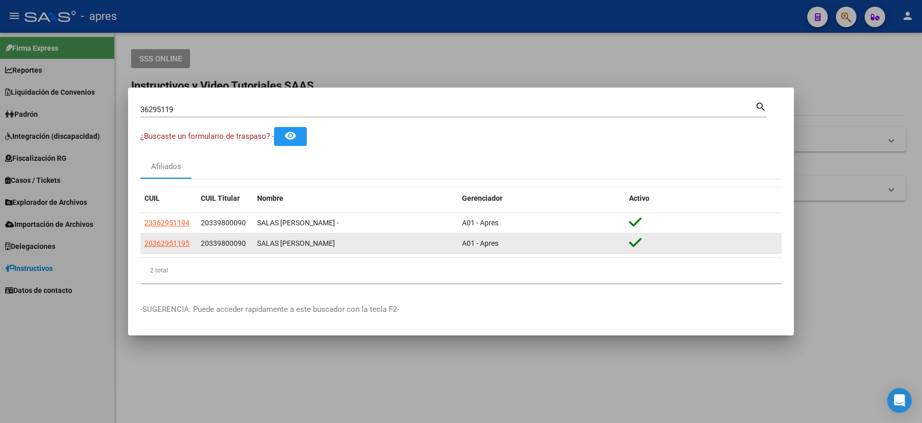
drag, startPoint x: 190, startPoint y: 240, endPoint x: 144, endPoint y: 249, distance: 47.0
click at [144, 249] on datatable-body-cell "20362951195" at bounding box center [168, 243] width 56 height 20
drag, startPoint x: 191, startPoint y: 242, endPoint x: 146, endPoint y: 245, distance: 45.7
click at [144, 244] on div "20362951195" at bounding box center [168, 244] width 48 height 12
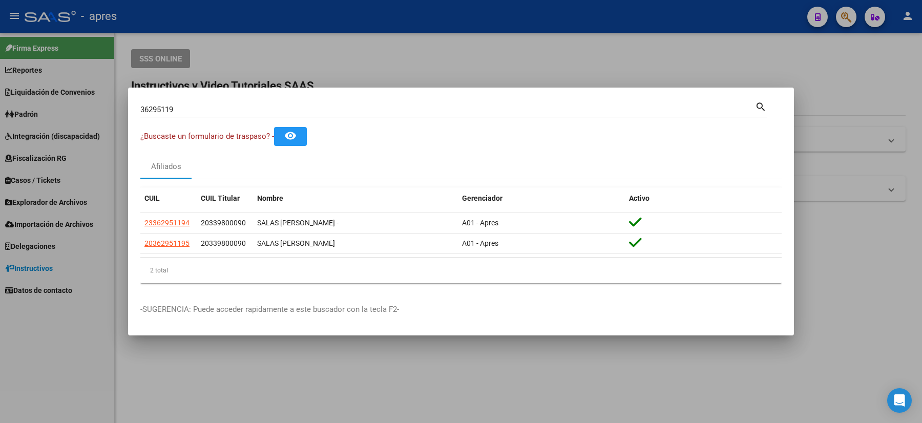
click at [54, 254] on div at bounding box center [461, 211] width 922 height 423
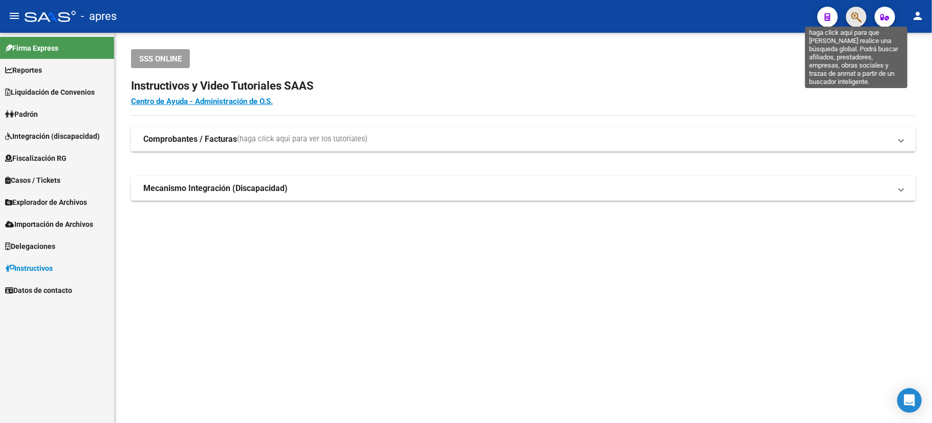
click at [860, 14] on icon "button" at bounding box center [856, 17] width 10 height 12
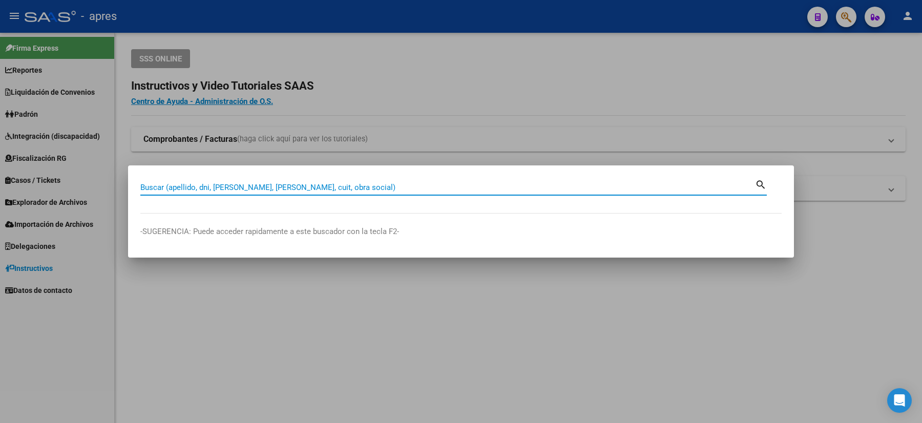
paste input "56050364"
type input "56050364"
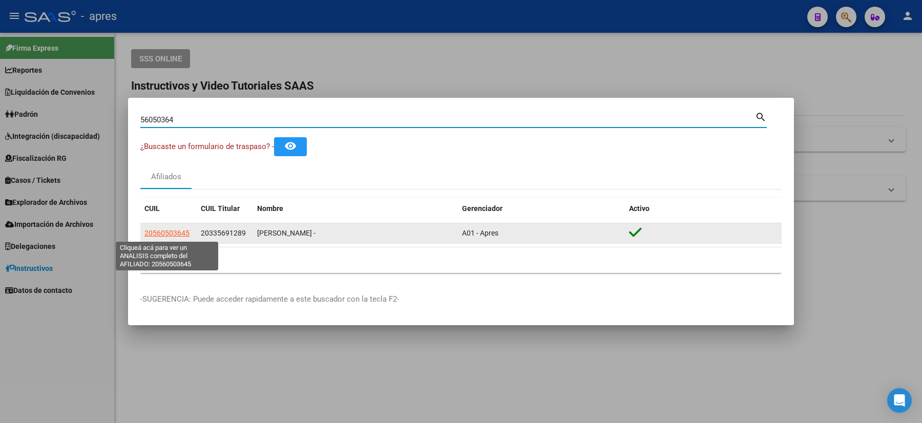
click at [155, 233] on span "20560503645" at bounding box center [166, 233] width 45 height 8
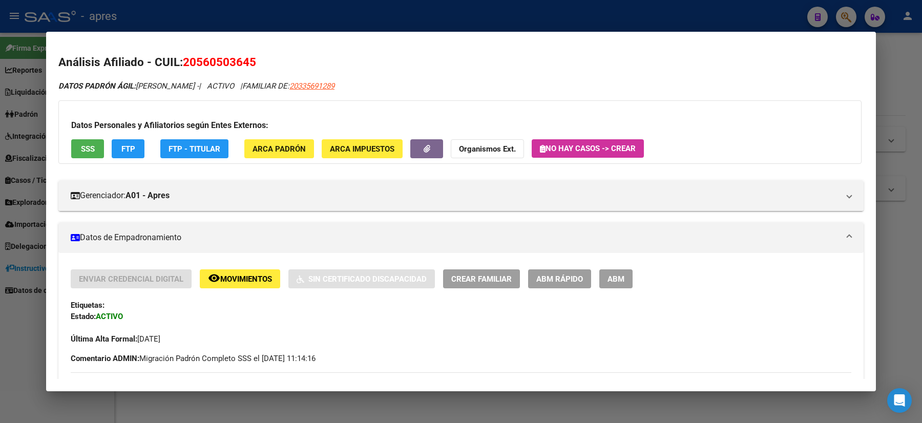
click at [316, 84] on span "20335691289" at bounding box center [311, 85] width 45 height 9
type textarea "20335691289"
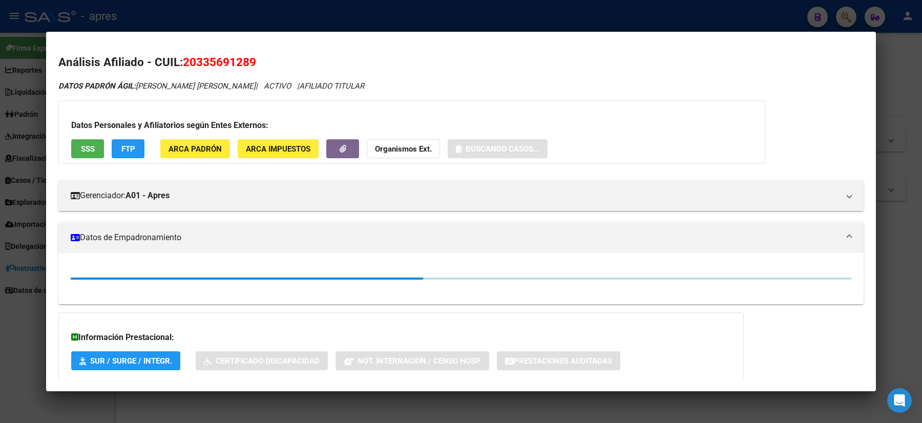
click at [0, 312] on div at bounding box center [461, 211] width 922 height 423
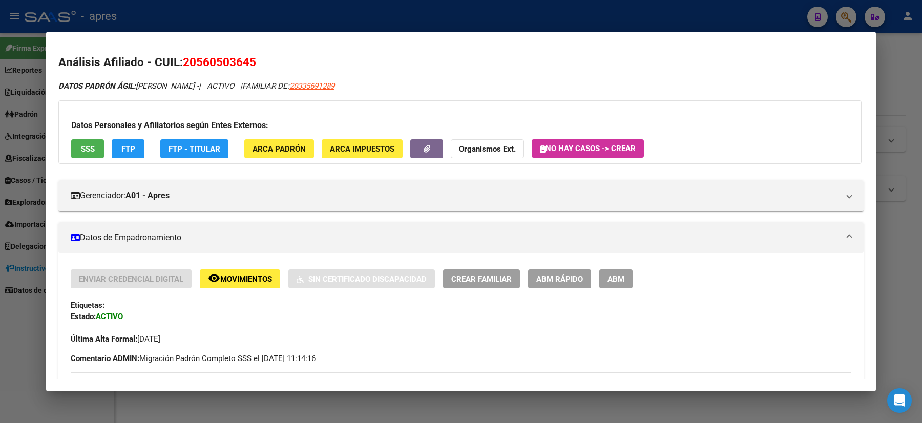
click at [0, 280] on div at bounding box center [461, 211] width 922 height 423
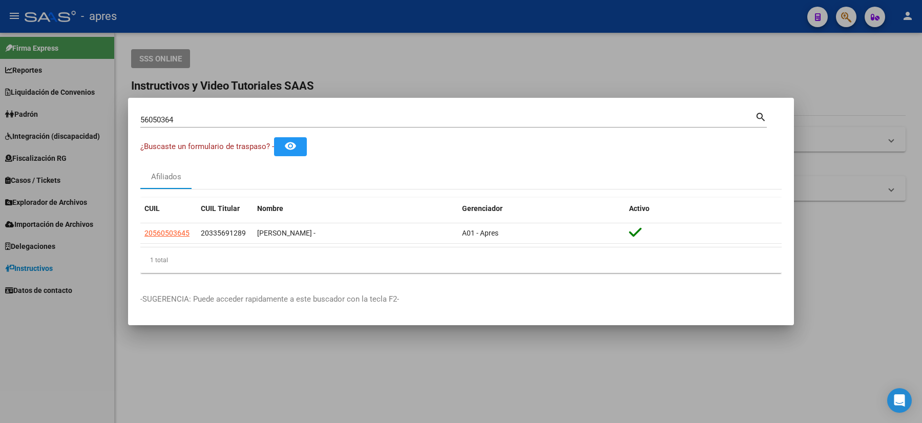
drag, startPoint x: 189, startPoint y: 121, endPoint x: 80, endPoint y: 128, distance: 109.3
click at [80, 128] on div "56050364 Buscar (apellido, dni, cuil, nro traspaso, cuit, obra social) search ¿…" at bounding box center [461, 211] width 922 height 423
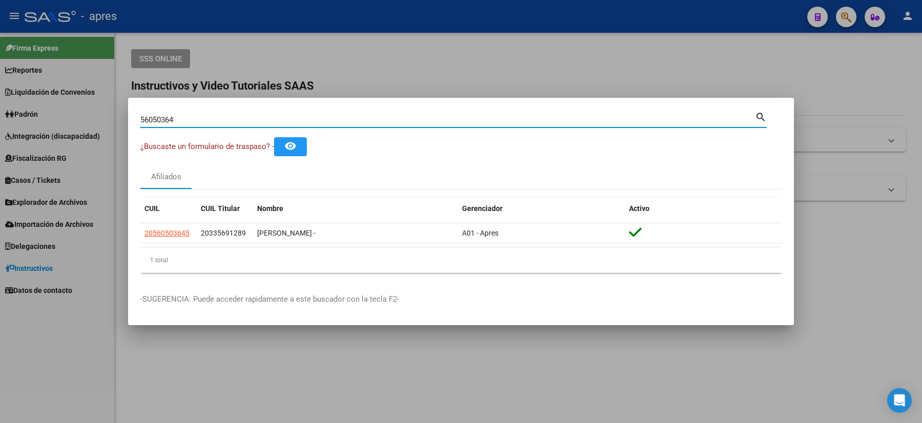
paste input "5677007"
type input "55677007"
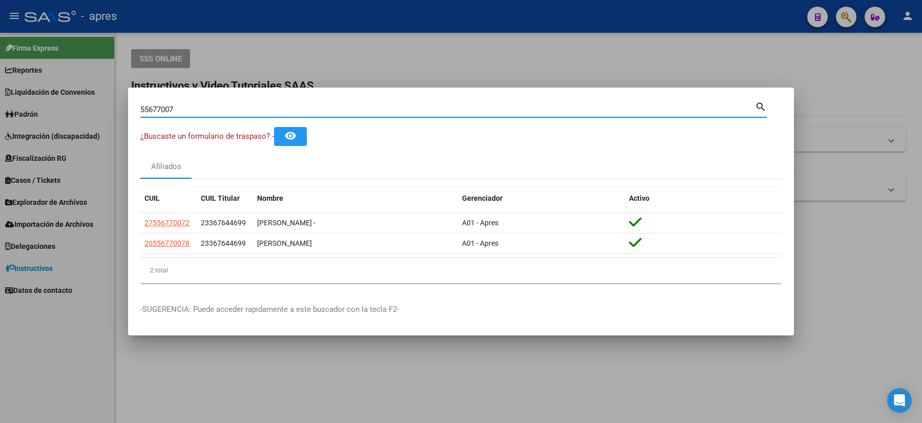
click at [5, 287] on div at bounding box center [461, 211] width 922 height 423
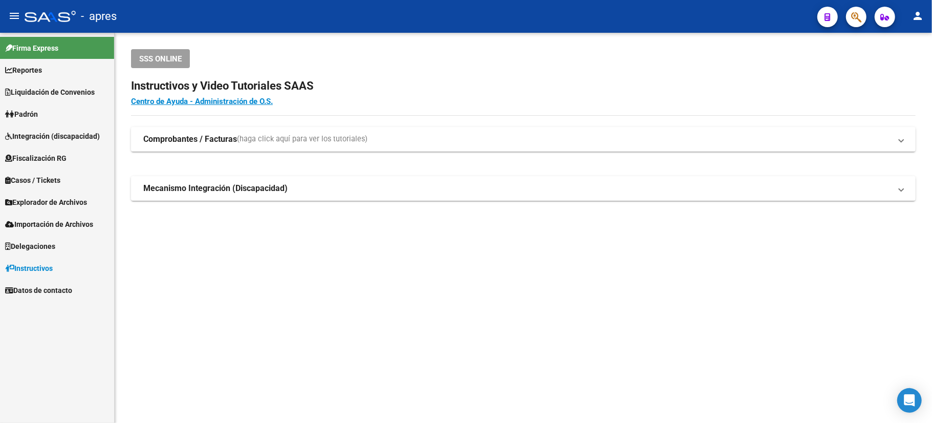
click at [856, 19] on icon "button" at bounding box center [856, 17] width 10 height 12
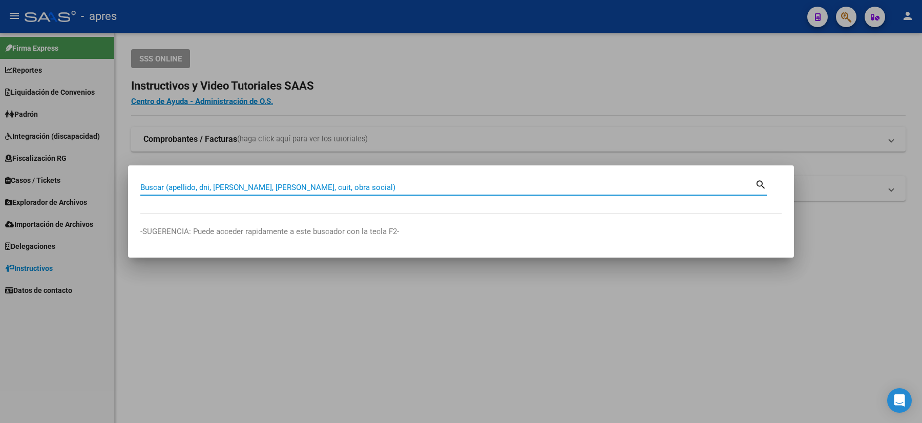
paste input "50041932"
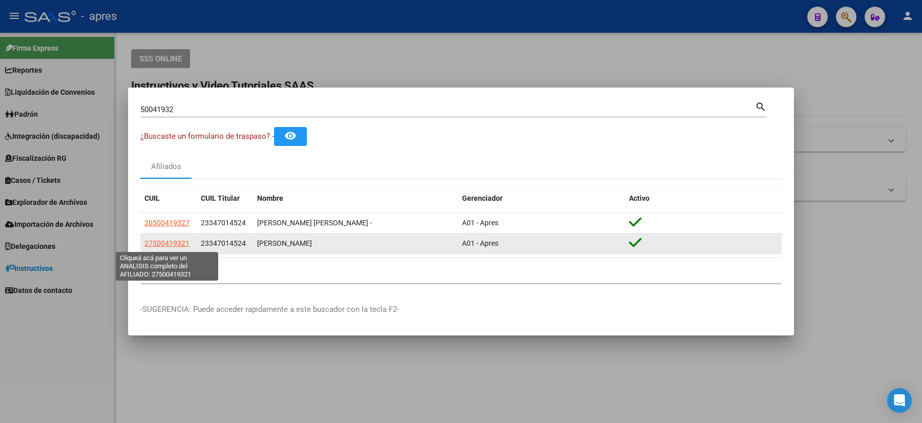
drag, startPoint x: 191, startPoint y: 242, endPoint x: 146, endPoint y: 245, distance: 45.6
click at [146, 245] on div "27500419321" at bounding box center [168, 244] width 48 height 12
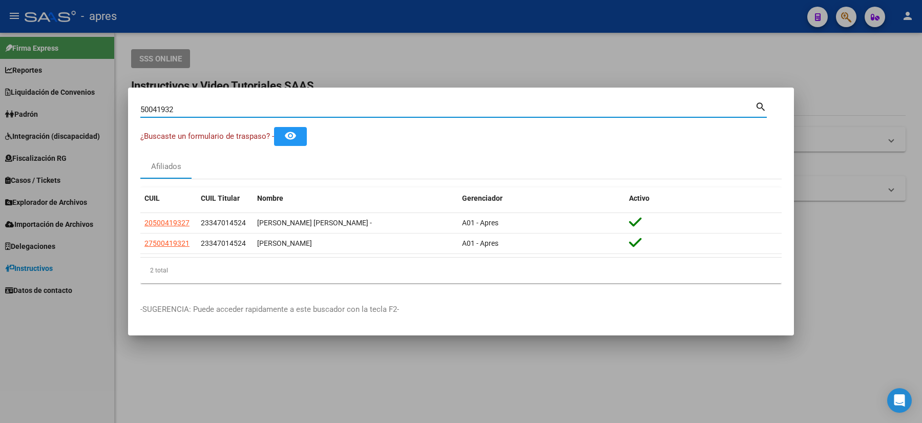
drag, startPoint x: 188, startPoint y: 111, endPoint x: 142, endPoint y: 98, distance: 47.7
click at [142, 98] on mat-dialog-container "50041932 Buscar (apellido, dni, cuil, nro traspaso, cuit, obra social) search ¿…" at bounding box center [461, 211] width 666 height 247
type input "5"
paste input "54879588"
type input "54879588"
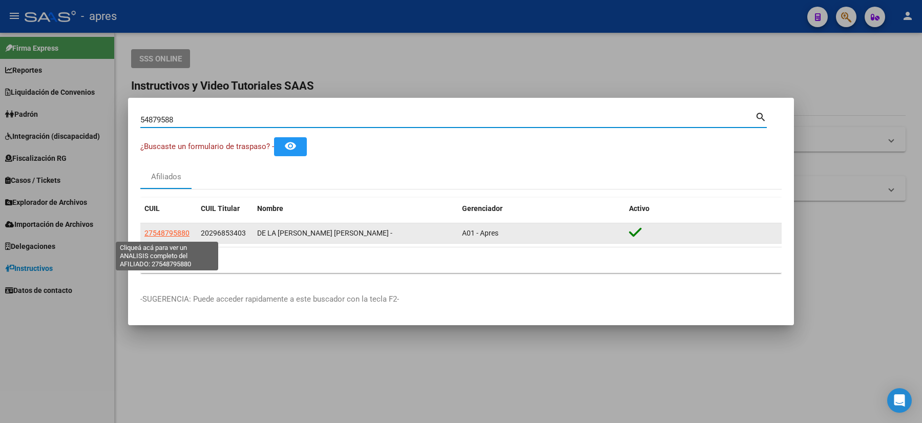
click at [175, 236] on span "27548795880" at bounding box center [166, 233] width 45 height 8
type textarea "27548795880"
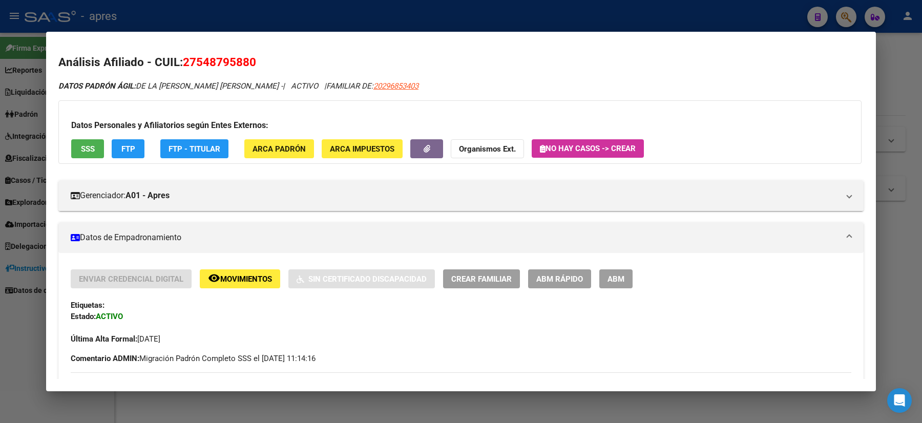
click at [0, 163] on div at bounding box center [461, 211] width 922 height 423
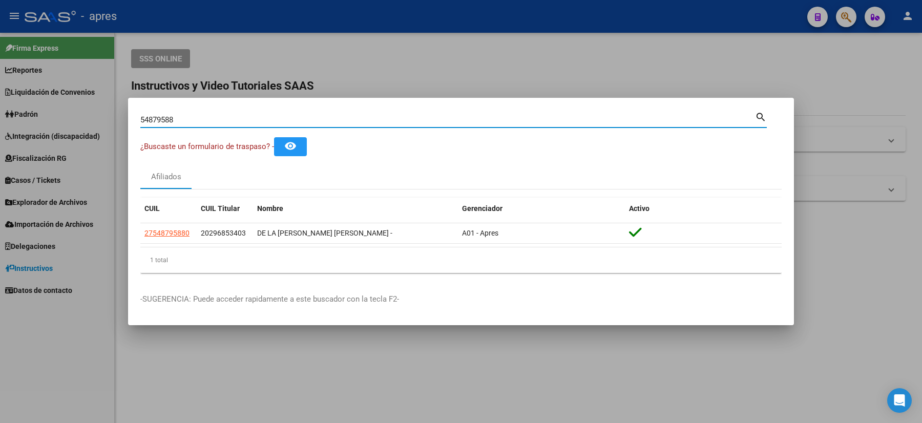
drag, startPoint x: 193, startPoint y: 123, endPoint x: 83, endPoint y: 113, distance: 110.6
click at [87, 115] on div "54879588 Buscar (apellido, dni, cuil, nro traspaso, cuit, obra social) search ¿…" at bounding box center [461, 211] width 922 height 423
paste input "27548795880"
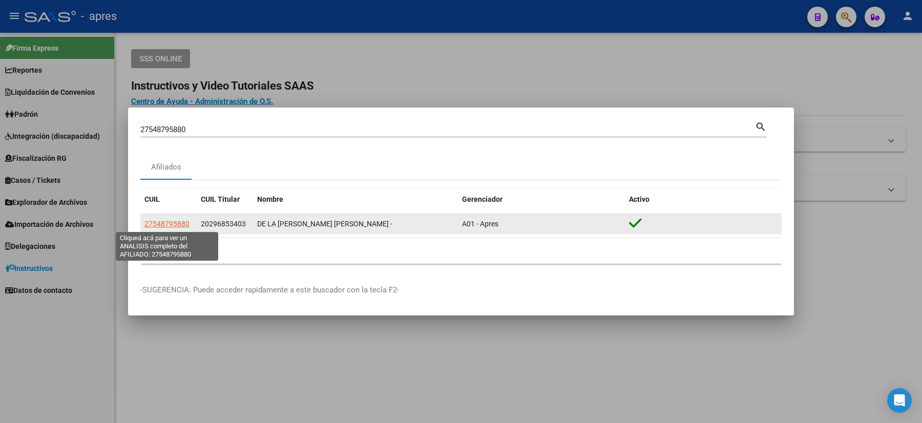
click at [179, 222] on span "27548795880" at bounding box center [166, 224] width 45 height 8
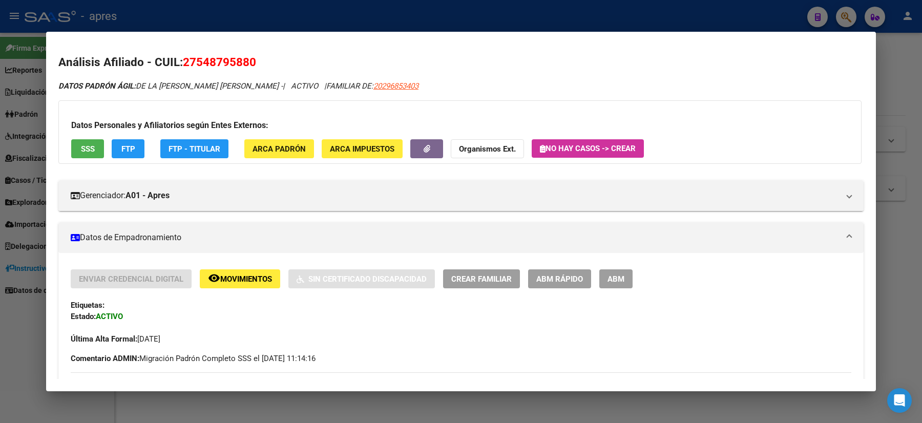
drag, startPoint x: 258, startPoint y: 60, endPoint x: 183, endPoint y: 57, distance: 75.3
click at [183, 57] on h2 "Análisis Afiliado - CUIL: 27548795880" at bounding box center [460, 62] width 805 height 17
click at [40, 267] on div at bounding box center [461, 211] width 922 height 423
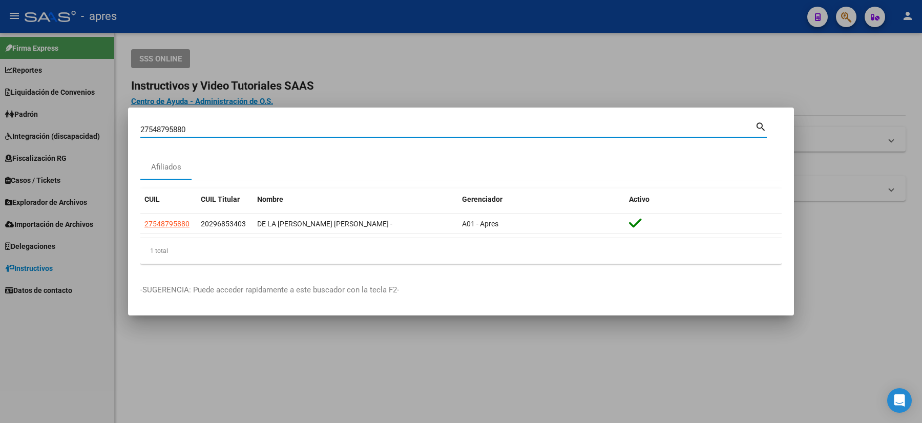
drag, startPoint x: 193, startPoint y: 130, endPoint x: 0, endPoint y: 103, distance: 194.3
click at [61, 125] on div "27548795880 Buscar (apellido, dni, cuil, nro traspaso, cuit, obra social) searc…" at bounding box center [461, 211] width 922 height 423
paste input "31283577"
type input "31283577"
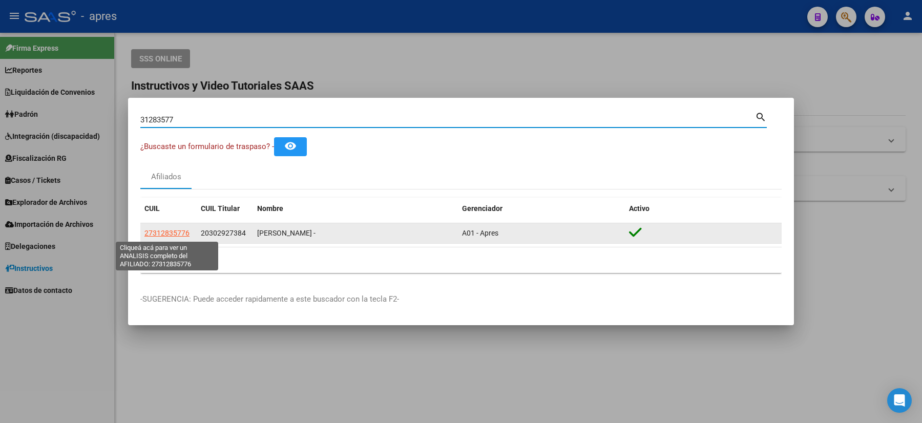
click at [166, 229] on span "27312835776" at bounding box center [166, 233] width 45 height 8
type textarea "27312835776"
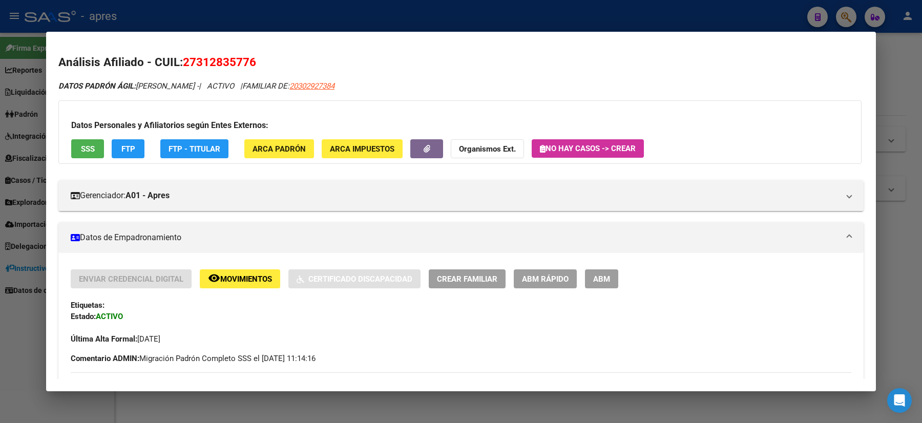
drag, startPoint x: 253, startPoint y: 54, endPoint x: 183, endPoint y: 59, distance: 69.9
click at [183, 59] on h2 "Análisis Afiliado - CUIL: 27312835776" at bounding box center [460, 62] width 805 height 17
click at [16, 217] on div at bounding box center [461, 211] width 922 height 423
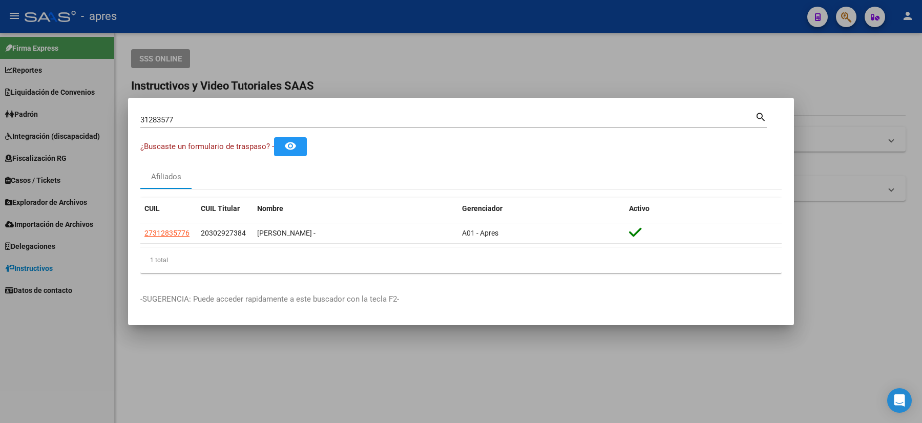
drag, startPoint x: 202, startPoint y: 111, endPoint x: 130, endPoint y: 133, distance: 75.0
click at [112, 122] on div "31283577 Buscar (apellido, dni, cuil, nro traspaso, cuit, obra social) search ¿…" at bounding box center [461, 211] width 922 height 423
drag, startPoint x: 189, startPoint y: 119, endPoint x: 51, endPoint y: 109, distance: 138.1
click at [74, 117] on div "31283577 Buscar (apellido, dni, cuil, nro traspaso, cuit, obra social) search ¿…" at bounding box center [461, 211] width 922 height 423
paste input "48769593"
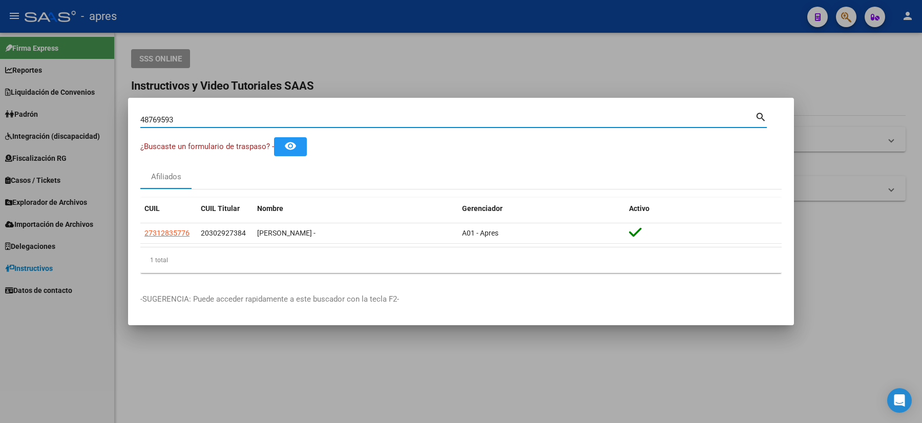
type input "48769593"
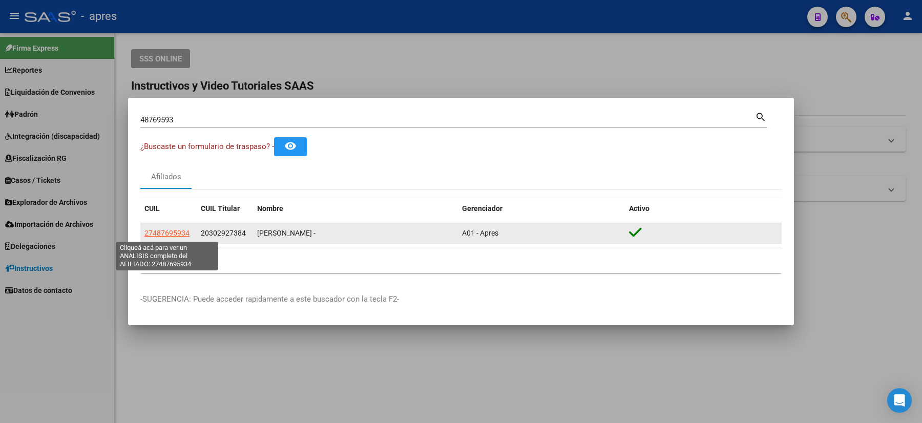
click at [174, 234] on span "27487695934" at bounding box center [166, 233] width 45 height 8
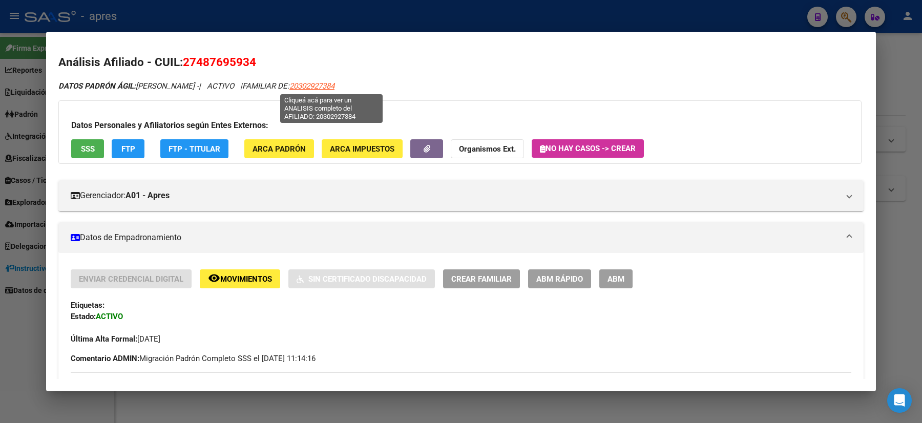
click at [323, 81] on span "20302927384" at bounding box center [311, 85] width 45 height 9
type textarea "20302927384"
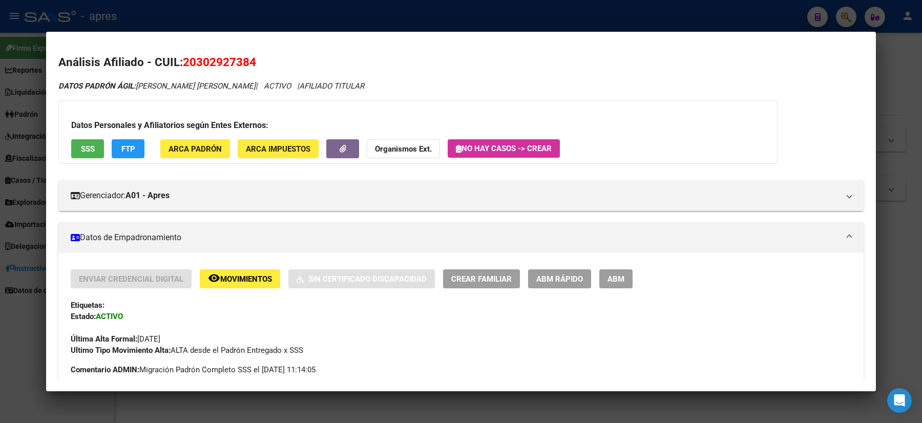
click at [0, 182] on div at bounding box center [461, 211] width 922 height 423
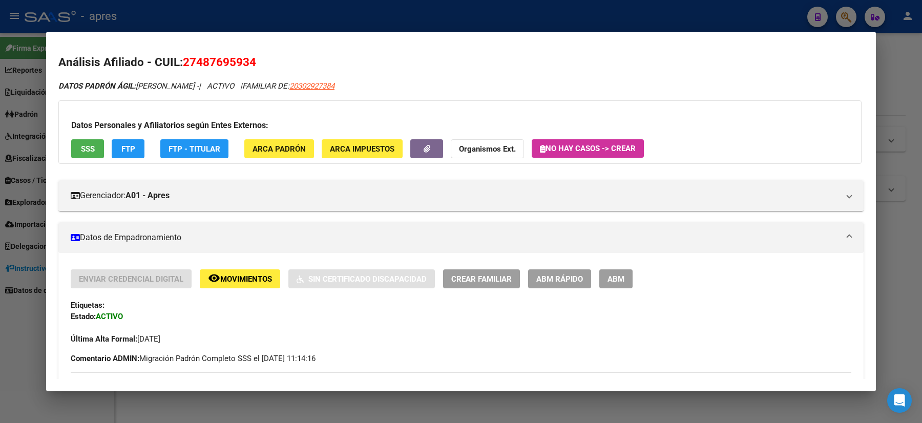
click at [0, 182] on div at bounding box center [461, 211] width 922 height 423
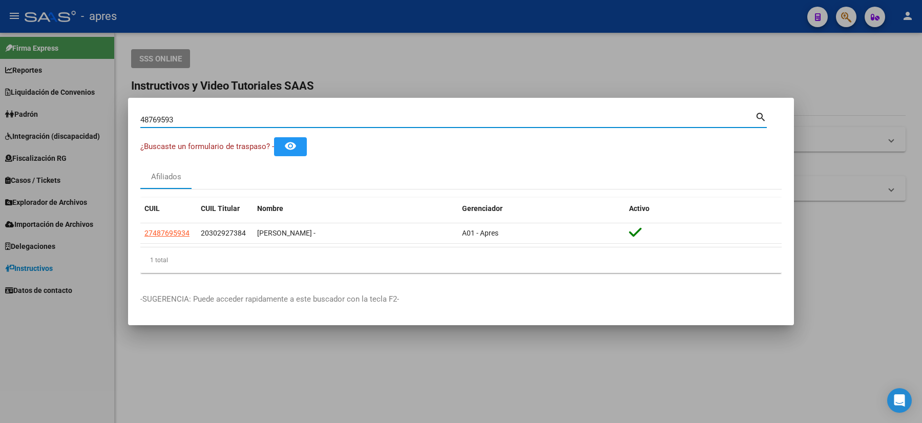
drag, startPoint x: 199, startPoint y: 119, endPoint x: 37, endPoint y: 88, distance: 164.8
click at [60, 103] on div "48769593 Buscar (apellido, dni, cuil, nro traspaso, cuit, obra social) search ¿…" at bounding box center [461, 211] width 922 height 423
paste input "56192436"
type input "56192436"
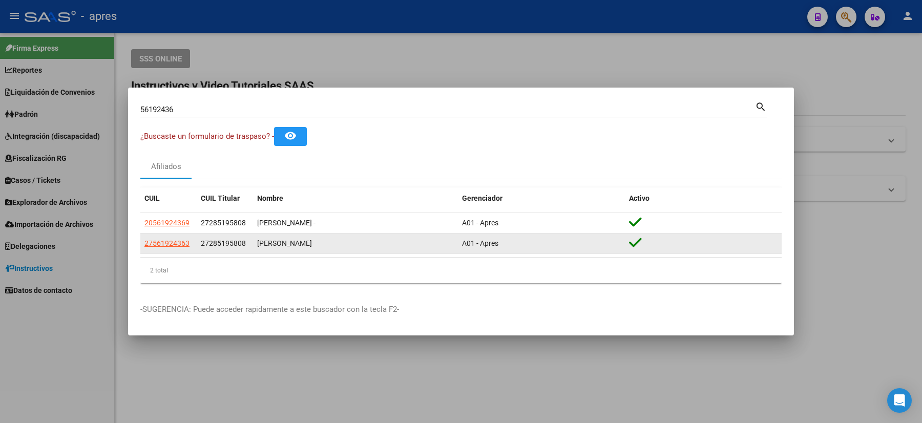
drag, startPoint x: 187, startPoint y: 248, endPoint x: 142, endPoint y: 244, distance: 45.8
click at [142, 244] on datatable-body-cell "27561924363" at bounding box center [168, 243] width 56 height 20
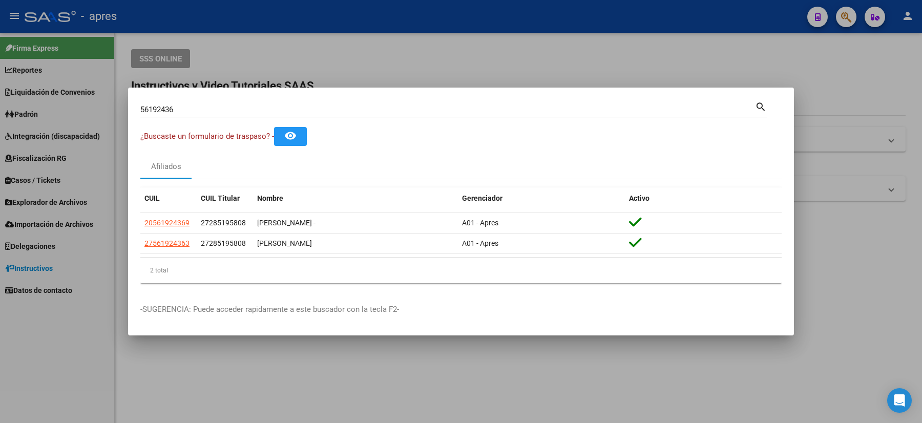
drag, startPoint x: 57, startPoint y: 250, endPoint x: 75, endPoint y: 230, distance: 26.5
click at [57, 251] on div at bounding box center [461, 211] width 922 height 423
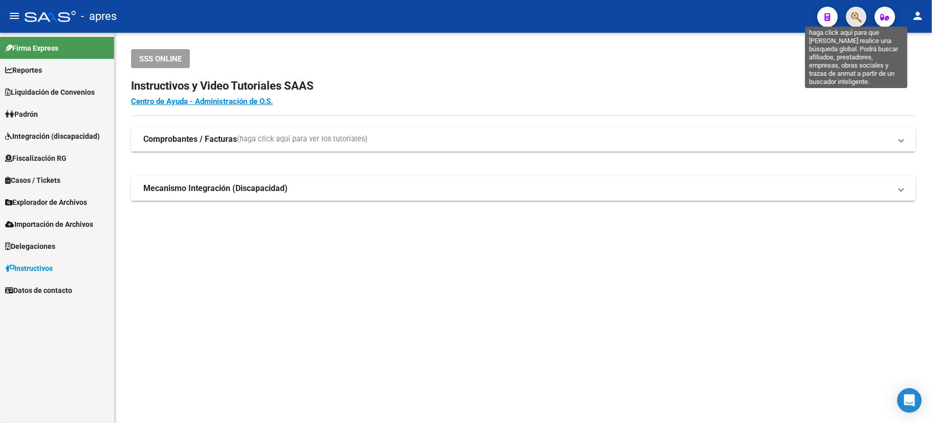
click at [851, 19] on icon "button" at bounding box center [856, 17] width 10 height 12
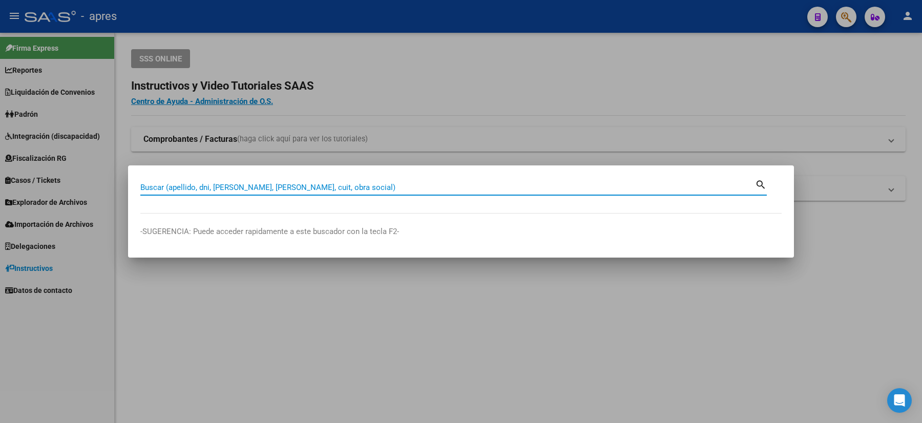
paste input "46215103"
type input "46215103"
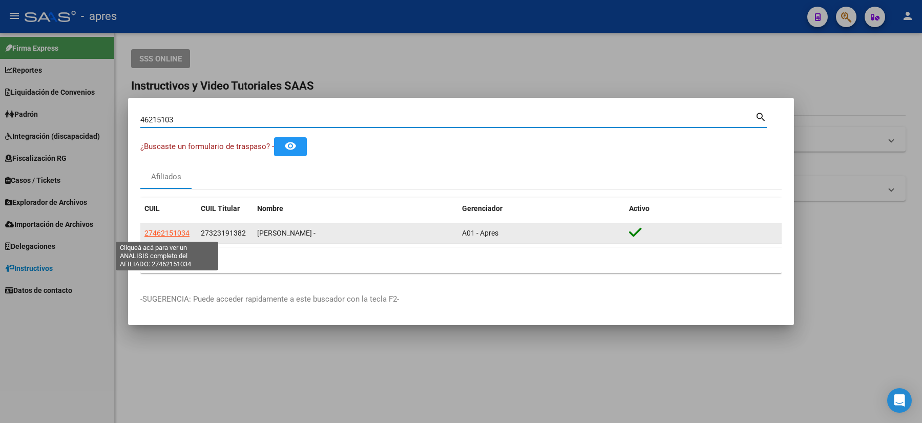
click at [177, 237] on span "27462151034" at bounding box center [166, 233] width 45 height 8
type textarea "27462151034"
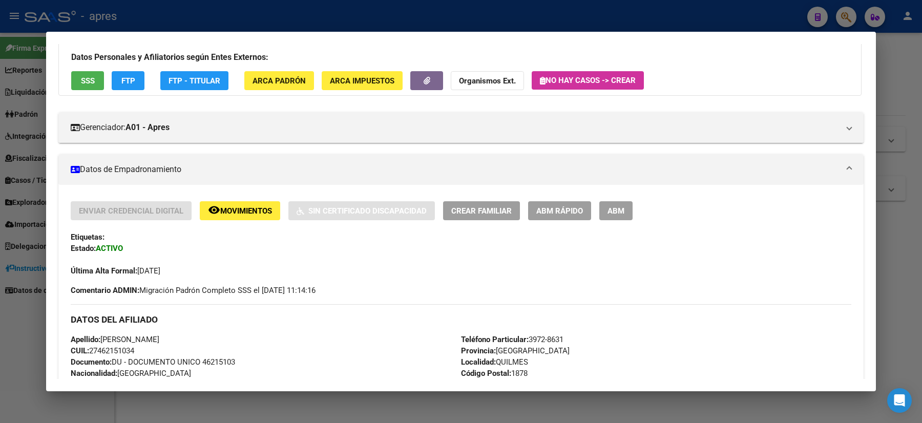
scroll to position [136, 0]
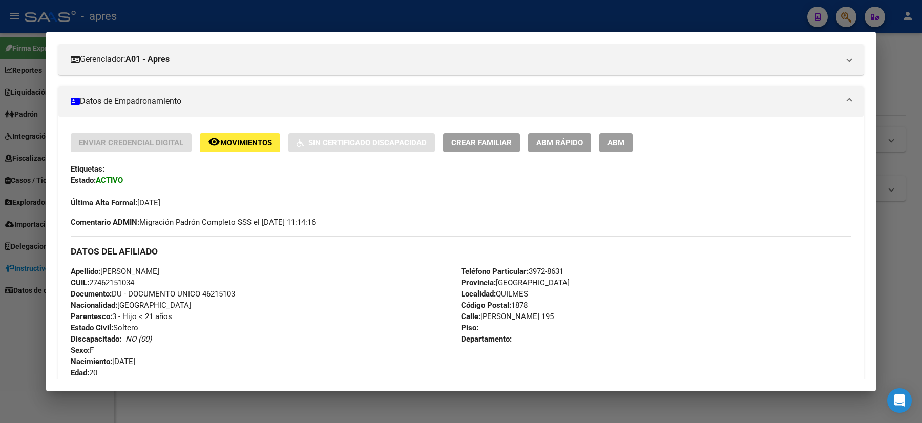
click at [198, 421] on div at bounding box center [461, 211] width 922 height 423
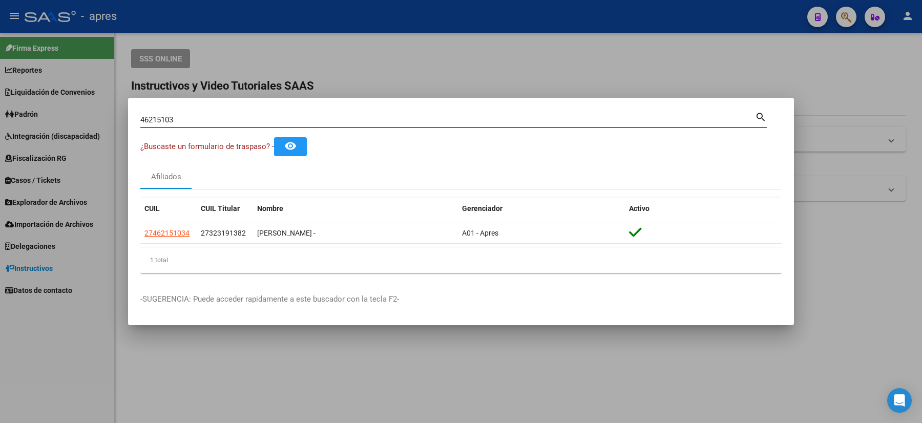
drag, startPoint x: 191, startPoint y: 124, endPoint x: 46, endPoint y: 105, distance: 146.1
click at [71, 111] on div "46215103 Buscar (apellido, dni, cuil, nro traspaso, cuit, obra social) search ¿…" at bounding box center [461, 211] width 922 height 423
paste input "27323191382"
type input "27323191382"
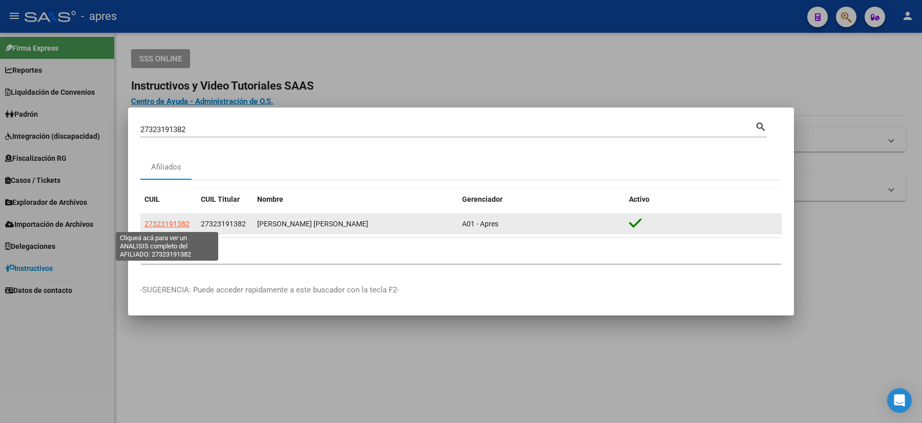
click at [169, 220] on span "27323191382" at bounding box center [166, 224] width 45 height 8
type textarea "27323191382"
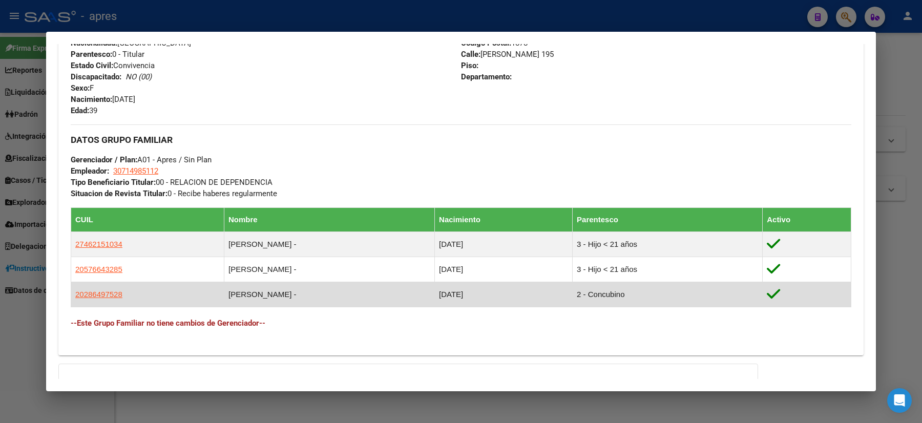
scroll to position [521, 0]
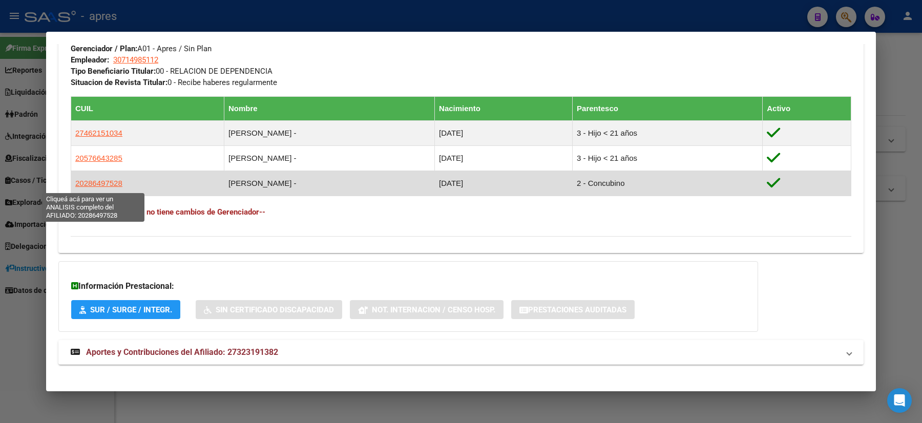
drag, startPoint x: 126, startPoint y: 183, endPoint x: 71, endPoint y: 185, distance: 55.3
click at [71, 185] on td "20286497528" at bounding box center [147, 183] width 153 height 25
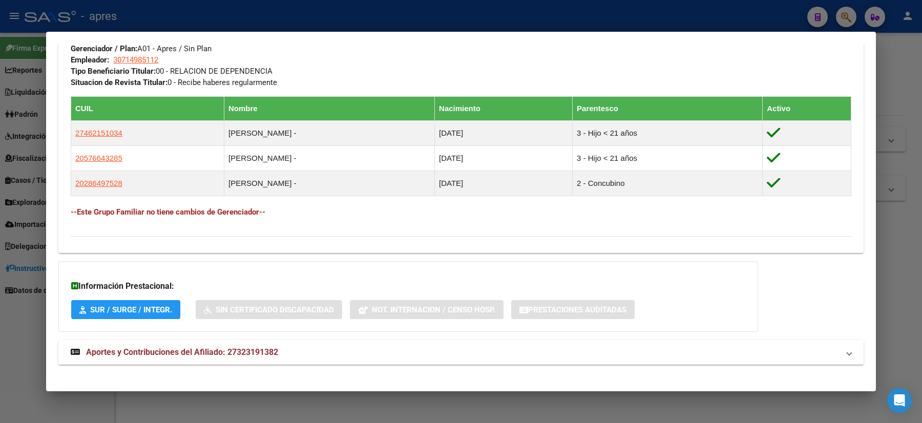
scroll to position [384, 0]
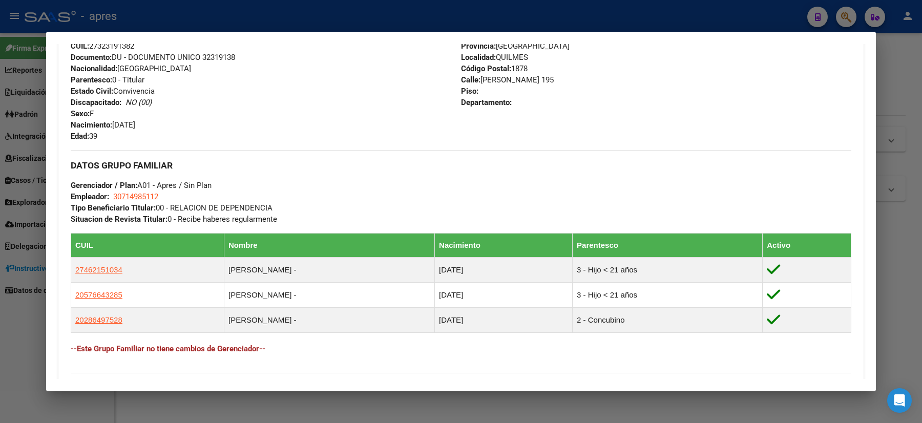
click at [0, 231] on div at bounding box center [461, 211] width 922 height 423
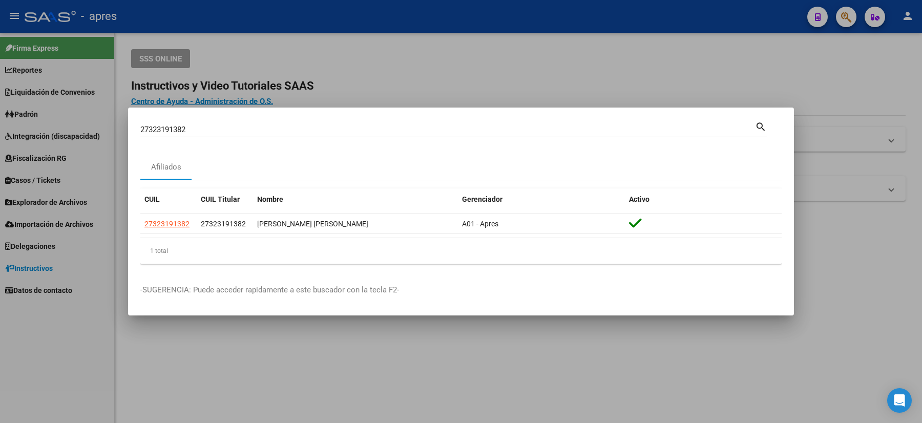
drag, startPoint x: 142, startPoint y: 141, endPoint x: 110, endPoint y: 140, distance: 32.3
click at [110, 140] on div "27323191382 Buscar (apellido, dni, cuil, nro traspaso, cuit, obra social) searc…" at bounding box center [461, 211] width 922 height 423
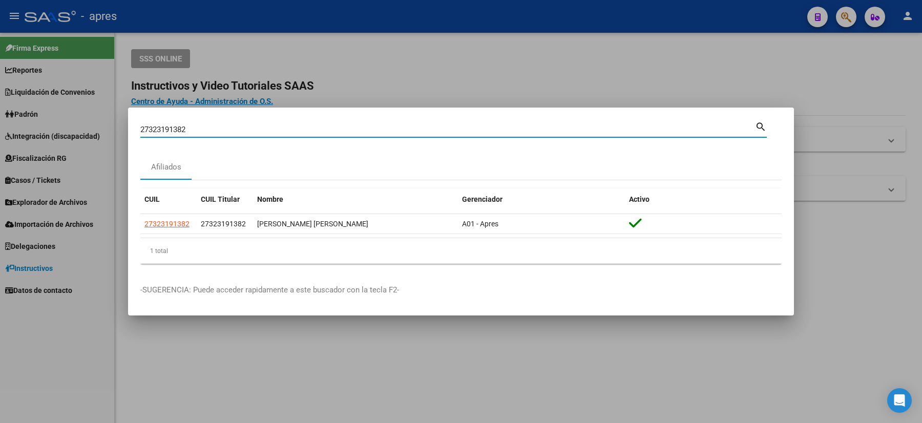
paste input "43050040"
type input "43050040"
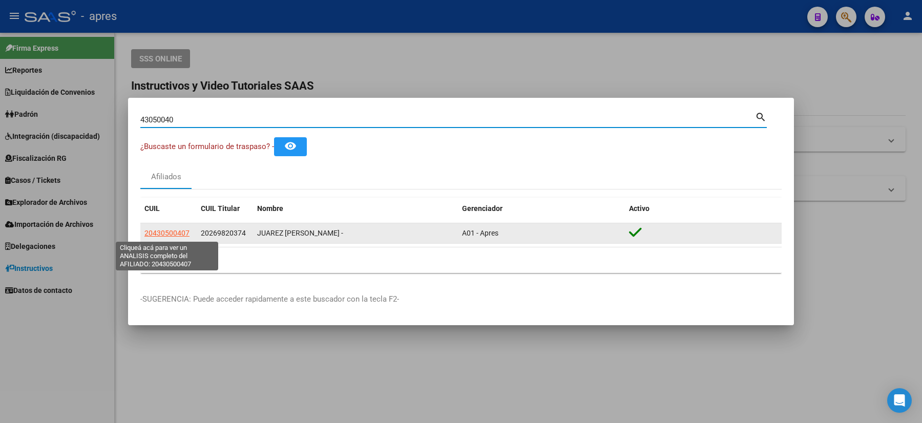
click at [184, 234] on span "20430500407" at bounding box center [166, 233] width 45 height 8
type textarea "20430500407"
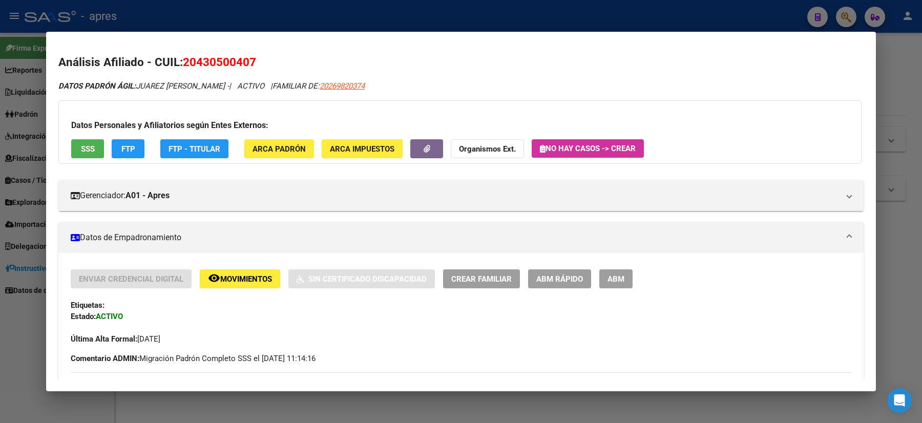
click at [52, 191] on mat-dialog-content "Análisis Afiliado - CUIL: 20430500407 DATOS PADRÓN ÁGIL: JUAREZ [PERSON_NAME] -…" at bounding box center [460, 211] width 829 height 335
click at [0, 130] on div at bounding box center [461, 211] width 922 height 423
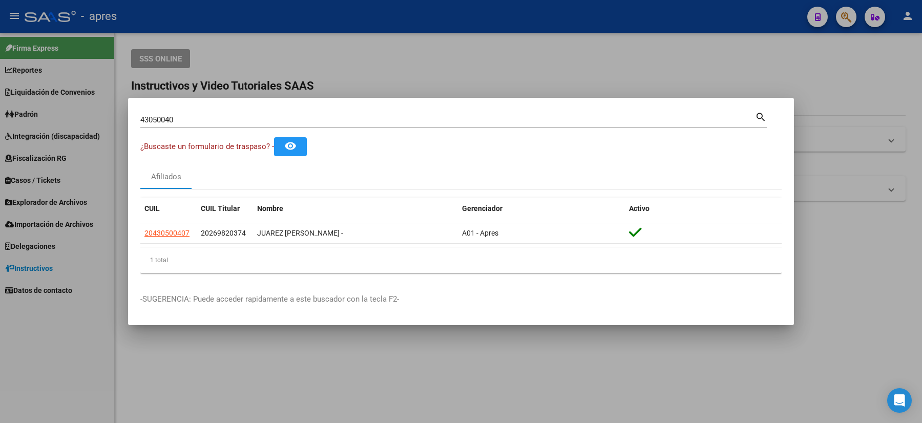
drag, startPoint x: 184, startPoint y: 111, endPoint x: 181, endPoint y: 121, distance: 10.2
click at [168, 113] on div "43050040 Buscar (apellido, dni, cuil, [PERSON_NAME], cuit, obra social) search" at bounding box center [453, 118] width 626 height 17
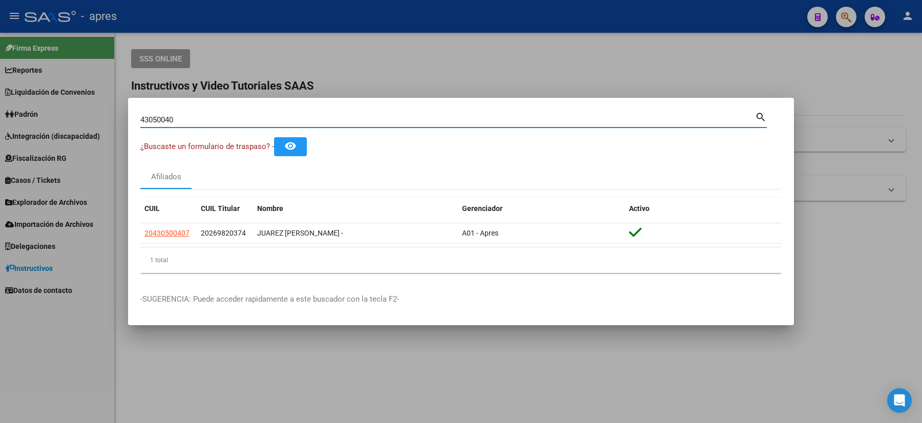
drag, startPoint x: 181, startPoint y: 121, endPoint x: 3, endPoint y: 114, distance: 178.8
click at [19, 117] on div "43050040 Buscar (apellido, dni, cuil, nro traspaso, cuit, obra social) search ¿…" at bounding box center [461, 211] width 922 height 423
paste input "66235"
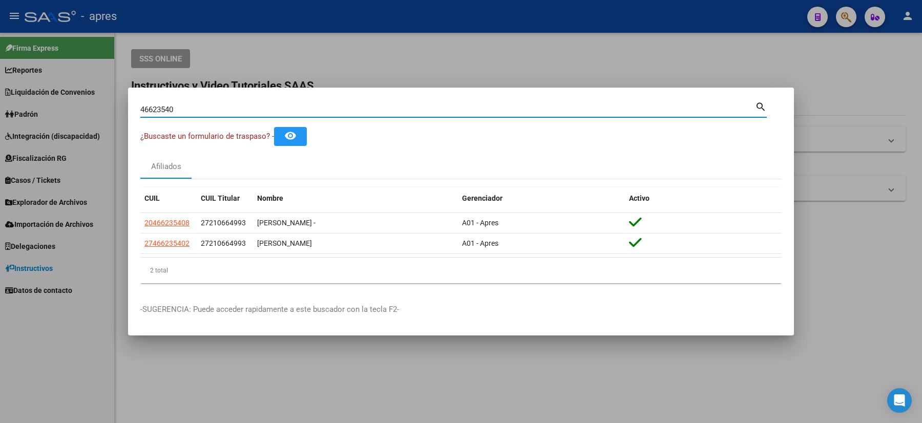
click at [175, 117] on div "46623540 Buscar (apellido, dni, cuil, nro traspaso, cuit, obra social)" at bounding box center [447, 109] width 614 height 15
drag, startPoint x: 191, startPoint y: 103, endPoint x: 105, endPoint y: 97, distance: 86.2
click at [120, 102] on div "46623540 Buscar (apellido, dni, cuil, nro traspaso, cuit, obra social) search ¿…" at bounding box center [461, 211] width 922 height 423
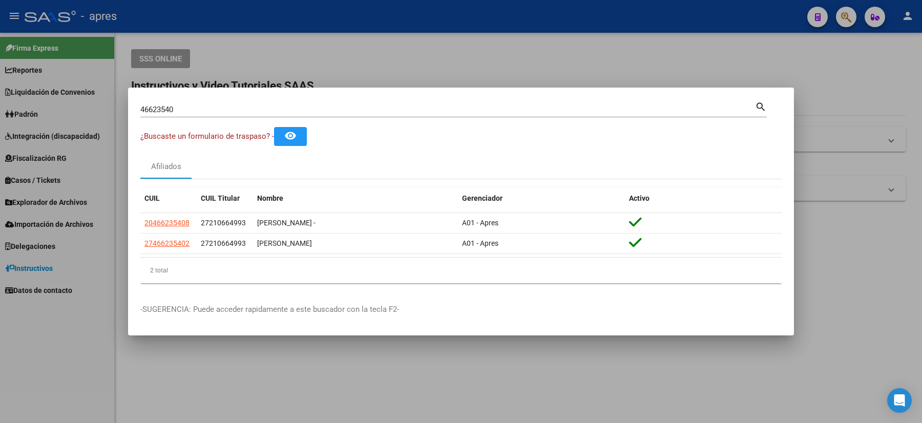
drag, startPoint x: 188, startPoint y: 115, endPoint x: 172, endPoint y: 117, distance: 16.5
click at [176, 117] on div "46623540 Buscar (apellido, dni, [PERSON_NAME], nro traspaso, cuit, obra social)…" at bounding box center [453, 113] width 626 height 27
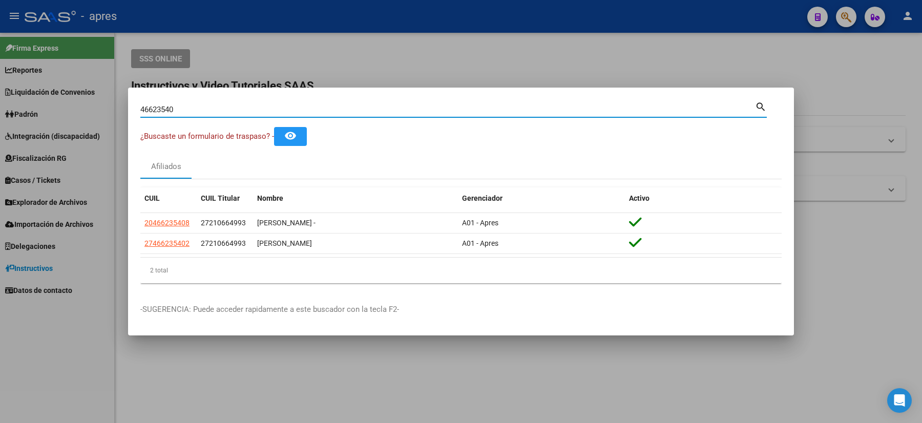
click at [187, 107] on input "46623540" at bounding box center [447, 109] width 614 height 9
drag, startPoint x: 187, startPoint y: 107, endPoint x: 115, endPoint y: 101, distance: 71.9
click at [104, 97] on div "46623540 Buscar (apellido, dni, cuil, nro traspaso, cuit, obra social) search ¿…" at bounding box center [461, 211] width 922 height 423
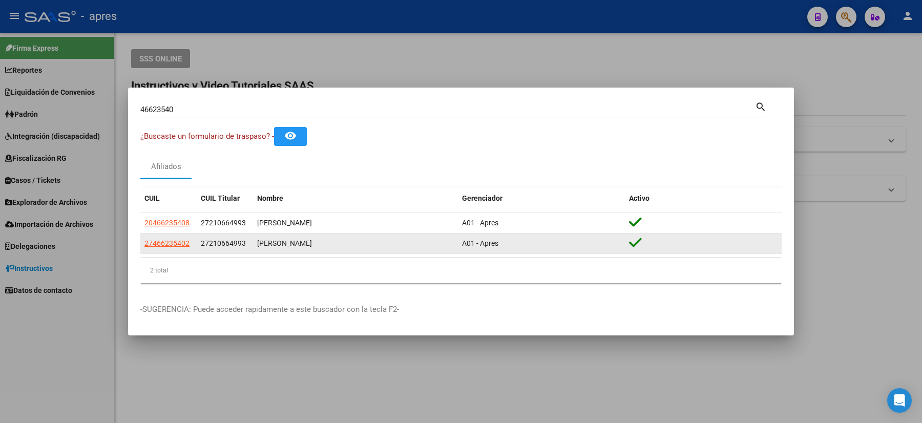
drag, startPoint x: 194, startPoint y: 246, endPoint x: 142, endPoint y: 238, distance: 51.9
click at [142, 238] on datatable-body-cell "27466235402" at bounding box center [168, 243] width 56 height 20
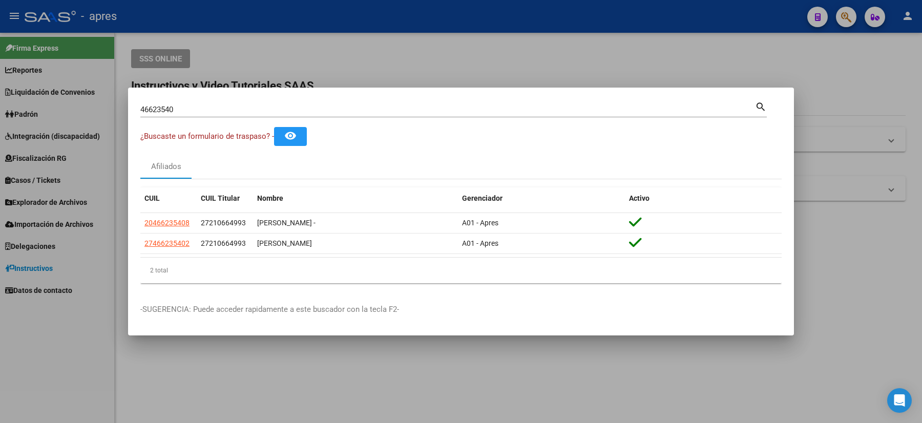
drag, startPoint x: 187, startPoint y: 115, endPoint x: 95, endPoint y: 102, distance: 92.5
click at [96, 102] on div "46623540 Buscar (apellido, dni, cuil, nro traspaso, cuit, obra social) search ¿…" at bounding box center [461, 211] width 922 height 423
click at [252, 105] on input "46623540" at bounding box center [447, 109] width 614 height 9
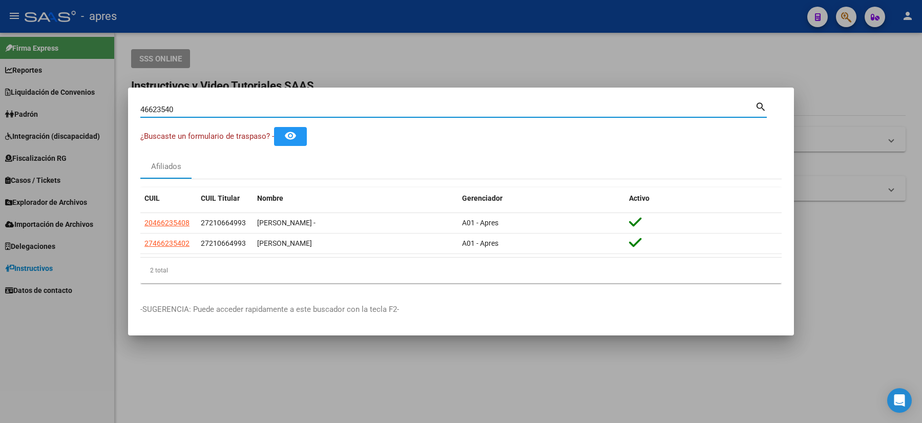
drag, startPoint x: 202, startPoint y: 105, endPoint x: 37, endPoint y: 112, distance: 165.0
click at [48, 112] on div "46623540 Buscar (apellido, dni, cuil, nro traspaso, cuit, obra social) search ¿…" at bounding box center [461, 211] width 922 height 423
paste input "57079352"
type input "57079352"
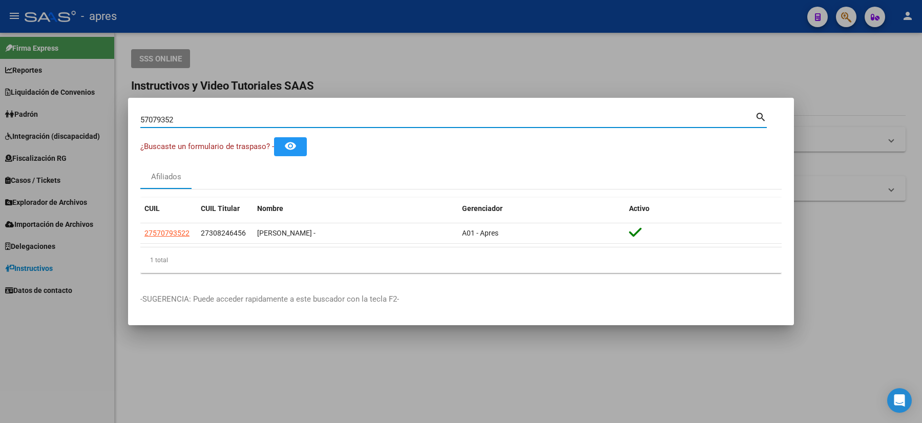
drag, startPoint x: 198, startPoint y: 116, endPoint x: 85, endPoint y: 115, distance: 112.6
click at [85, 115] on div "57079352 Buscar (apellido, dni, cuil, nro traspaso, cuit, obra social) search ¿…" at bounding box center [461, 211] width 922 height 423
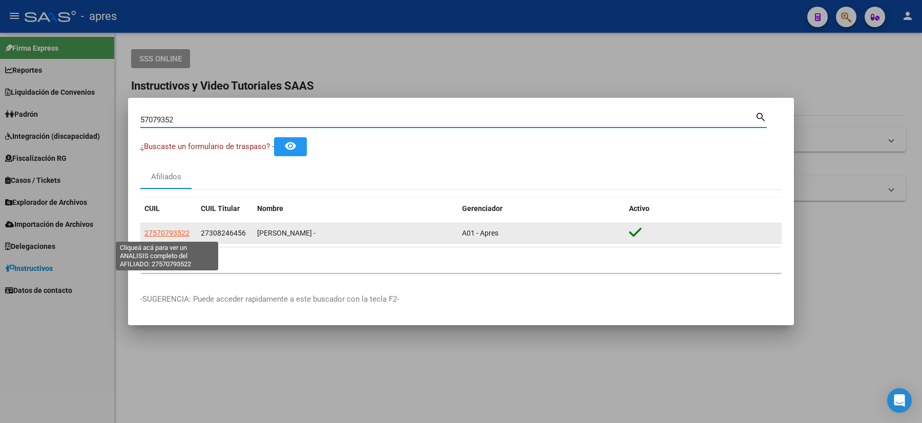
click at [175, 231] on span "27570793522" at bounding box center [166, 233] width 45 height 8
type textarea "27570793522"
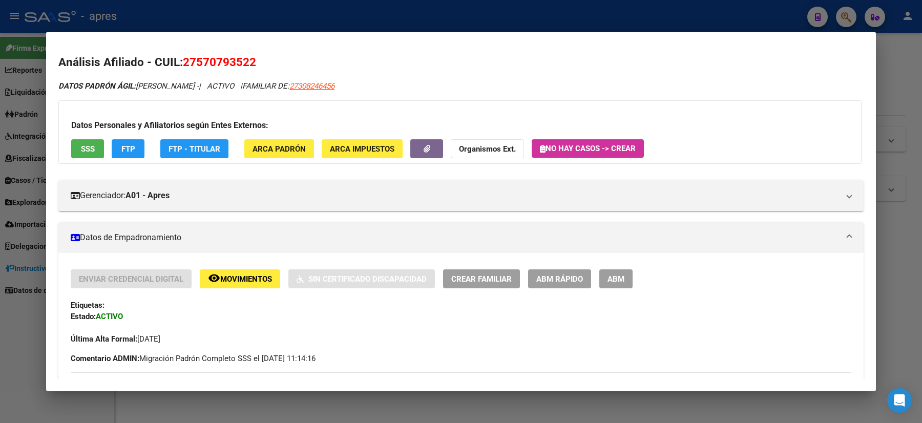
click at [0, 238] on div at bounding box center [461, 211] width 922 height 423
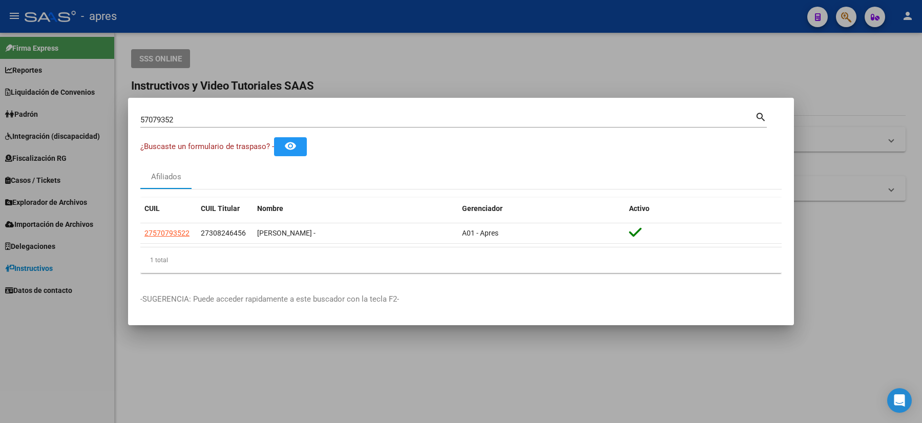
drag, startPoint x: 195, startPoint y: 115, endPoint x: 93, endPoint y: 104, distance: 103.0
click at [121, 111] on div "57079352 Buscar (apellido, dni, cuil, nro traspaso, cuit, obra social) search ¿…" at bounding box center [461, 211] width 922 height 423
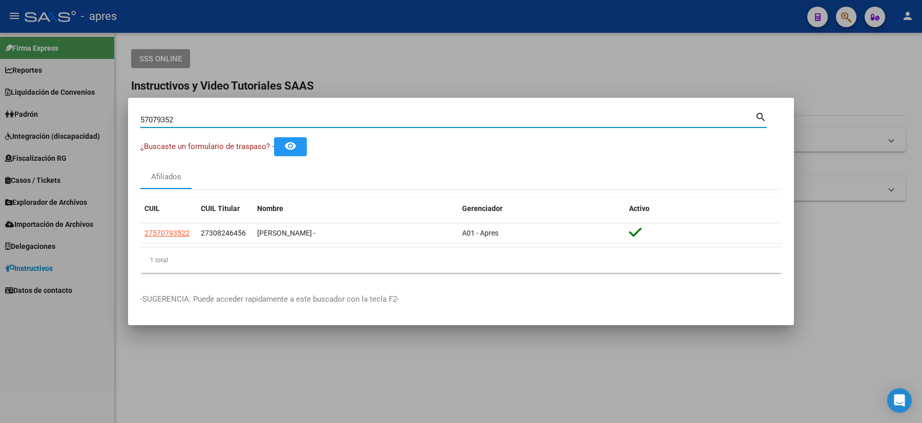
paste input "2757079352"
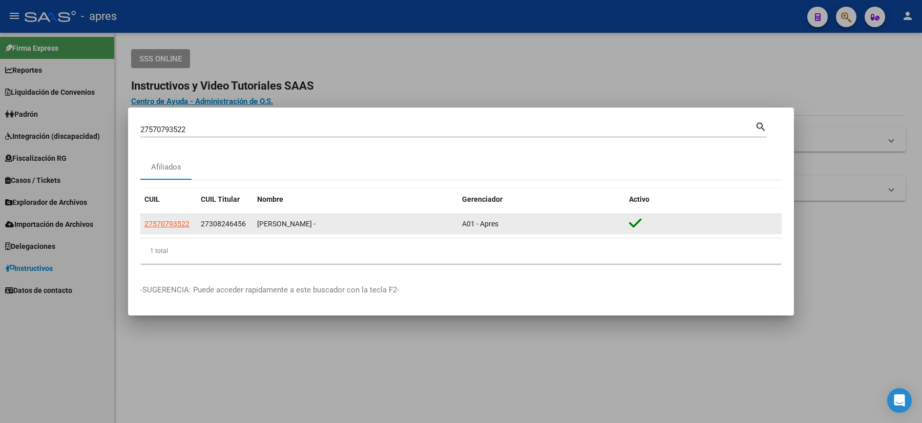
click at [163, 214] on datatable-body-cell "27570793522" at bounding box center [168, 224] width 56 height 20
click at [166, 220] on span "27570793522" at bounding box center [166, 224] width 45 height 8
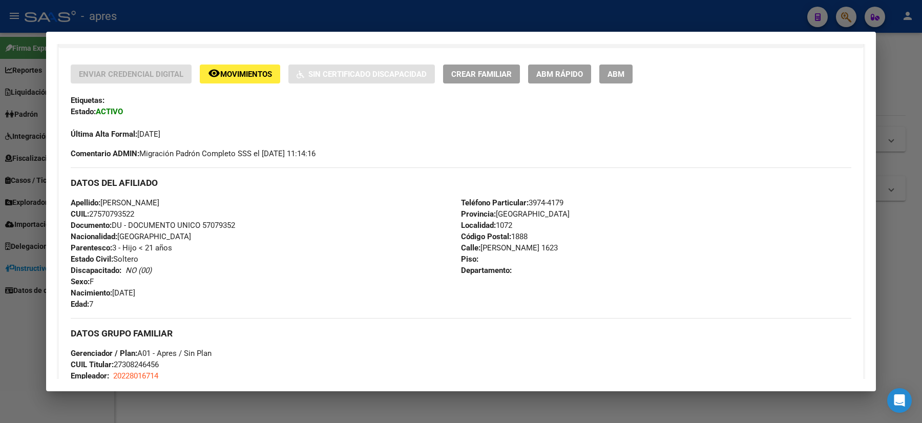
scroll to position [0, 0]
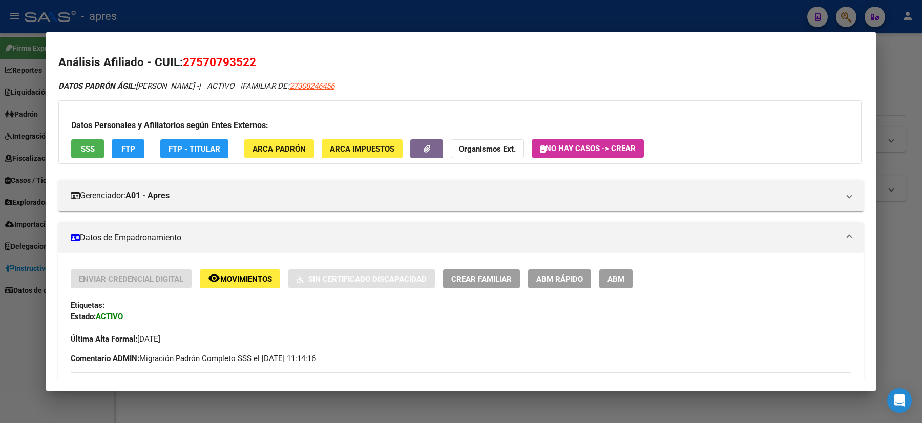
drag, startPoint x: 267, startPoint y: 61, endPoint x: 183, endPoint y: 64, distance: 84.0
click at [183, 64] on h2 "Análisis Afiliado - CUIL: 27570793522" at bounding box center [460, 62] width 805 height 17
click at [9, 184] on div at bounding box center [461, 211] width 922 height 423
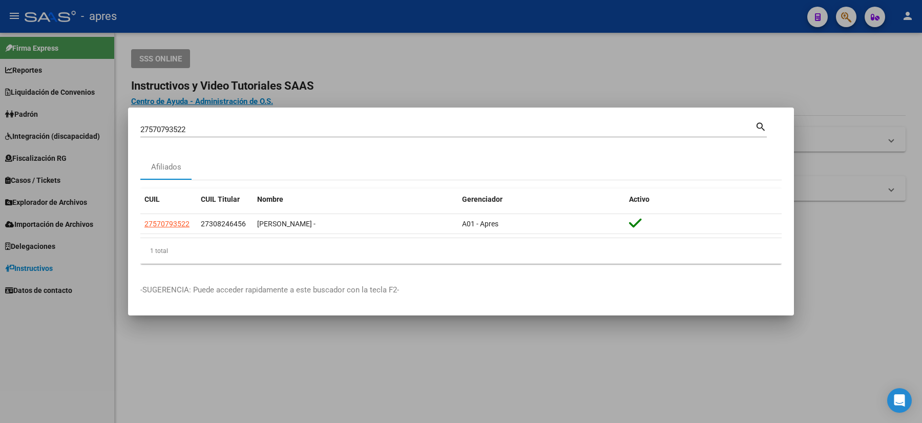
drag, startPoint x: 199, startPoint y: 131, endPoint x: 43, endPoint y: 126, distance: 155.7
click at [110, 137] on div "27570793522 Buscar (apellido, dni, cuil, nro traspaso, cuit, obra social) searc…" at bounding box center [461, 211] width 922 height 423
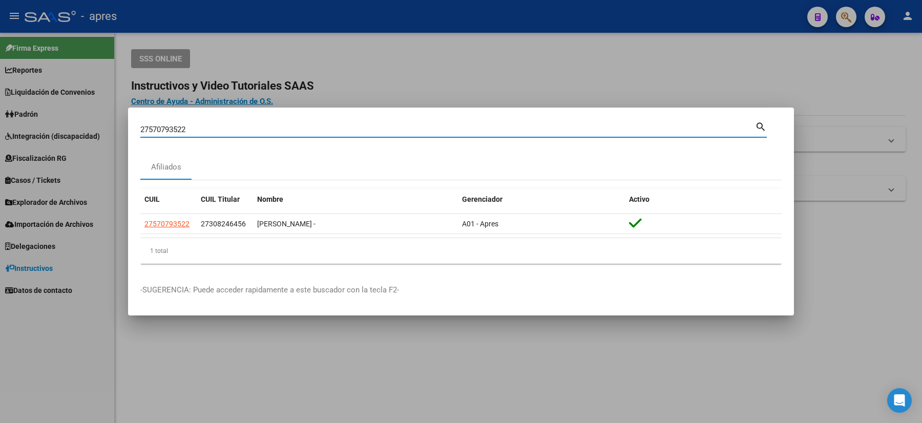
paste input "30910891"
type input "30910891"
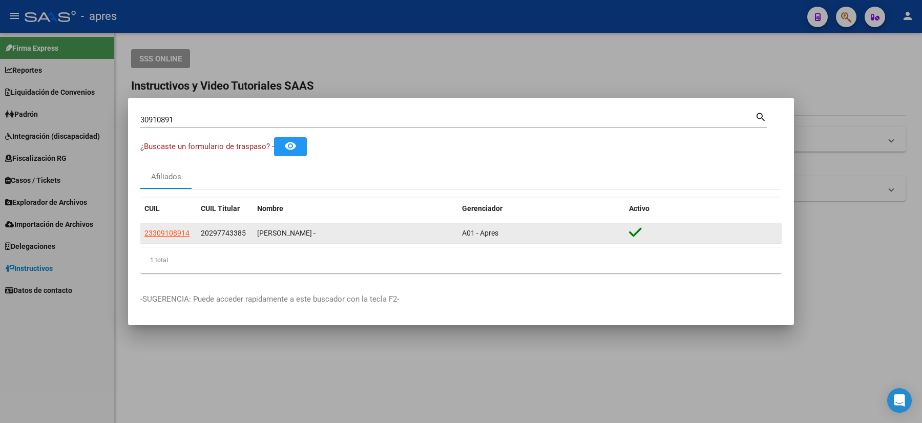
click at [160, 240] on datatable-body-cell "23309108914" at bounding box center [168, 233] width 56 height 20
click at [165, 237] on span "23309108914" at bounding box center [166, 233] width 45 height 8
type textarea "23309108914"
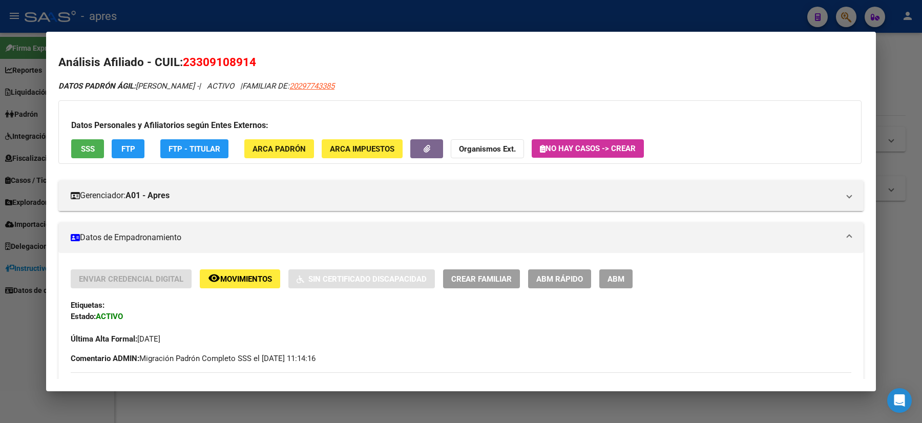
drag, startPoint x: 277, startPoint y: 62, endPoint x: 183, endPoint y: 48, distance: 95.3
click at [183, 48] on mat-dialog-content "Análisis Afiliado - CUIL: 23309108914 DATOS PADRÓN ÁGIL: [PERSON_NAME] - | ACTI…" at bounding box center [460, 211] width 829 height 335
click at [0, 257] on div at bounding box center [461, 211] width 922 height 423
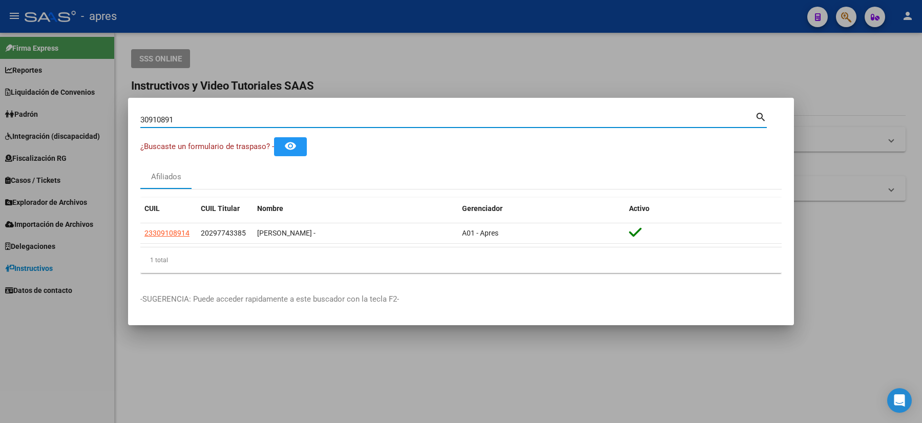
drag, startPoint x: 179, startPoint y: 117, endPoint x: 41, endPoint y: 107, distance: 138.1
click at [61, 115] on div "30910891 Buscar (apellido, dni, cuil, nro traspaso, cuit, obra social) search ¿…" at bounding box center [461, 211] width 922 height 423
paste input "27703162"
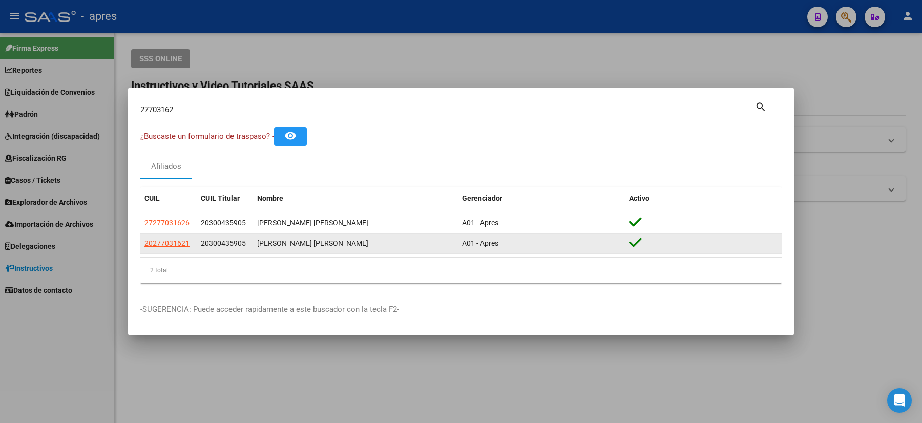
drag, startPoint x: 179, startPoint y: 247, endPoint x: 141, endPoint y: 244, distance: 37.5
click at [141, 244] on datatable-body-cell "20277031621" at bounding box center [168, 243] width 56 height 20
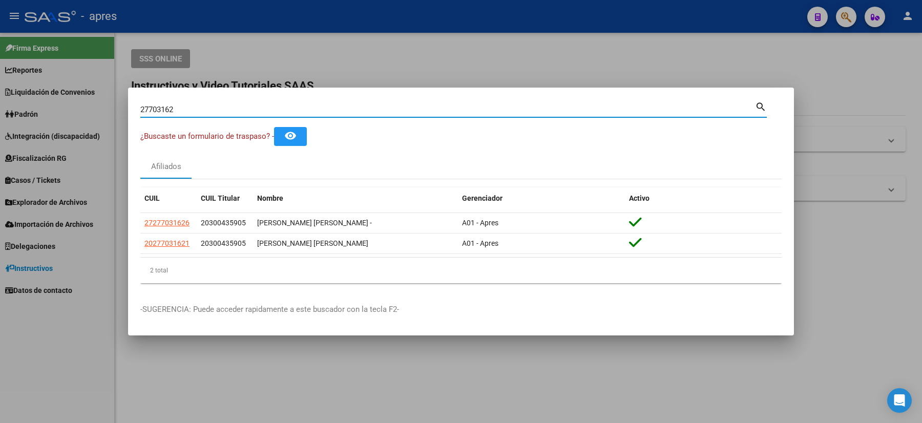
click at [212, 112] on input "27703162" at bounding box center [447, 109] width 614 height 9
drag, startPoint x: 162, startPoint y: 118, endPoint x: 0, endPoint y: 87, distance: 165.3
click at [44, 113] on div "27703162 Buscar (apellido, dni, cuil, nro traspaso, cuit, obra social) search ¿…" at bounding box center [461, 211] width 922 height 423
paste input "54419878"
click at [200, 107] on input "54419878" at bounding box center [447, 109] width 614 height 9
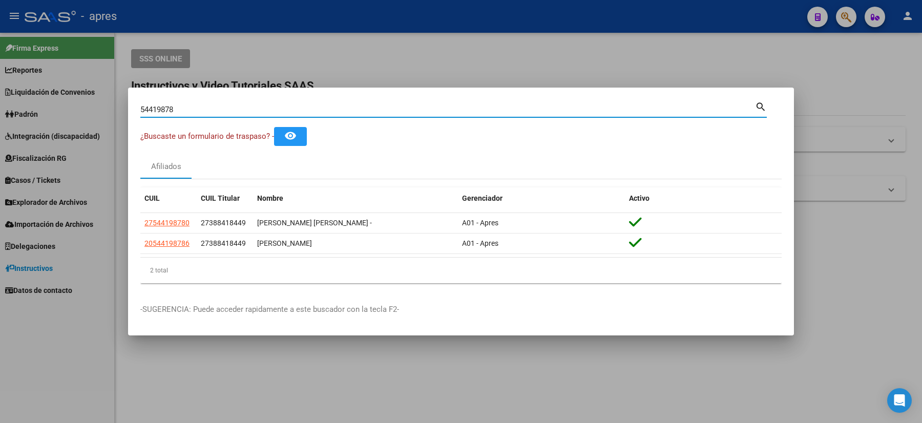
drag, startPoint x: 183, startPoint y: 112, endPoint x: 97, endPoint y: 109, distance: 86.6
click at [98, 109] on div "54419878 Buscar (apellido, dni, cuil, nro traspaso, cuit, obra social) search ¿…" at bounding box center [461, 211] width 922 height 423
drag, startPoint x: 179, startPoint y: 111, endPoint x: 117, endPoint y: 103, distance: 61.9
click at [117, 103] on div "54419878 Buscar (apellido, dni, cuil, nro traspaso, cuit, obra social) search ¿…" at bounding box center [461, 211] width 922 height 423
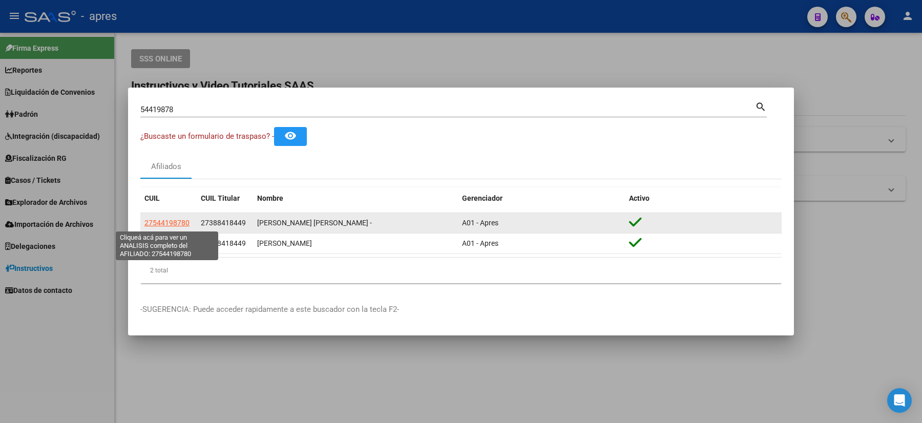
drag, startPoint x: 189, startPoint y: 224, endPoint x: 142, endPoint y: 222, distance: 47.7
click at [142, 222] on datatable-body-cell "27544198780" at bounding box center [168, 223] width 56 height 20
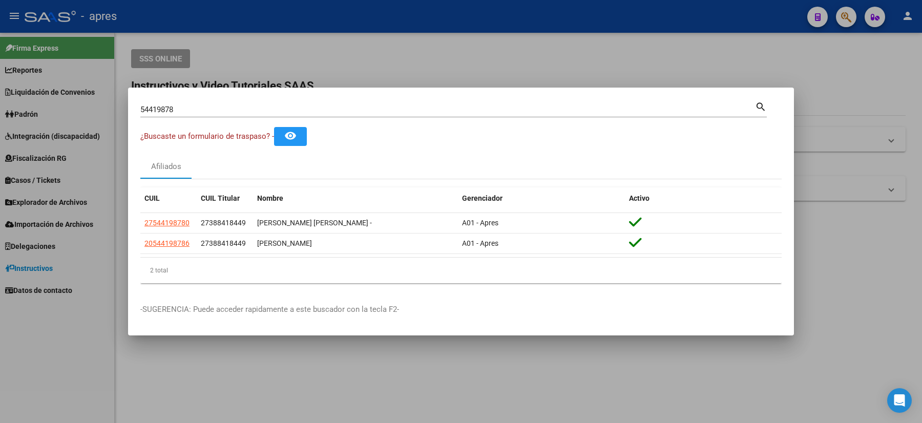
drag, startPoint x: 183, startPoint y: 112, endPoint x: 103, endPoint y: 117, distance: 80.6
click at [104, 117] on div "54419878 Buscar (apellido, dni, cuil, nro traspaso, cuit, obra social) search ¿…" at bounding box center [461, 211] width 922 height 423
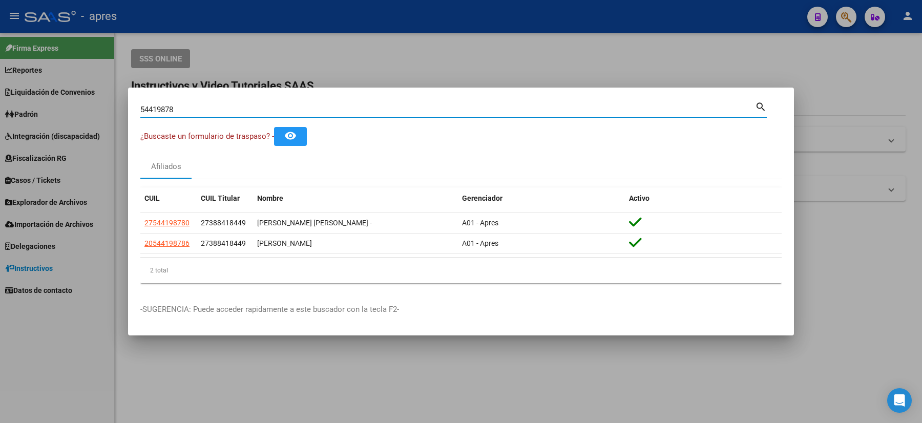
paste input "38156317"
type input "38156317"
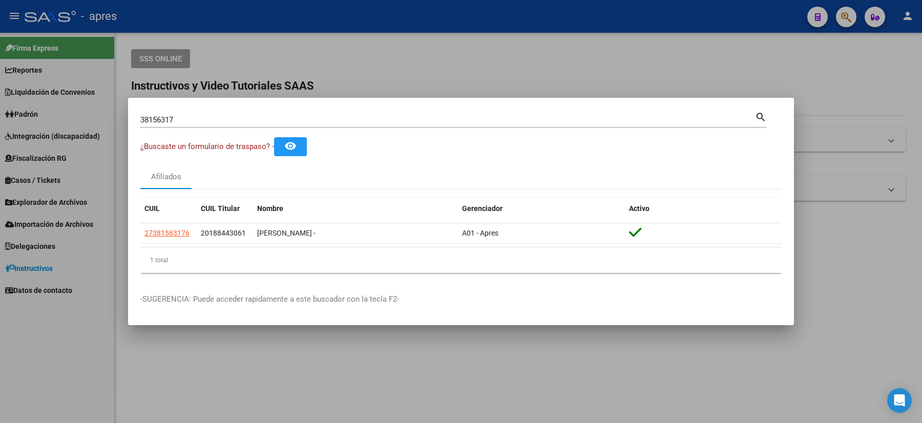
drag, startPoint x: 194, startPoint y: 125, endPoint x: 161, endPoint y: 126, distance: 32.8
click at [156, 129] on div "38156317 Buscar (apellido, dni, [PERSON_NAME], [PERSON_NAME], cuit, obra social…" at bounding box center [453, 123] width 626 height 27
drag, startPoint x: 177, startPoint y: 121, endPoint x: 89, endPoint y: 95, distance: 92.3
click at [89, 95] on div "38156317 Buscar (apellido, dni, cuil, nro traspaso, cuit, obra social) search ¿…" at bounding box center [461, 211] width 922 height 423
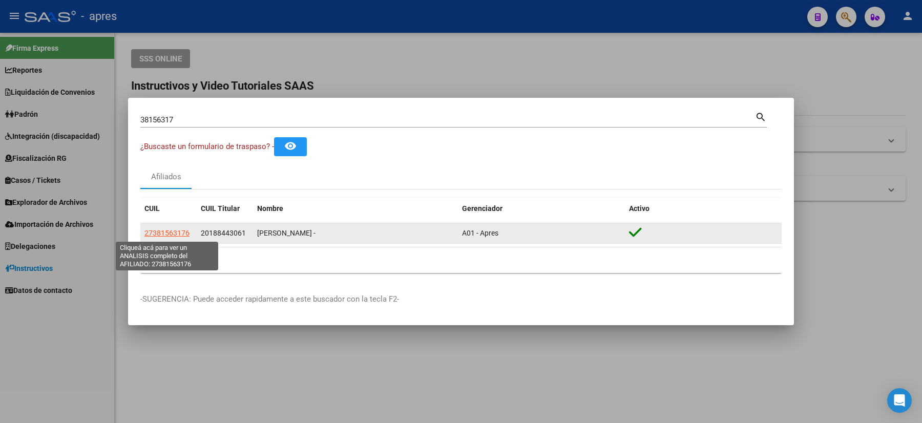
click at [165, 232] on span "27381563176" at bounding box center [166, 233] width 45 height 8
type textarea "27381563176"
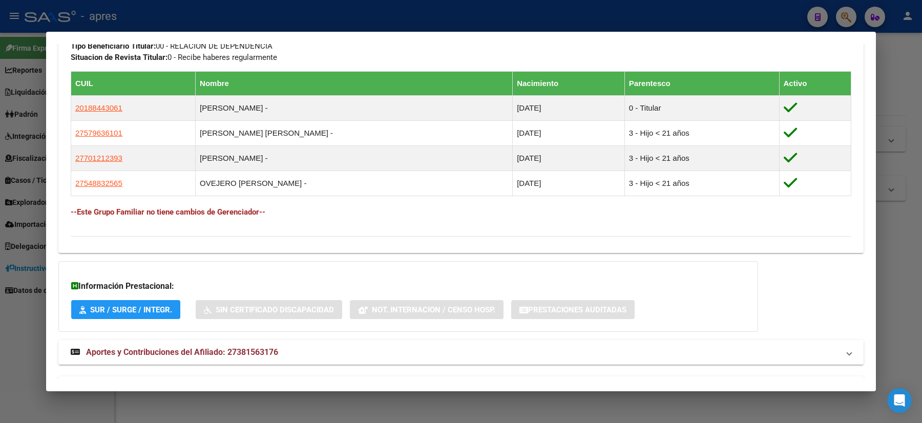
scroll to position [410, 0]
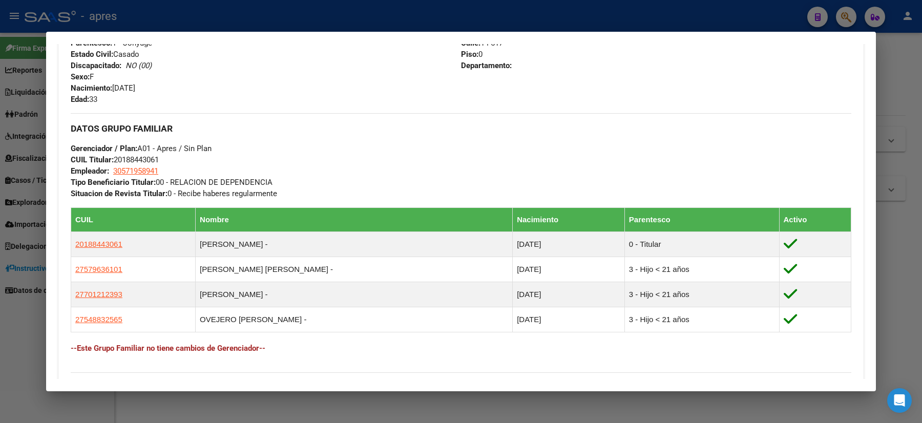
click at [30, 170] on div at bounding box center [461, 211] width 922 height 423
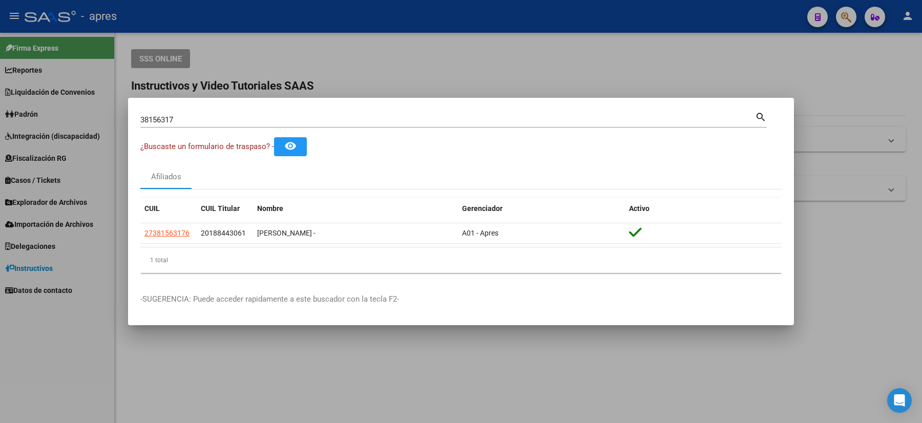
drag, startPoint x: 187, startPoint y: 125, endPoint x: 168, endPoint y: 120, distance: 19.6
click at [151, 127] on div "38156317 Buscar (apellido, dni, [PERSON_NAME], [PERSON_NAME], cuit, obra social…" at bounding box center [453, 123] width 626 height 27
drag, startPoint x: 182, startPoint y: 117, endPoint x: 104, endPoint y: 119, distance: 77.9
click at [104, 119] on div "38156317 Buscar (apellido, dni, cuil, nro traspaso, cuit, obra social) search ¿…" at bounding box center [461, 211] width 922 height 423
